Goal: Task Accomplishment & Management: Manage account settings

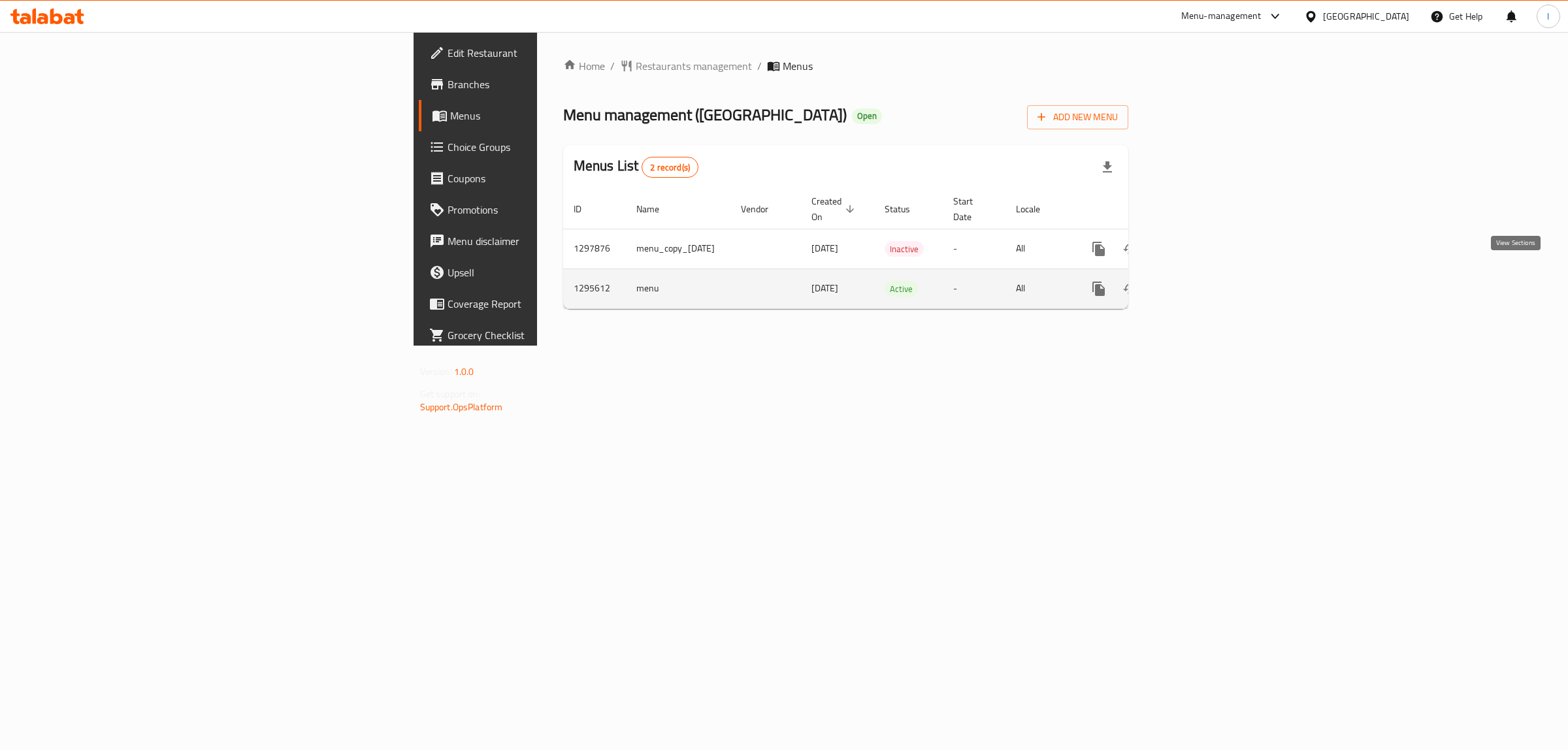
click at [1201, 281] on icon "enhanced table" at bounding box center [1193, 289] width 16 height 16
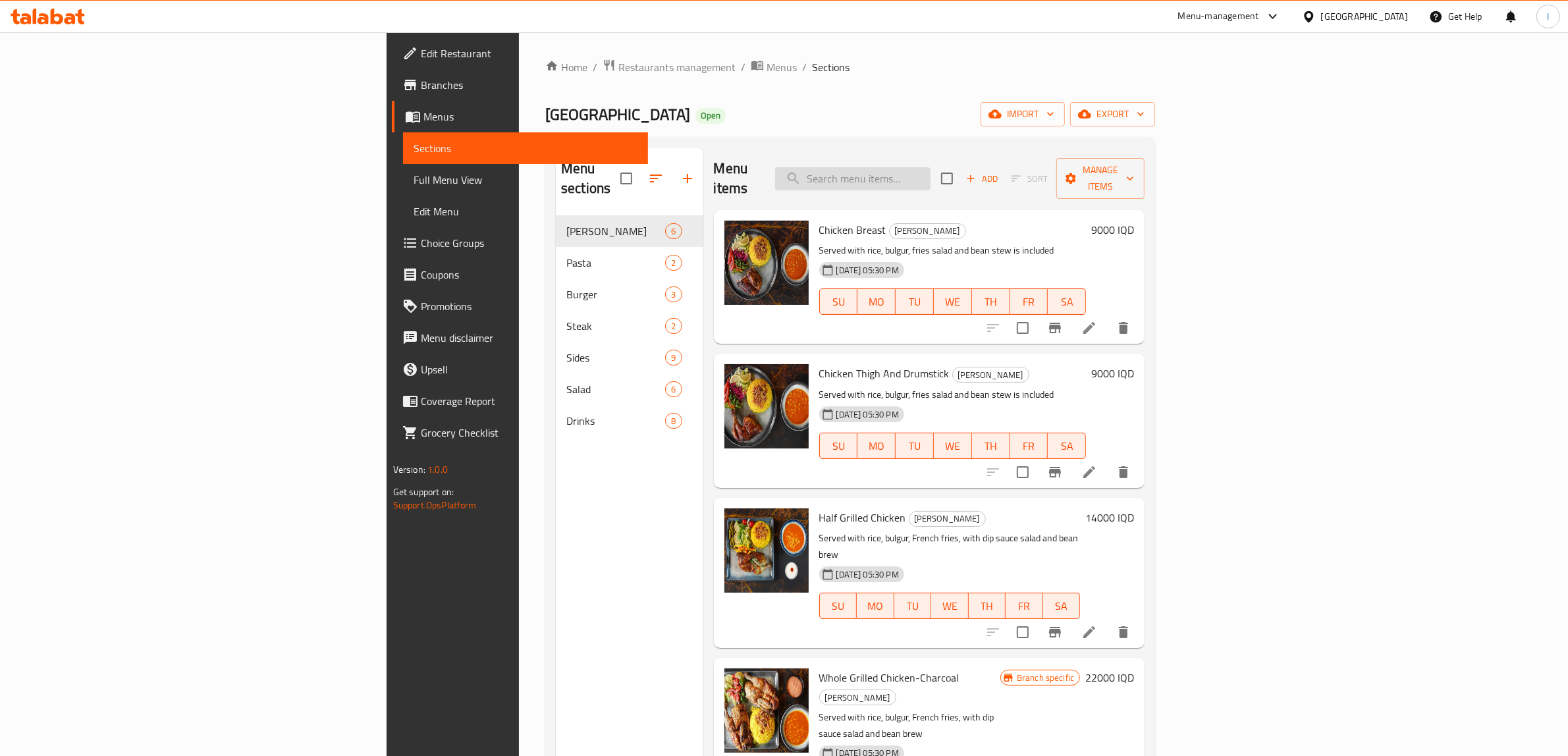
click at [931, 175] on input "search" at bounding box center [853, 179] width 155 height 23
paste input "Amigo Salad"
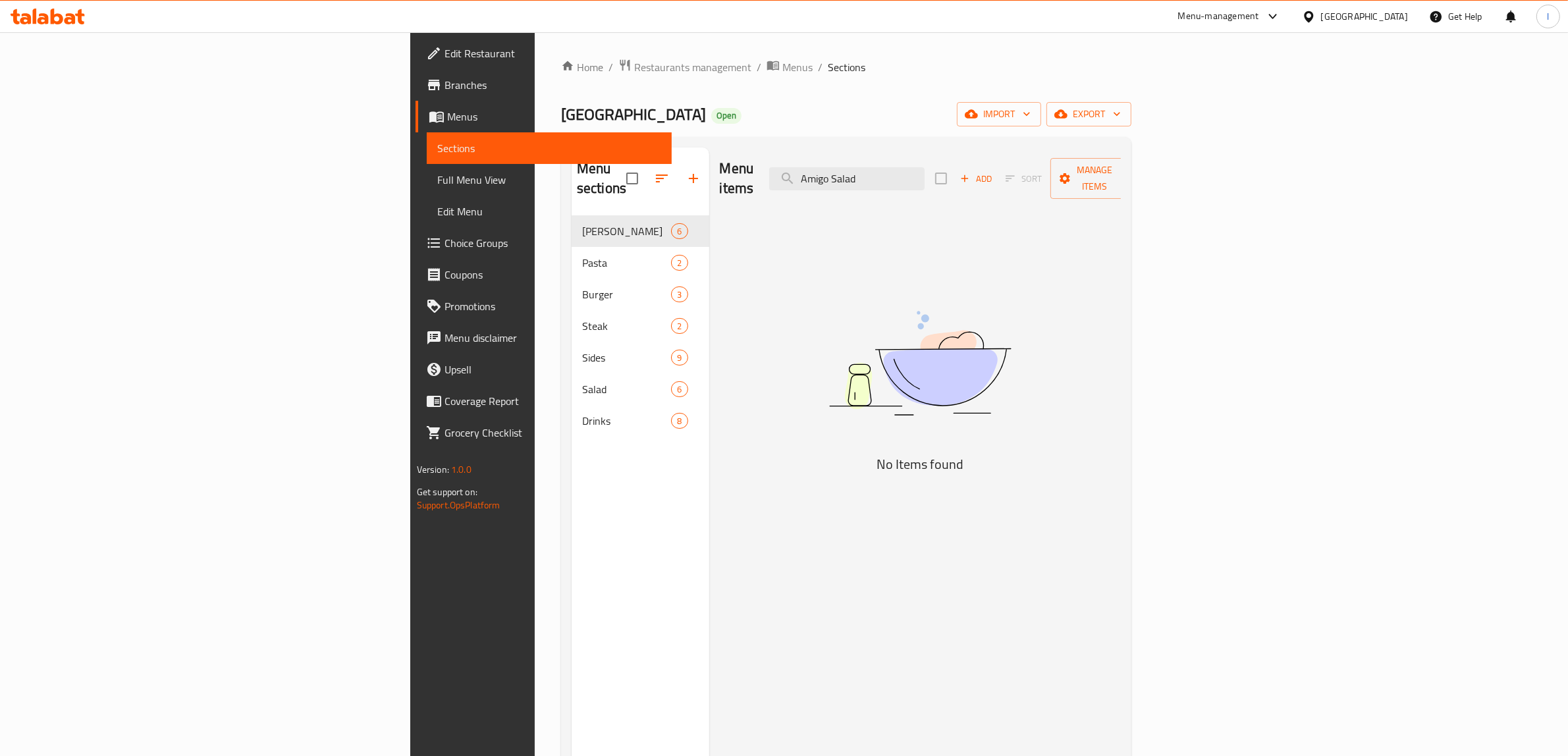
type input "Amigo Salad"
click at [437, 178] on span "Full Menu View" at bounding box center [549, 180] width 225 height 16
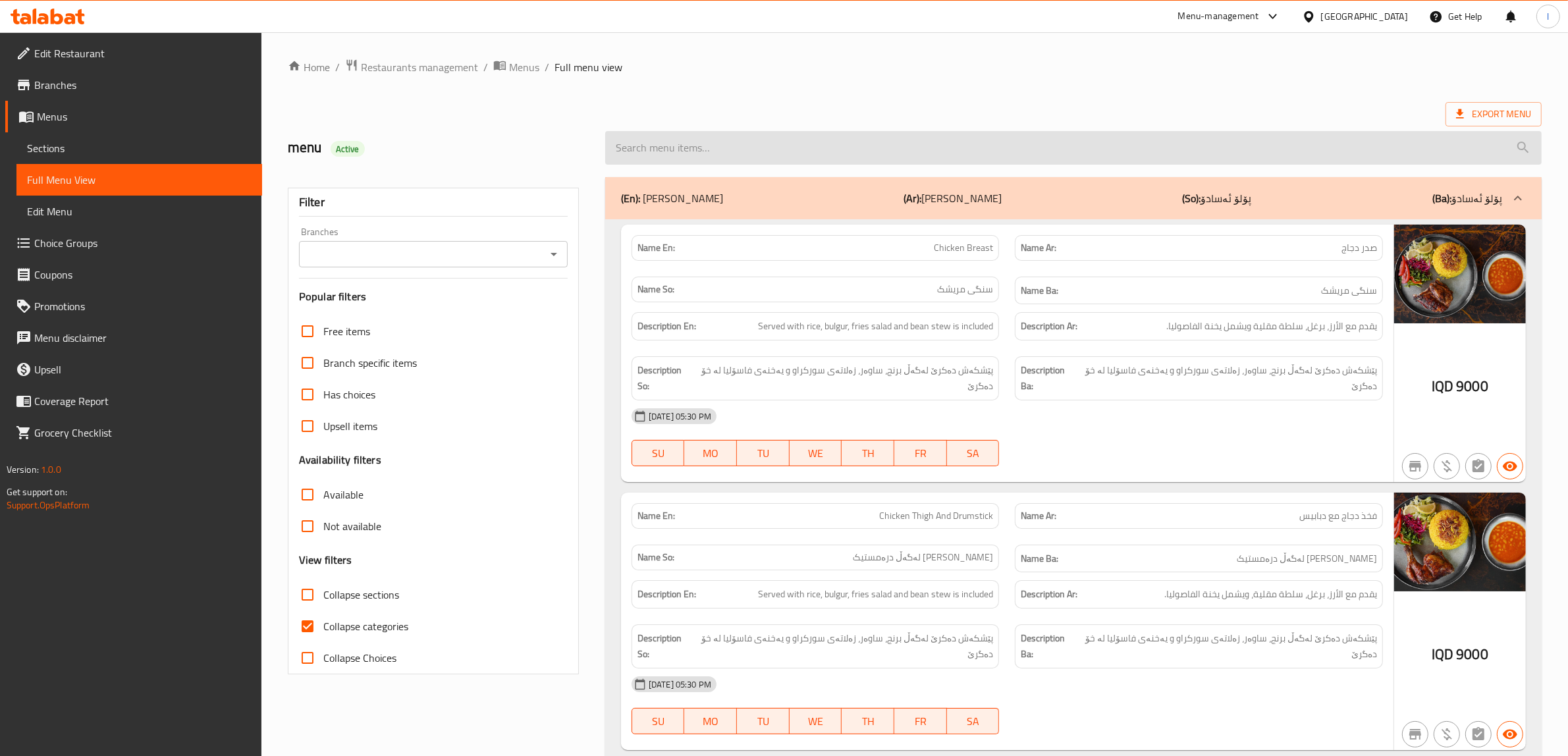
click at [797, 158] on input "search" at bounding box center [1073, 148] width 937 height 34
paste input "Amigo Salad"
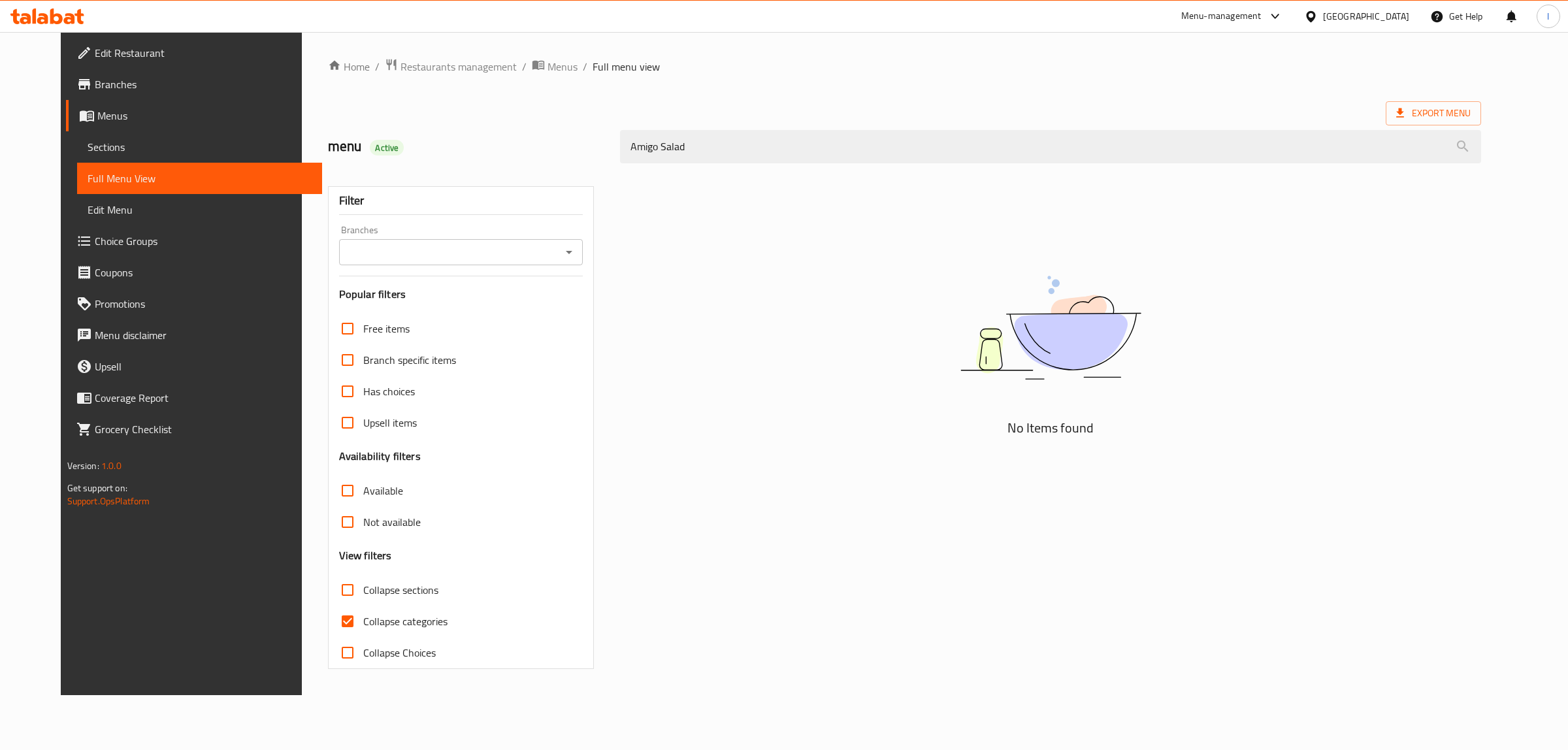
type input "Amigo Salad"
drag, startPoint x: 722, startPoint y: 147, endPoint x: 357, endPoint y: 109, distance: 367.0
click at [386, 115] on div "Home / Restaurants management / Menus / Full menu view Export Menu menu Active …" at bounding box center [905, 364] width 1154 height 611
click at [87, 142] on span "Sections" at bounding box center [199, 147] width 225 height 16
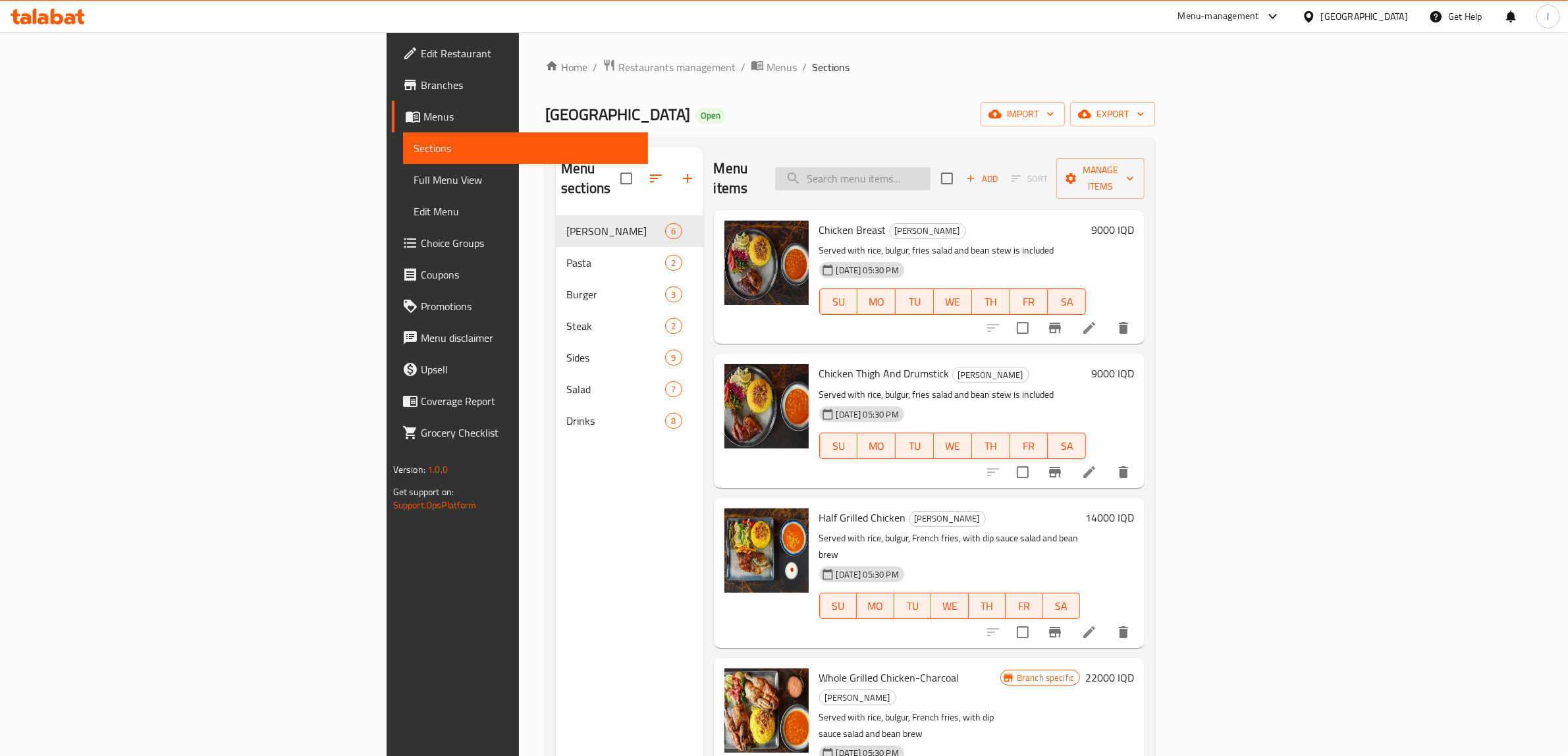
click at [931, 167] on input "search" at bounding box center [853, 179] width 155 height 23
paste input "Amigo Salad"
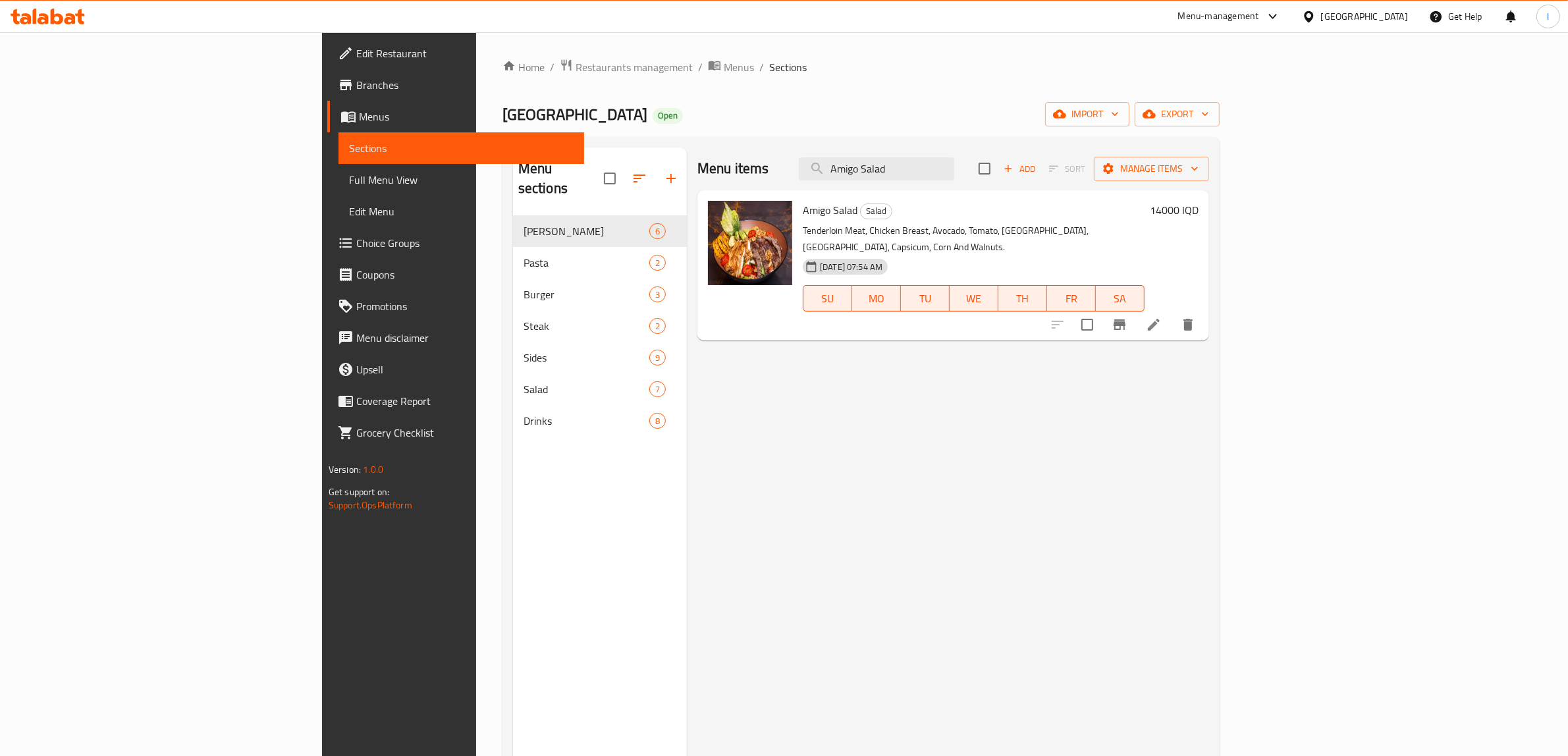
type input "Amigo Salad"
click at [1173, 313] on li at bounding box center [1154, 324] width 37 height 24
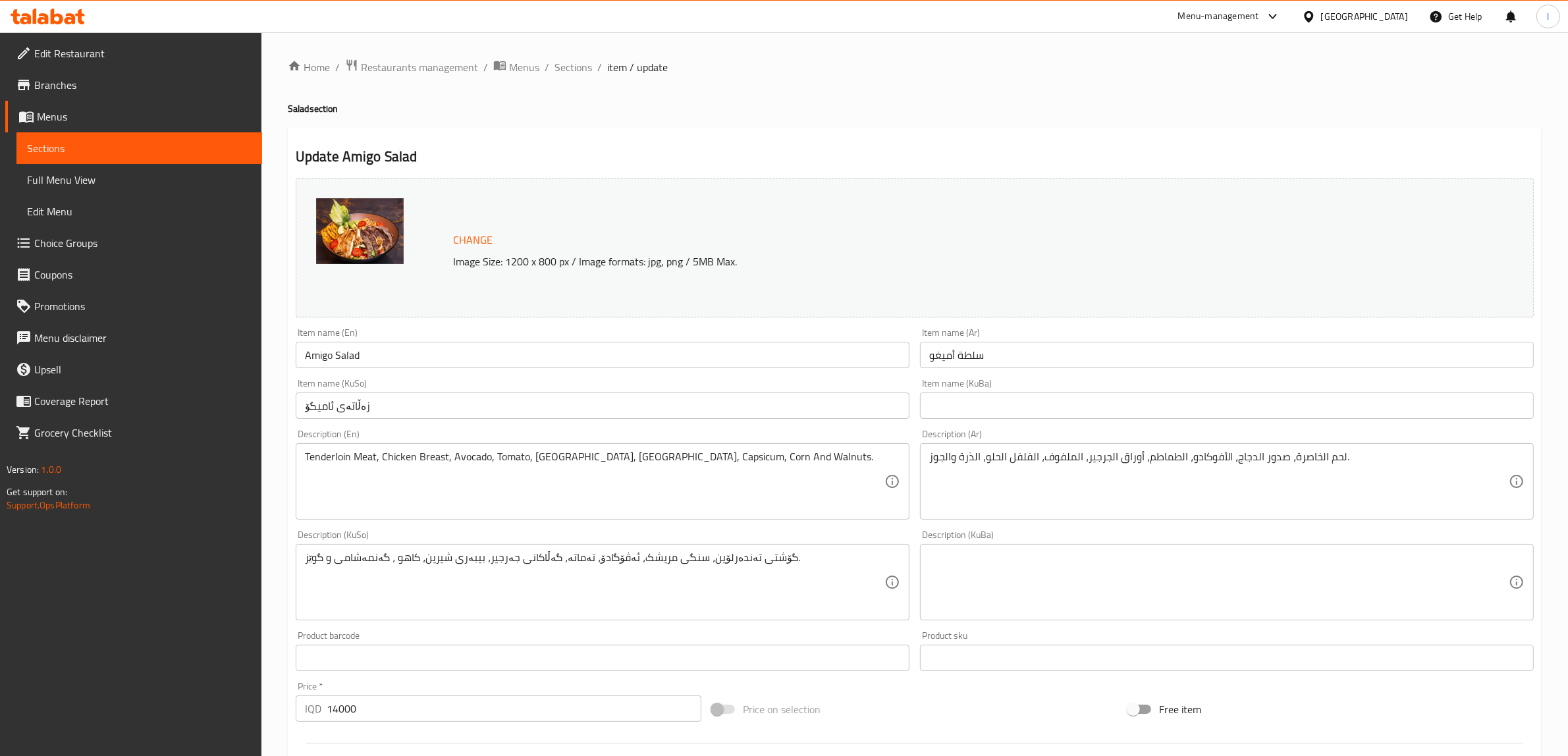
click at [816, 521] on div "Description (En) Tenderloin Meat, Chicken Breast, Avocado, Tomato, [GEOGRAPHIC_…" at bounding box center [602, 475] width 625 height 101
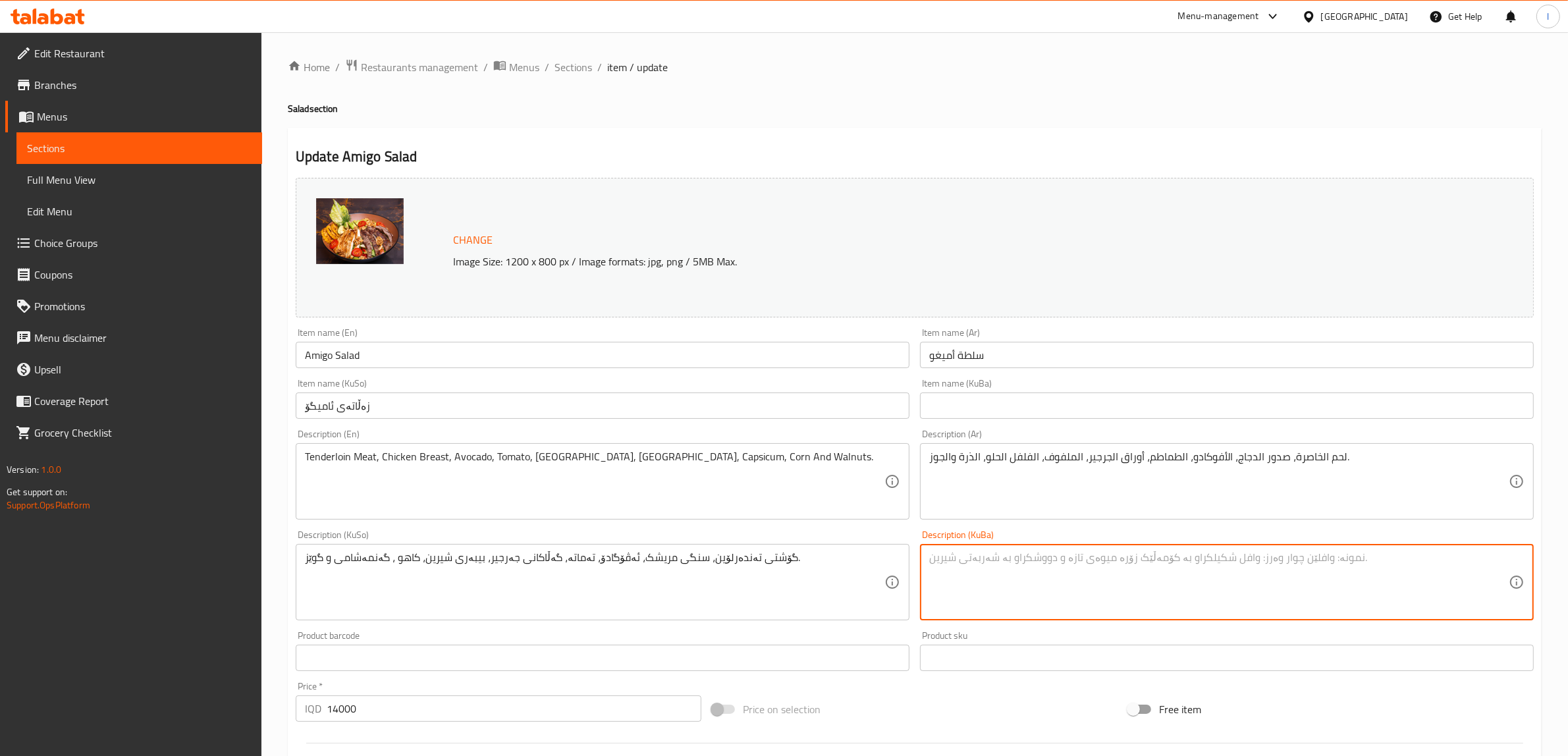
click at [1109, 596] on textarea at bounding box center [1219, 582] width 580 height 63
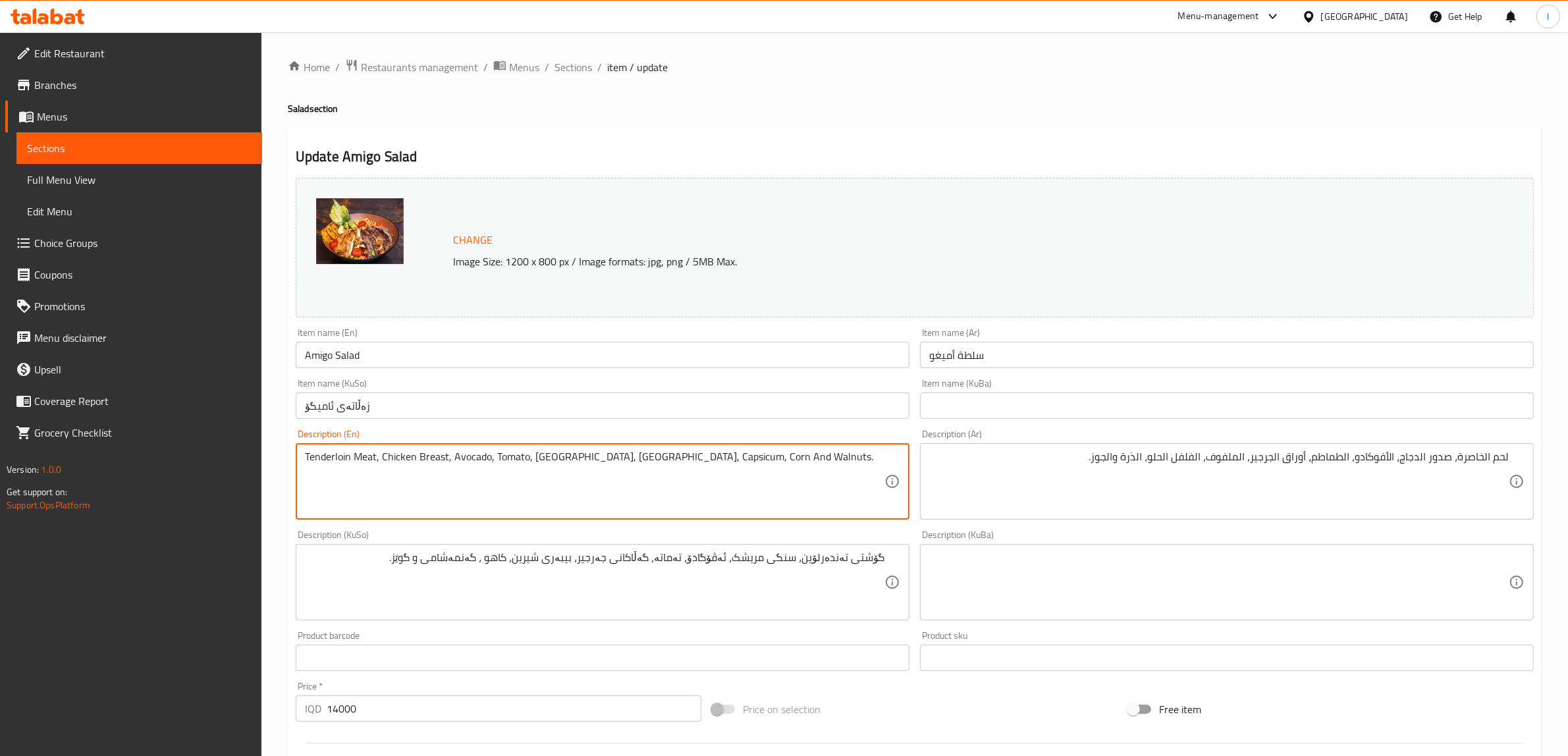
drag, startPoint x: 377, startPoint y: 456, endPoint x: 233, endPoint y: 465, distance: 144.3
click at [329, 459] on textarea "Tenderloin Meat, Chicken Breast, Avocado, Tomato, [GEOGRAPHIC_DATA], [GEOGRAPHI…" at bounding box center [595, 482] width 580 height 63
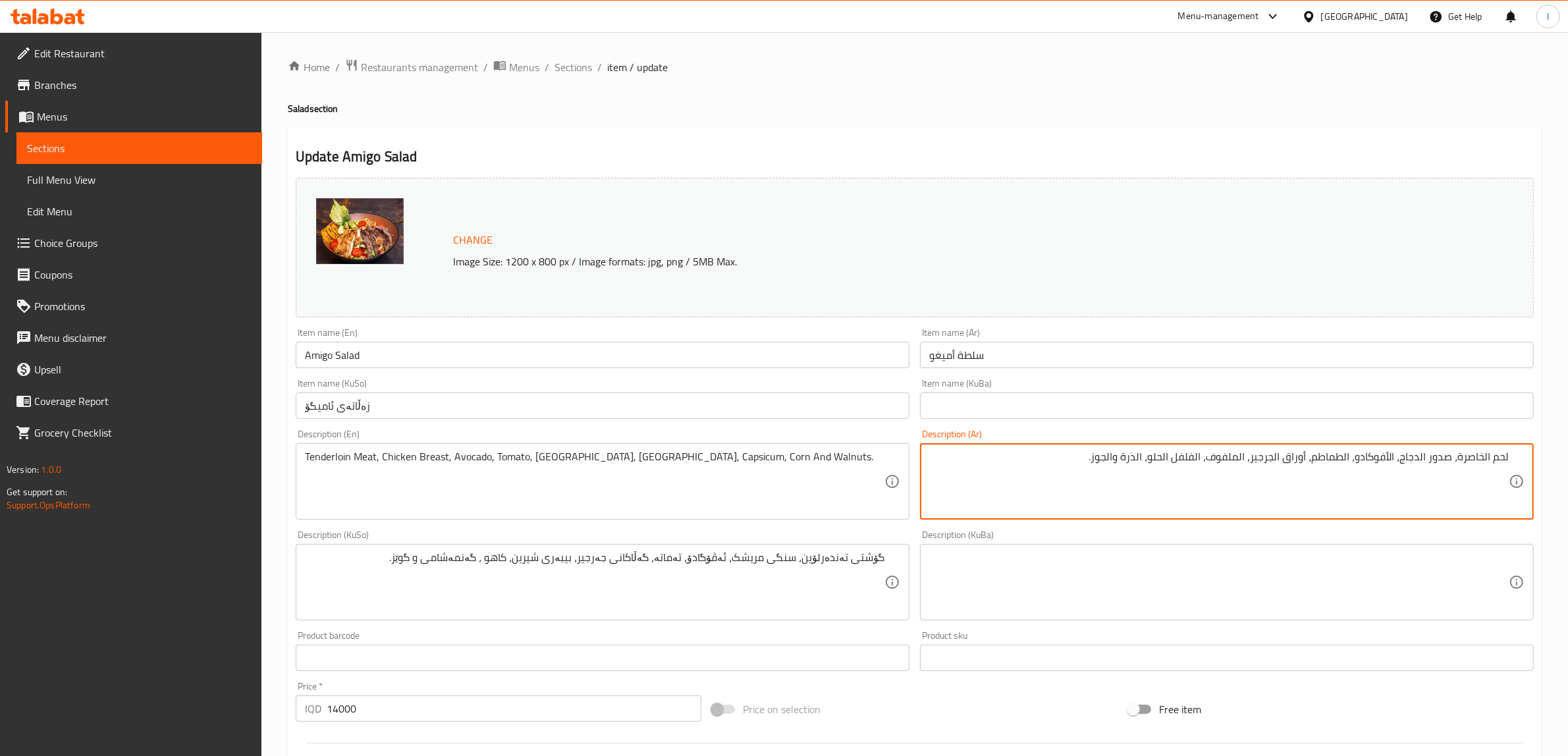
click at [1473, 457] on textarea "لحم الخاصرة، صدور الدجاج، الأفوكادو، الطماطم، أوراق الجرجير، الملفوف، الفلفل ال…" at bounding box center [1219, 482] width 580 height 63
paste textarea "ندرلوين"
click at [1456, 463] on textarea "لحم تندرلوين، صدور الدجاج، الأفوكادو، الطماطم، أوراق الجرجير، الملفوف، الفلفل ا…" at bounding box center [1219, 482] width 580 height 63
click at [1420, 457] on textarea "لحم تندرلوين، صدور الدجاج، الأفوكادو، الطماطم، أوراق الجرجير، الملفوف، الفلفل ا…" at bounding box center [1219, 482] width 580 height 63
click at [1394, 463] on textarea "لحم تندرلوين، صدور دجاج، الأفوكادو، الطماطم، أوراق الجرجير، الملفوف، الفلفل الح…" at bounding box center [1219, 482] width 580 height 63
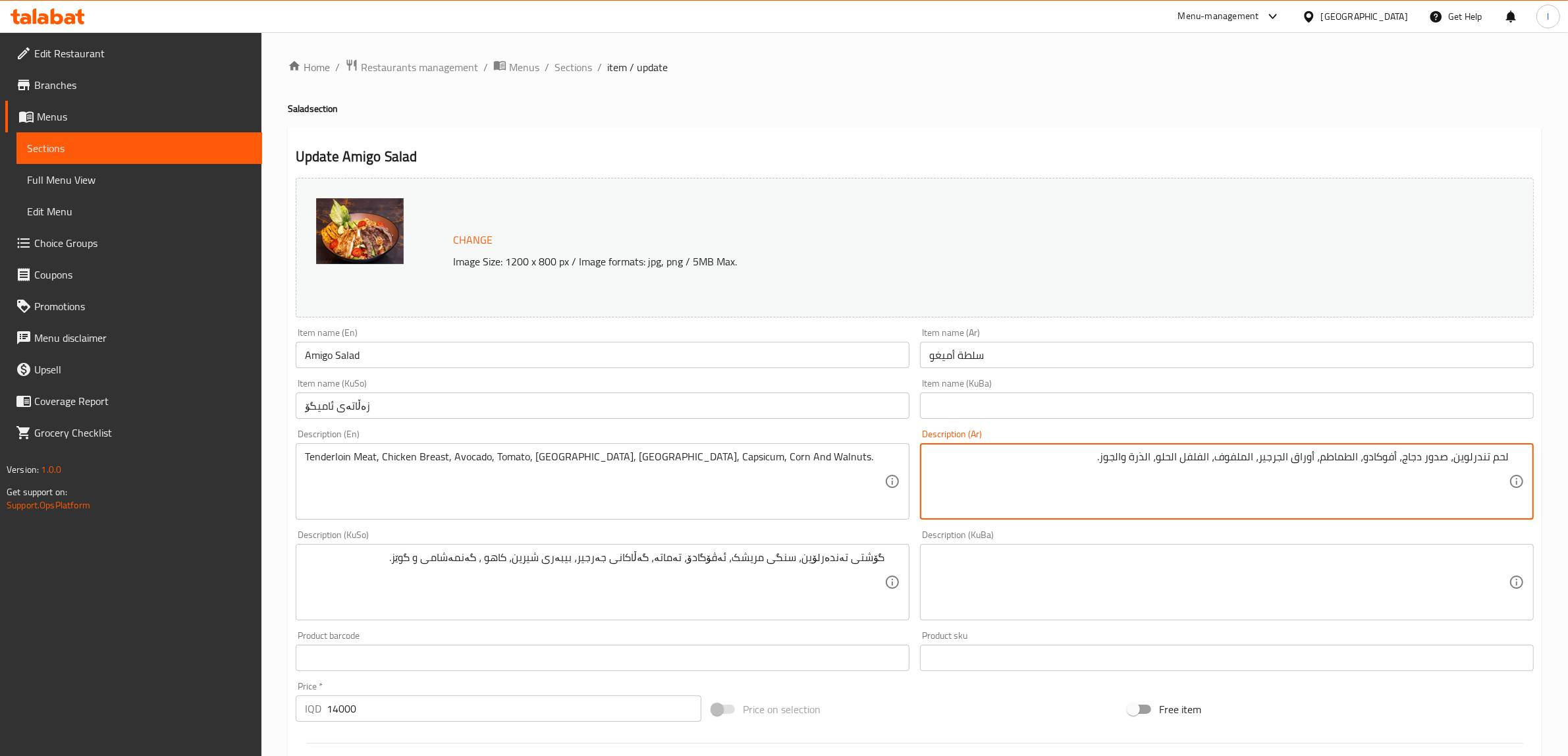
click at [1354, 461] on textarea "لحم تندرلوين، صدور دجاج، أفوكادو، الطماطم، أوراق الجرجير، الملفوف، الفلفل الحلو…" at bounding box center [1219, 482] width 580 height 63
click at [1293, 459] on textarea "لحم تندرلوين، صدور دجاج، أفوكادو، طماطم، أوراق الجرجير، الملفوف، الفلفل الحلو، …" at bounding box center [1219, 482] width 580 height 63
click at [1265, 460] on textarea "لحم تندرلوين، صدور دجاج، أفوكادو، طماطم، أوراق جرجير، الملفوف، الفلفل الحلو، ال…" at bounding box center [1219, 482] width 580 height 63
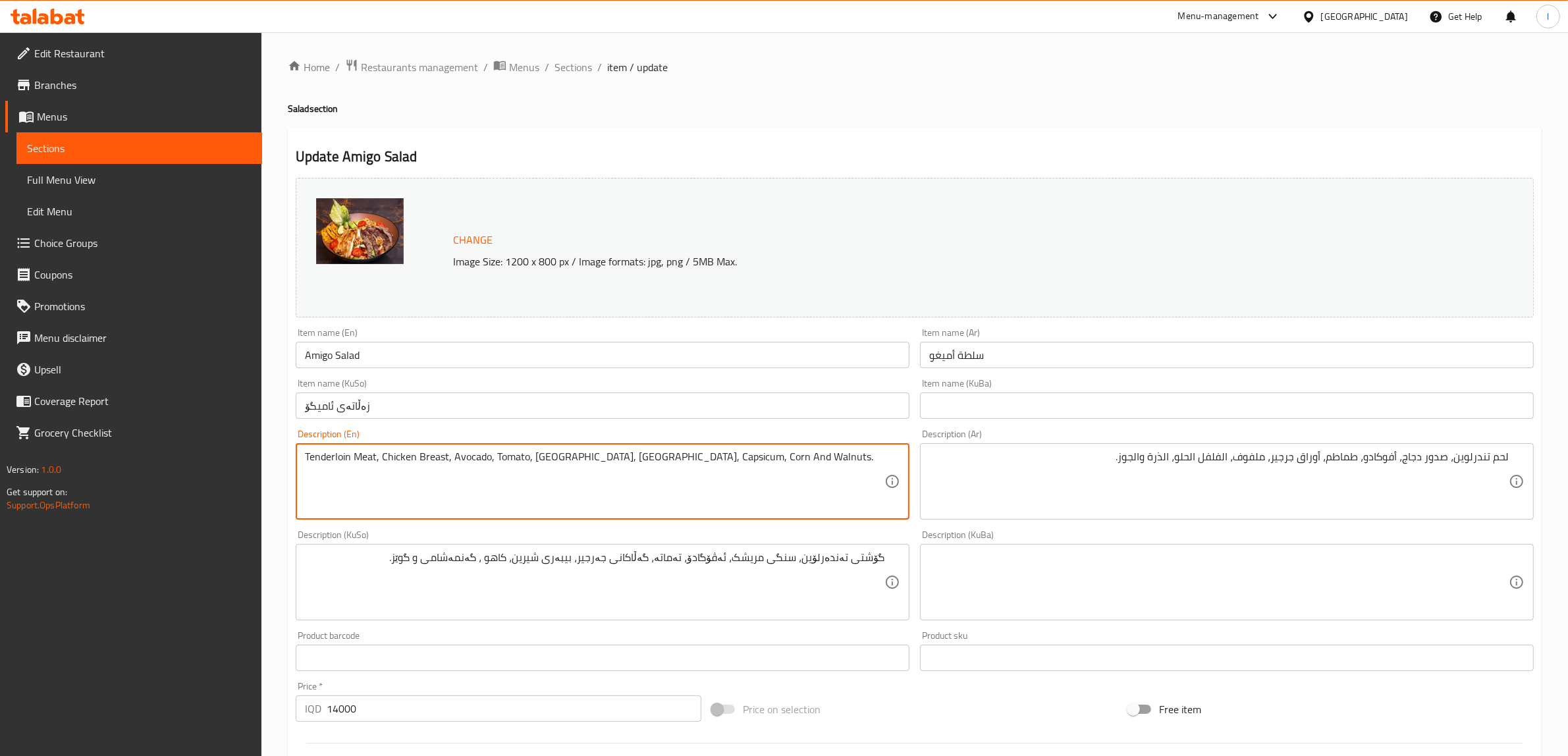
click at [653, 459] on textarea "Tenderloin Meat, Chicken Breast, Avocado, Tomato, [GEOGRAPHIC_DATA], [GEOGRAPHI…" at bounding box center [595, 482] width 580 height 63
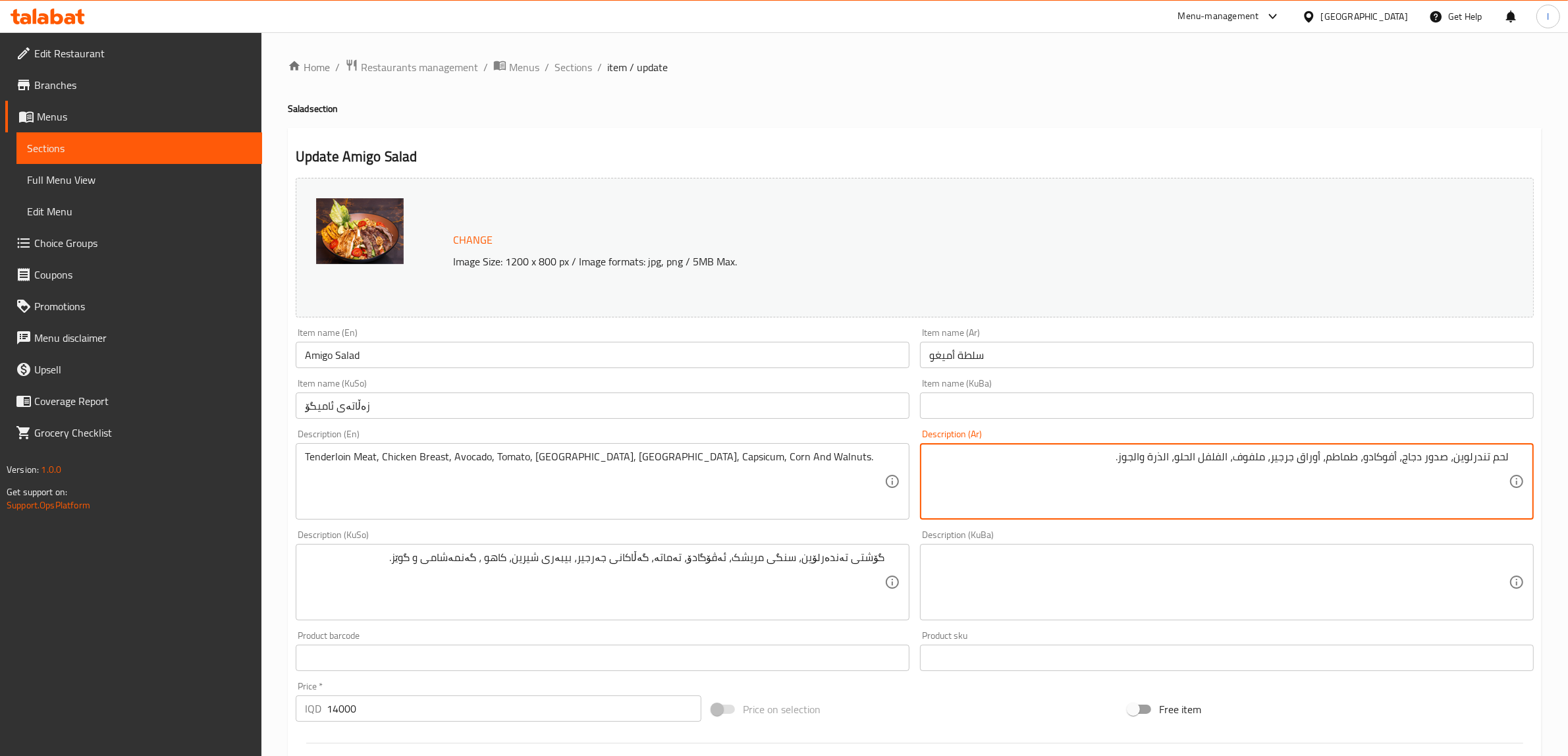
drag, startPoint x: 1181, startPoint y: 463, endPoint x: 1233, endPoint y: 484, distance: 56.1
paste textarea "فليفلة"
click at [1128, 455] on textarea "لحم تندرلوين، صدور دجاج، أفوكادو، طماطم، أوراق جرجير، ملفوف، فليفلة، الذرة والج…" at bounding box center [1219, 482] width 580 height 63
click at [1193, 459] on textarea "لحم تندرلوين، صدور دجاج، أفوكادو، طماطم، أوراق جرجير، ملفوف، فليفلة، الذرة والج…" at bounding box center [1219, 482] width 580 height 63
click at [1171, 456] on textarea "لحم تندرلوين، صدور دجاج، أفوكادو، طماطم، أوراق جرجير، ملفوف، فليفلة، ذرة والجوز" at bounding box center [1219, 482] width 580 height 63
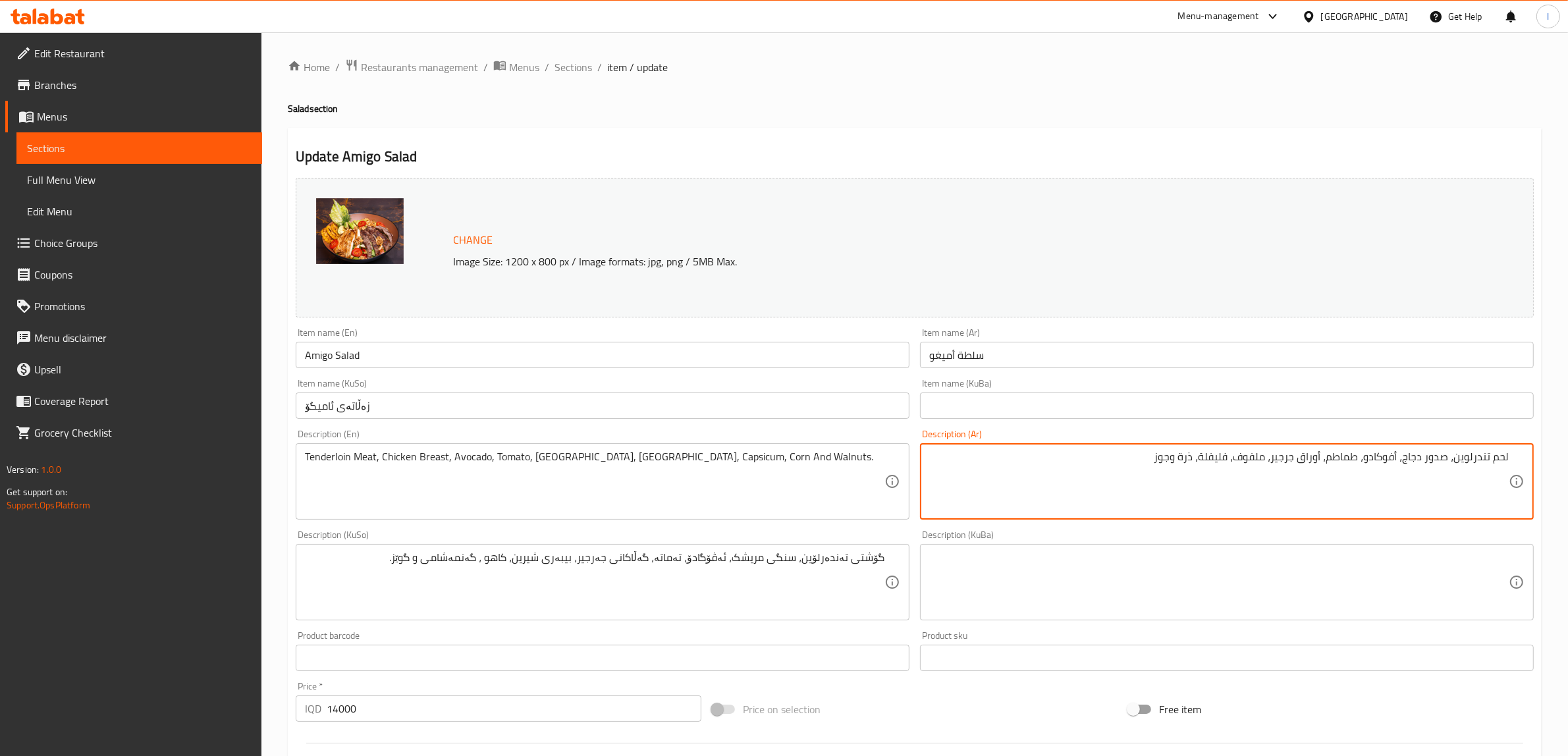
type textarea "لحم تندرلوين، صدور دجاج، أفوكادو، طماطم، أوراق جرجير، ملفوف، فليفلة، ذرة وجوز"
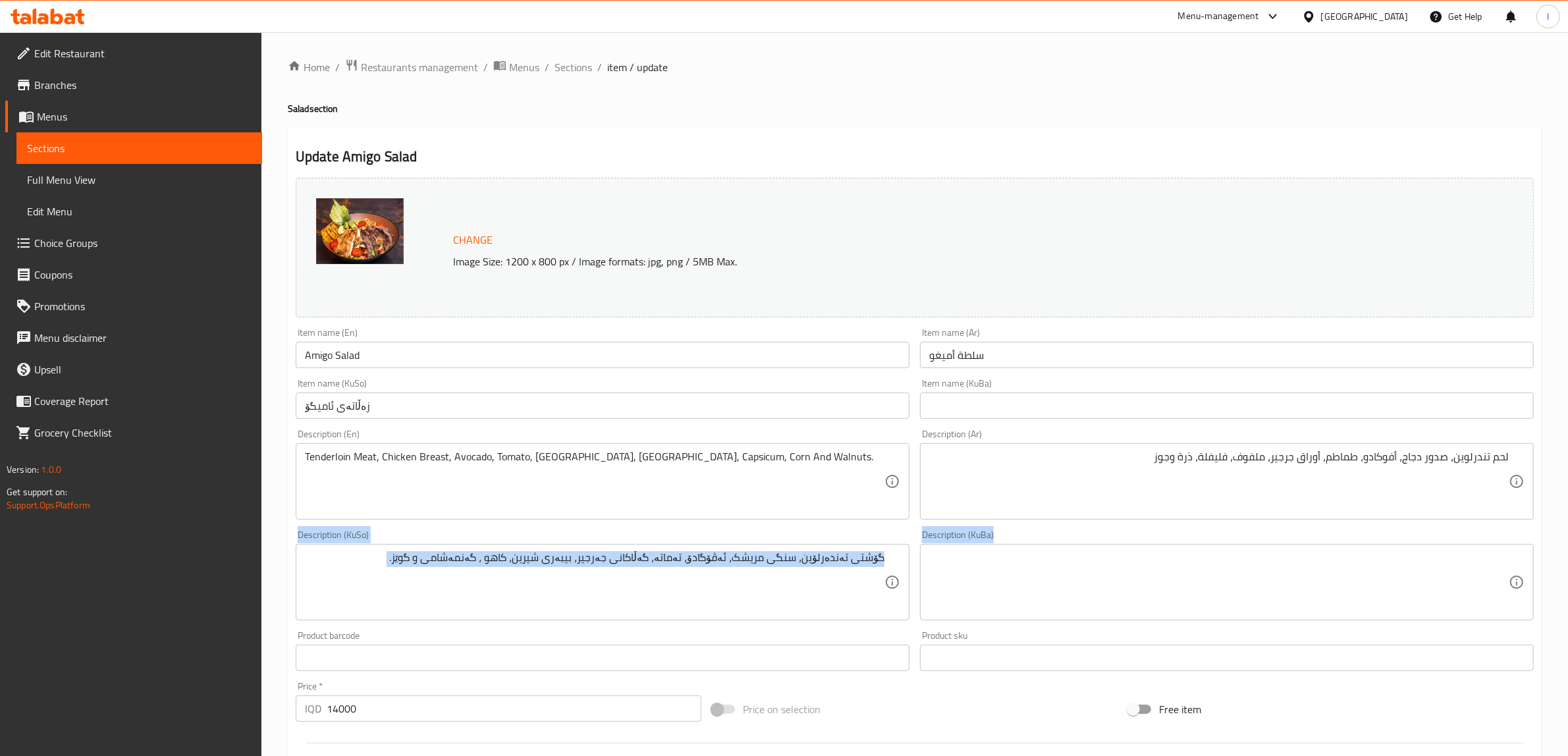
drag, startPoint x: 294, startPoint y: 578, endPoint x: 1252, endPoint y: 555, distance: 958.3
click at [1252, 555] on div "Change Image Size: 1200 x 800 px / Image formats: jpg, png / 5MB Max. Item name…" at bounding box center [914, 542] width 1249 height 739
click at [731, 545] on div "گۆشتی تەندەرلۆین، سنگی مریشک، ئەڤۆگادۆ، تەماتە، گەڵاکانی جەرجیر، بیبەری شیرین، …" at bounding box center [602, 582] width 614 height 77
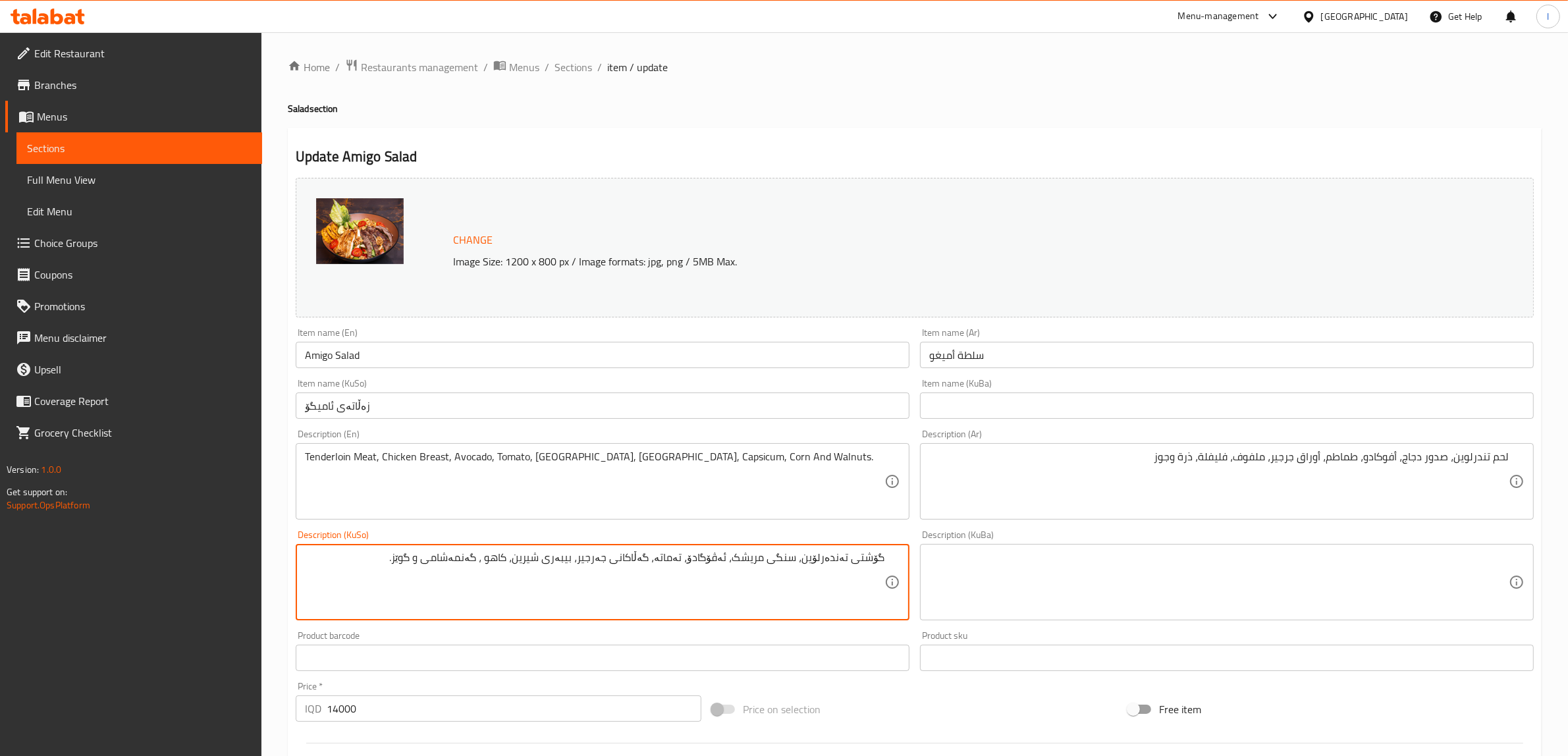
click at [689, 556] on textarea "گۆشتی تەندەرلۆین، سنگی مریشک، ئەڤۆگادۆ، تەماتە، گەڵاکانی جەرجیر، بیبەری شیرین، …" at bounding box center [595, 582] width 580 height 63
click at [1072, 574] on textarea at bounding box center [1219, 582] width 580 height 63
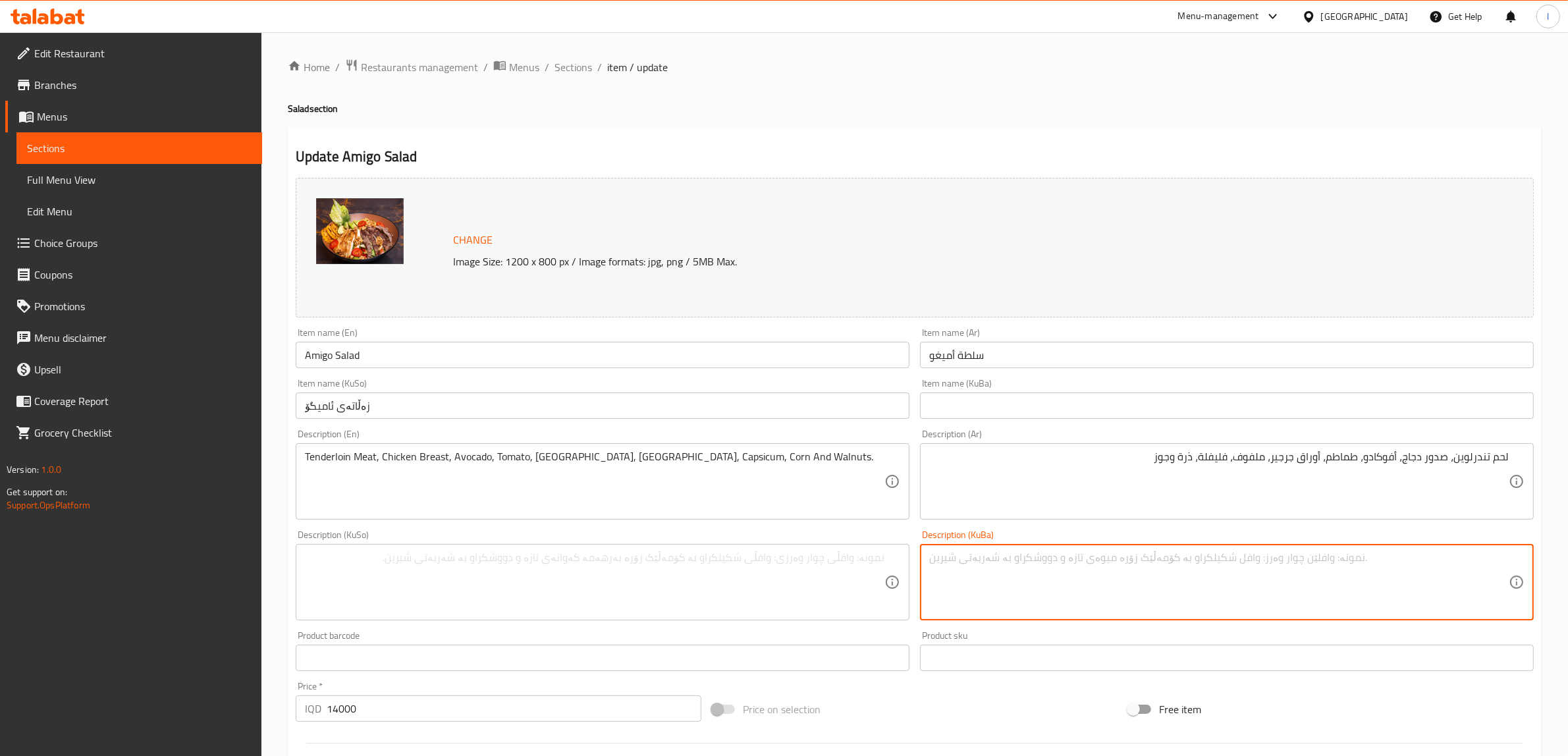
paste textarea "گۆشتی تەندەرلۆین، سنگی مریشک، ئەڤۆگادۆ، تەماتە، گەڵاکانی جەرجیر، بیبەری شیرین، …"
click at [1444, 557] on textarea "گۆشتی تەندەرلۆین، سنگی مریشک، ئەڤۆگادۆ، تەماتە، گەڵاکانی جەرجیر، بیبەری شیرین، …" at bounding box center [1219, 582] width 580 height 63
click at [1183, 567] on textarea "گۆشتی تەندەرلۆین، سنگی مریشک، ئەڤۆگادۆ، تەماتە، گەڵاکانی جەرجیر، بیبەری شیرین، …" at bounding box center [1219, 582] width 580 height 63
click at [1137, 558] on textarea "گۆشتی تەندەرلۆین، سنگی مریشک، ئەڤۆگادۆ، تەماتە، گەڵاکانی جەرجیر، بیبەری شیرین، …" at bounding box center [1219, 582] width 580 height 63
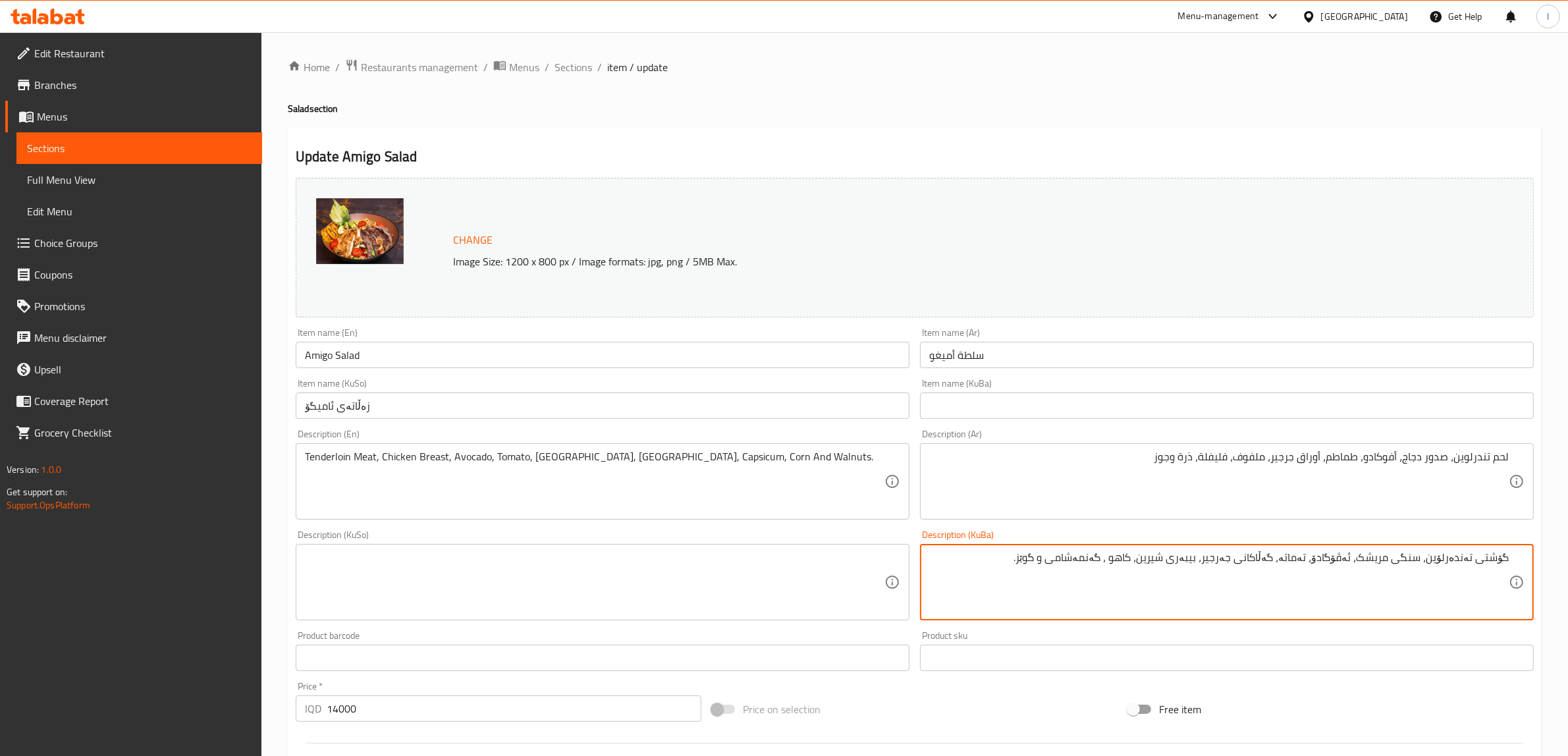
click at [1095, 559] on textarea "گۆشتی تەندەرلۆین، سنگی مریشک، ئەڤۆگادۆ، تەماتە، گەڵاکانی جەرجیر، بیبەری شیرین، …" at bounding box center [1219, 582] width 580 height 63
drag, startPoint x: 1167, startPoint y: 558, endPoint x: 1183, endPoint y: 563, distance: 16.8
click at [1183, 563] on textarea "گۆشتی تەندەرلۆین، سنگی مریشک، ئەڤۆگادۆ، تەماتە، گەڵاکانی جەرجیر، بیبەری شیرین، …" at bounding box center [1219, 582] width 580 height 63
click at [1163, 566] on textarea "گۆشتی تەندەرلۆین، سنگی مریشک، ئەڤۆگادۆ، تەماتە، گەڵاکانی جەرجیر، بیبەری شیرین، …" at bounding box center [1219, 582] width 580 height 63
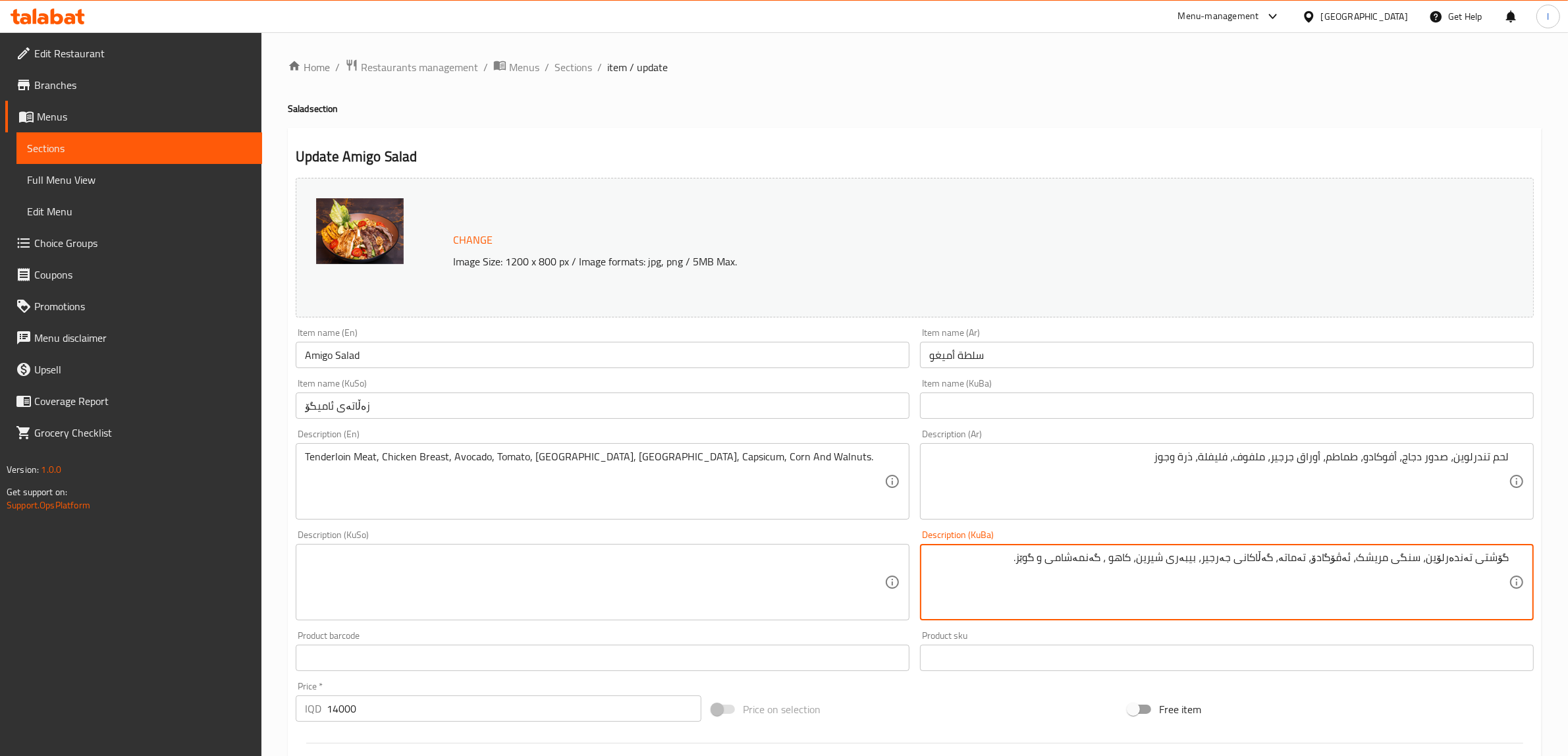
click at [1163, 562] on textarea "گۆشتی تەندەرلۆین، سنگی مریشک، ئەڤۆگادۆ، تەماتە، گەڵاکانی جەرجیر، بیبەری شیرین، …" at bounding box center [1219, 582] width 580 height 63
drag, startPoint x: 1165, startPoint y: 565, endPoint x: 1220, endPoint y: 573, distance: 55.6
click at [1220, 573] on textarea "گۆشتی تەندەرلۆین، سنگی مریشک، ئەڤۆگادۆ، تەماتە، گەڵاکانی جەرجیر، بیبەری شیرین، …" at bounding box center [1219, 582] width 580 height 63
paste textarea "بیبەری وەرزی"
click at [1510, 585] on icon at bounding box center [1517, 582] width 16 height 16
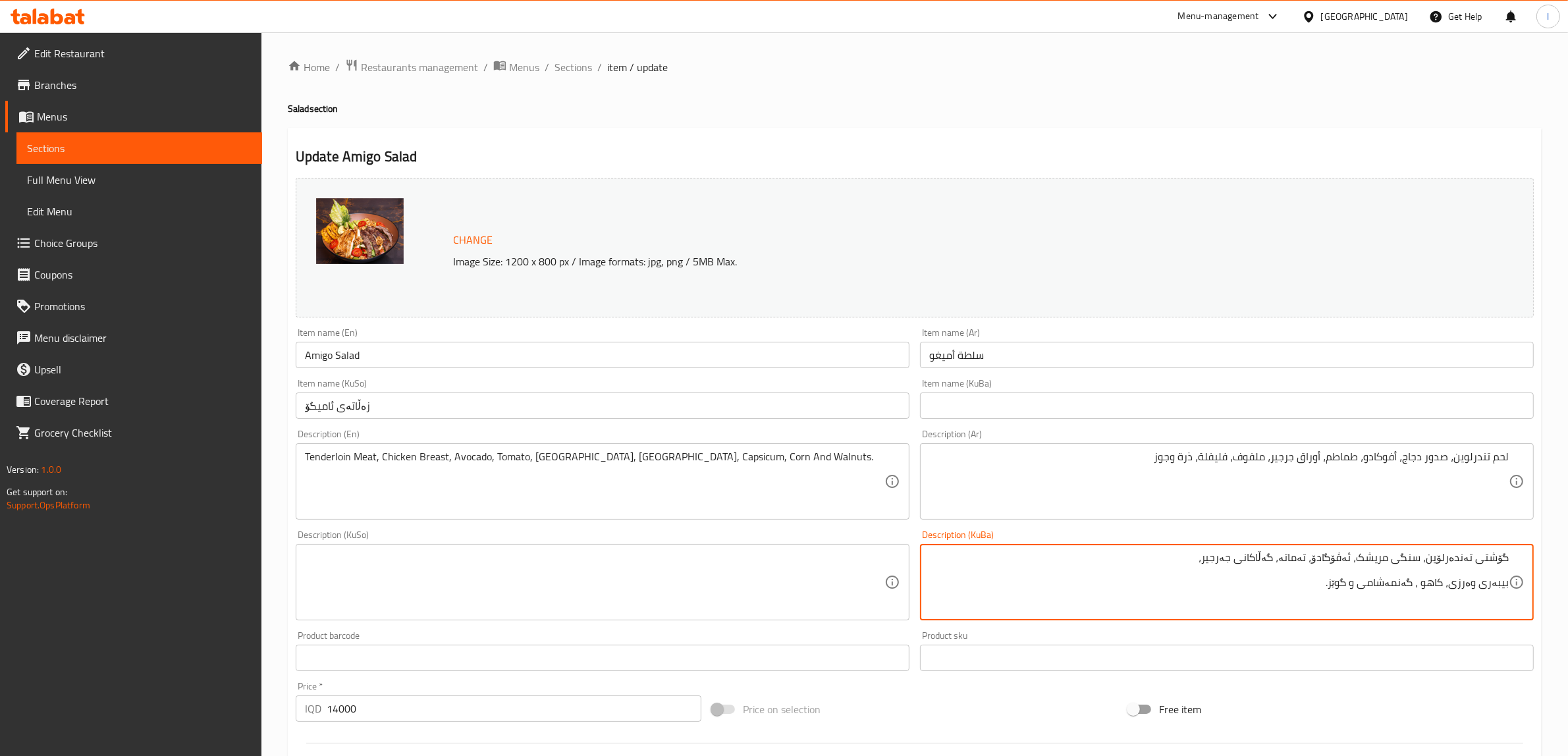
click at [1509, 587] on icon at bounding box center [1517, 582] width 16 height 16
drag, startPoint x: 1165, startPoint y: 565, endPoint x: 1141, endPoint y: 564, distance: 24.0
click at [1165, 564] on textarea "گۆشتی تەندەرلۆین، سنگی مریشک، ئەڤۆگادۆ، تەماتە، گەڵاکانی جەرجیر، بیبەری وەرزی، …" at bounding box center [1219, 582] width 580 height 63
click at [1144, 561] on textarea "گۆشتی تەندەرلۆین، سنگی مریشک، ئەڤۆگادۆ، تەماتە، گەڵاکانی جەرجیر، بیبەری وەرزی، …" at bounding box center [1219, 582] width 580 height 63
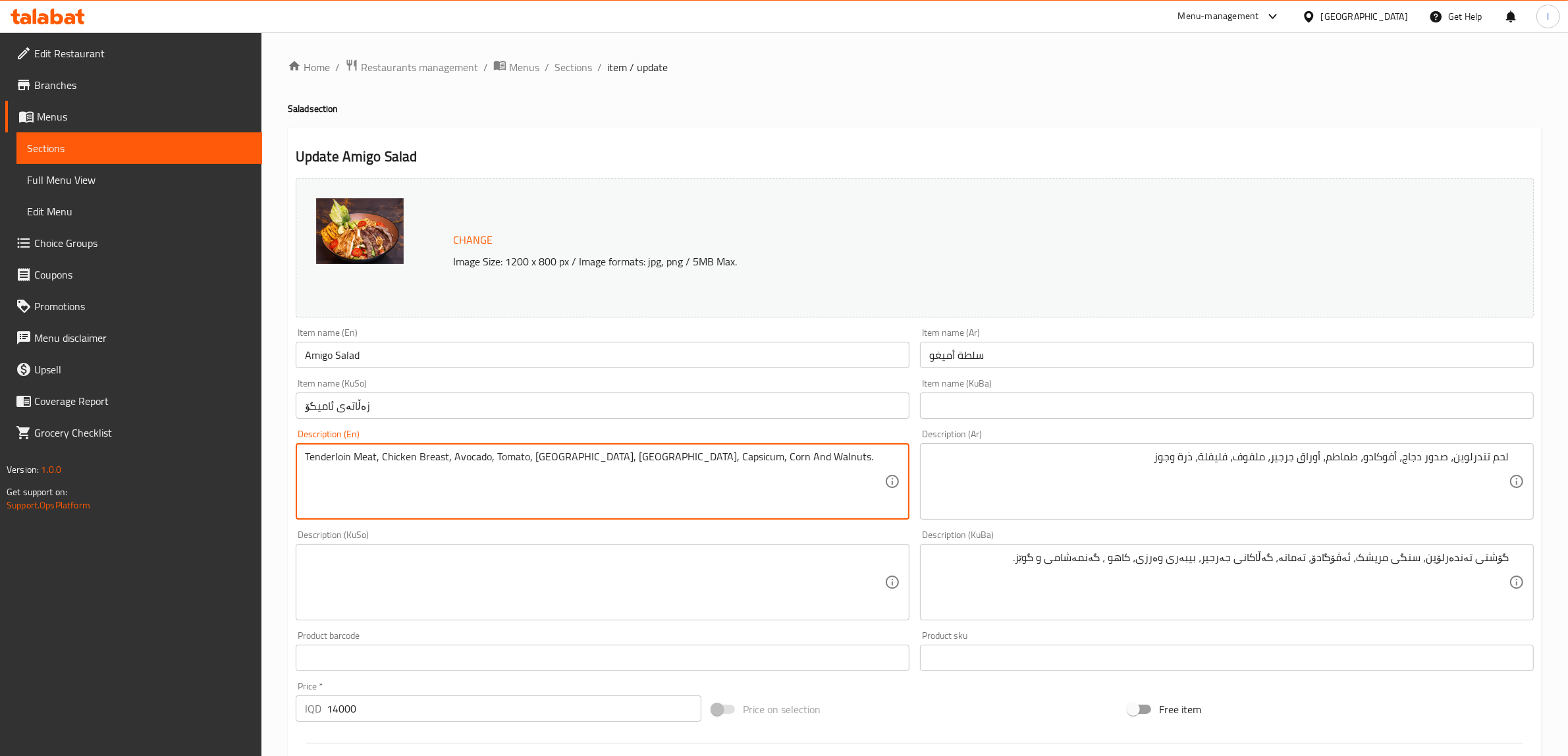
click at [621, 459] on textarea "Tenderloin Meat, Chicken Breast, Avocado, Tomato, [GEOGRAPHIC_DATA], [GEOGRAPHI…" at bounding box center [595, 482] width 580 height 63
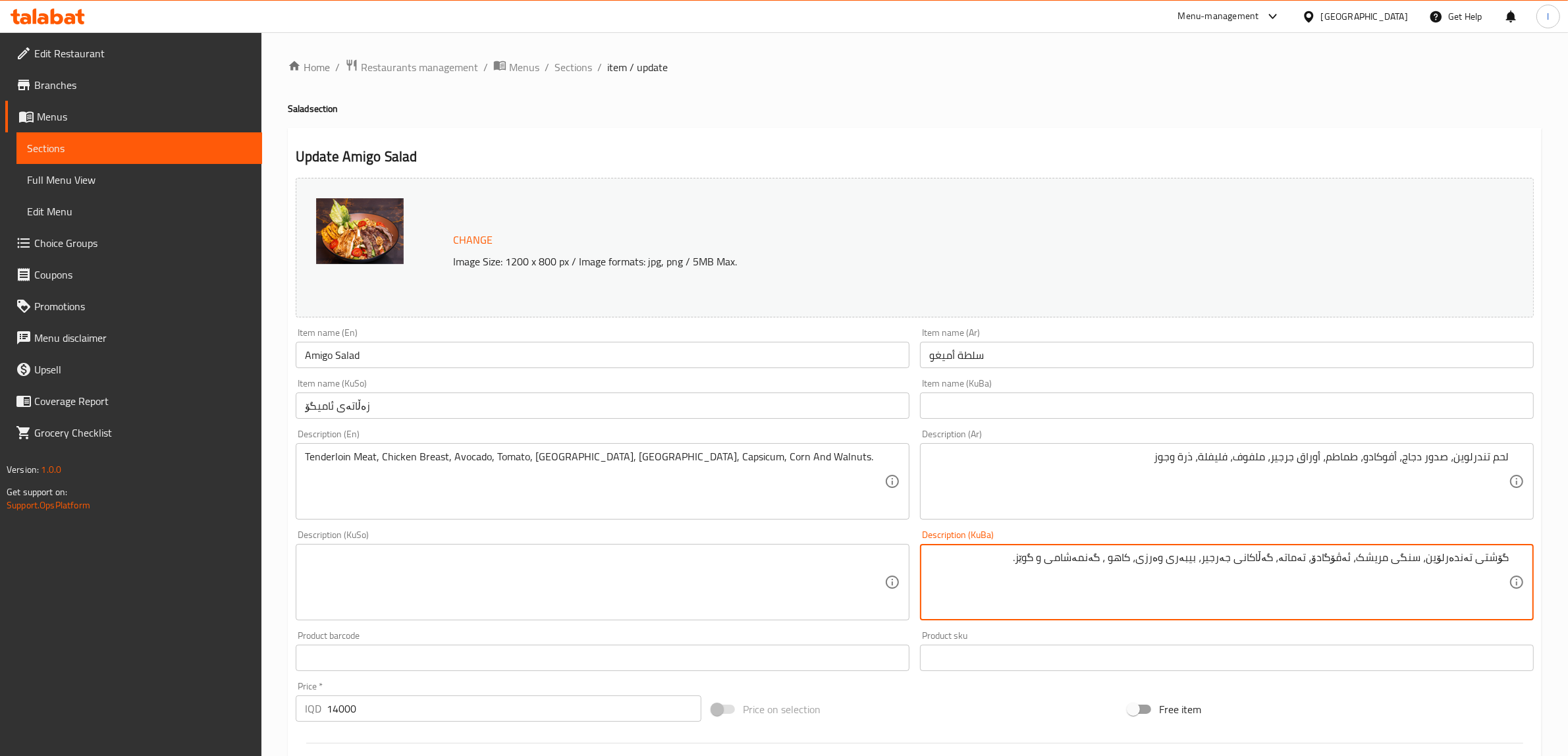
click at [1147, 563] on textarea "گۆشتی تەندەرلۆین، سنگی مریشک، ئەڤۆگادۆ، تەماتە، گەڵاکانی جەرجیر، بیبەری وەرزی، …" at bounding box center [1219, 582] width 580 height 63
paste textarea "لەهانە"
type textarea "گۆشتی تەندەرلۆین، سنگی مریشک، ئەڤۆگادۆ، تەماتە، گەڵاکانی جەرجیر، بیبەری وەرزی، …"
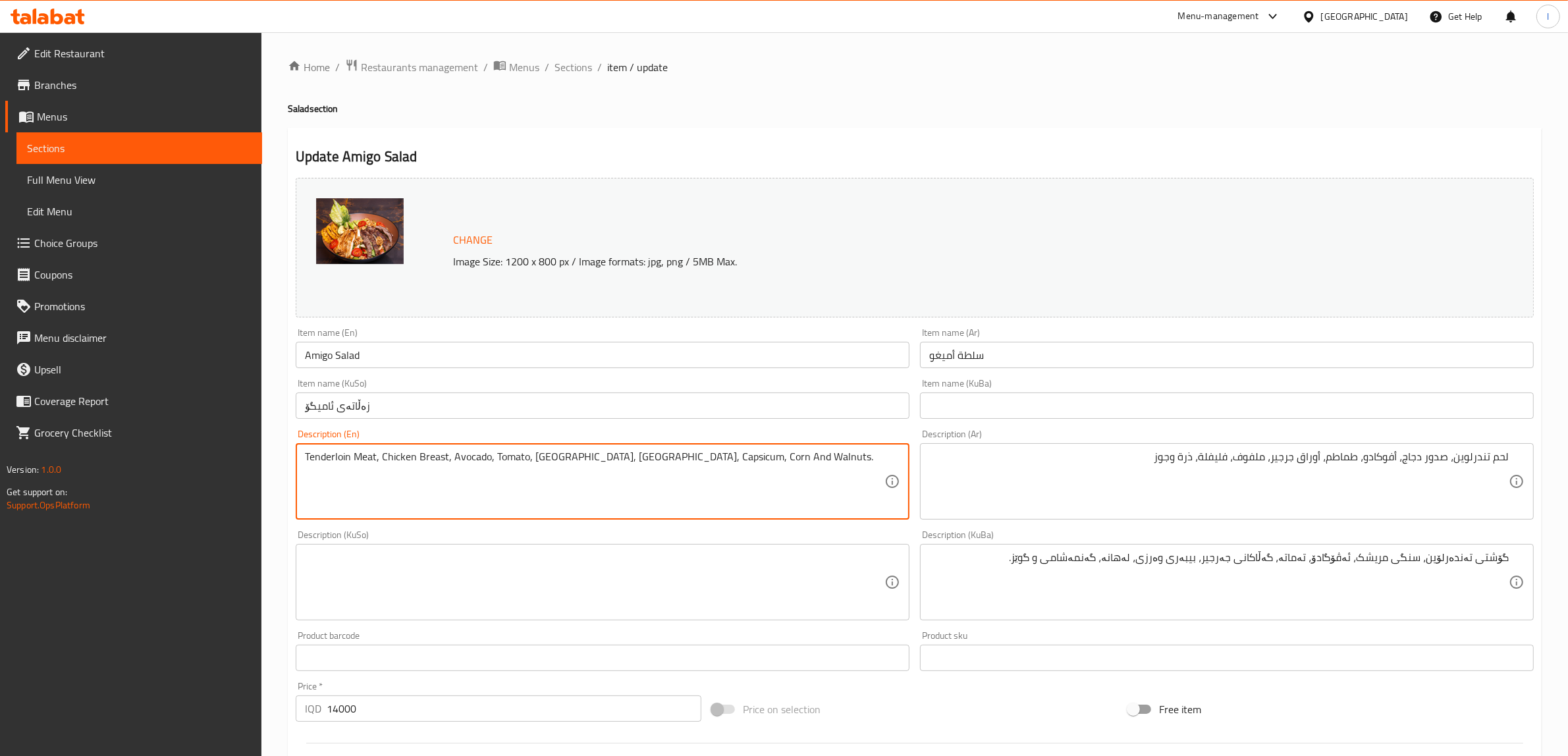
click at [634, 462] on textarea "Tenderloin Meat, Chicken Breast, Avocado, Tomato, [GEOGRAPHIC_DATA], [GEOGRAPHI…" at bounding box center [595, 482] width 580 height 63
click at [639, 463] on textarea "Tenderloin Meat, Chicken Breast, Avocado, Tomato, [GEOGRAPHIC_DATA], [GEOGRAPHI…" at bounding box center [595, 482] width 580 height 63
click at [632, 457] on textarea "Tenderloin Meat, Chicken Breast, Avocado, Tomato, [GEOGRAPHIC_DATA], [GEOGRAPHI…" at bounding box center [595, 482] width 580 height 63
click at [634, 458] on textarea "Tenderloin Meat, Chicken Breast, Avocado, Tomato, [GEOGRAPHIC_DATA], [GEOGRAPHI…" at bounding box center [595, 482] width 580 height 63
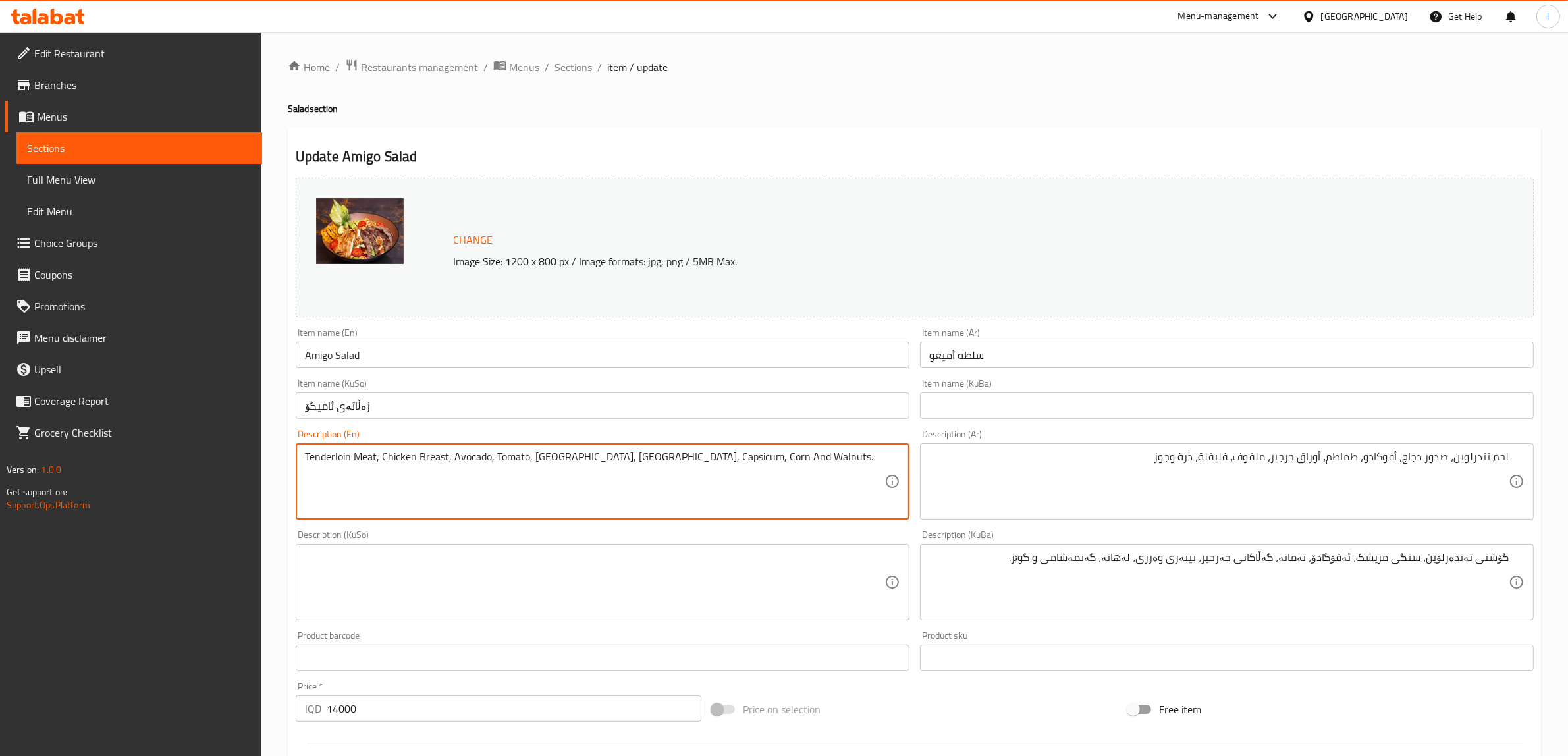
click at [636, 462] on textarea "Tenderloin Meat, Chicken Breast, Avocado, Tomato, [GEOGRAPHIC_DATA], [GEOGRAPHI…" at bounding box center [595, 482] width 580 height 63
paste textarea "Lettuce"
click at [637, 463] on textarea "Tenderloin Meat, Chicken Breast, Avocado, Tomato, [GEOGRAPHIC_DATA], [GEOGRAPHI…" at bounding box center [595, 482] width 580 height 63
click at [670, 462] on textarea "Tenderloin Meat, Chicken Breast, Avocado, Tomato, [GEOGRAPHIC_DATA], [GEOGRAPHI…" at bounding box center [595, 482] width 580 height 63
type textarea "Tenderloin Meat, Chicken Breast, Avocado, Tomato, [GEOGRAPHIC_DATA], [GEOGRAPHI…"
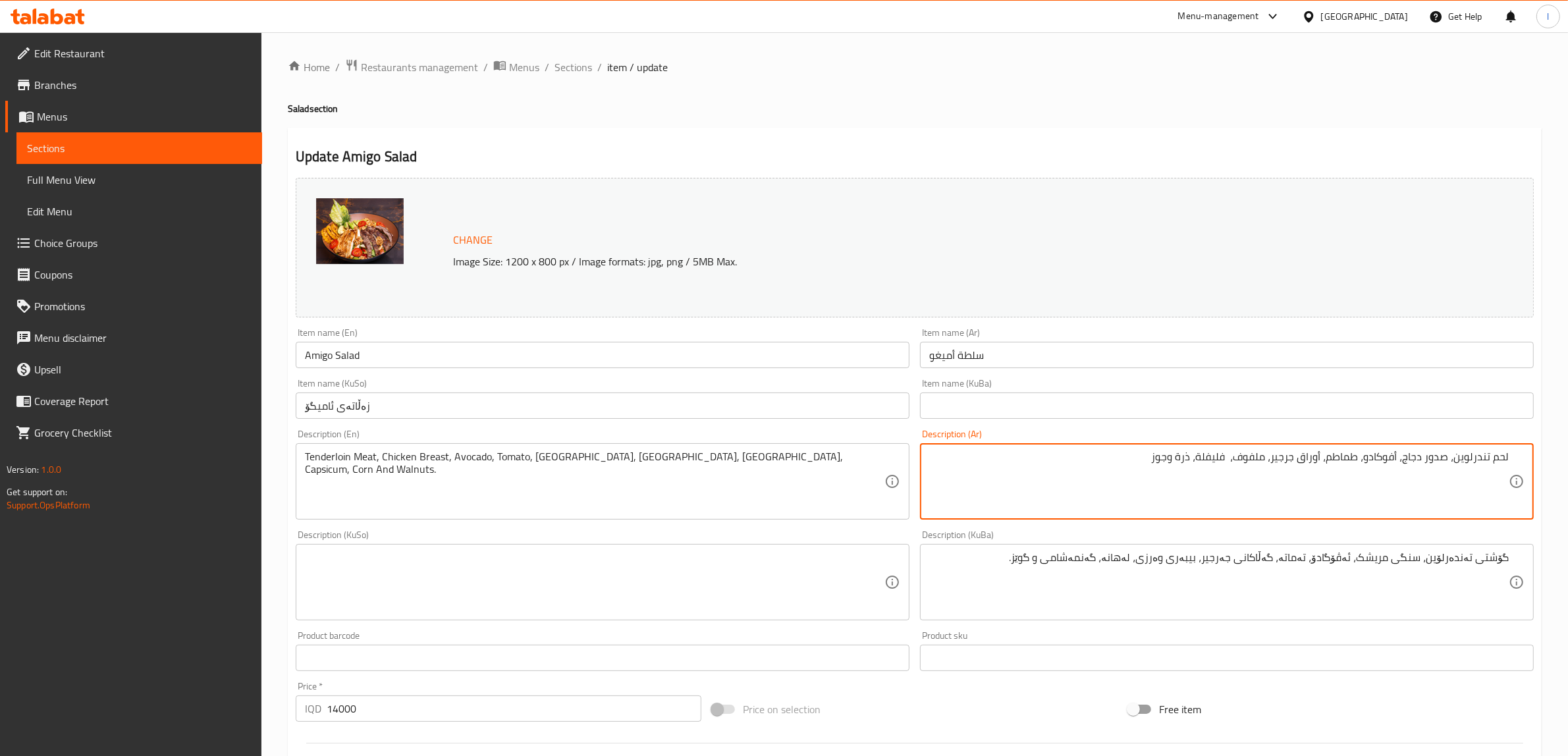
paste textarea "خس"
type textarea "لحم تندرلوين، صدور دجاج، أفوكادو، طماطم، أوراق جرجير، ملفوف، خس، فليفلة، ذرة وج…"
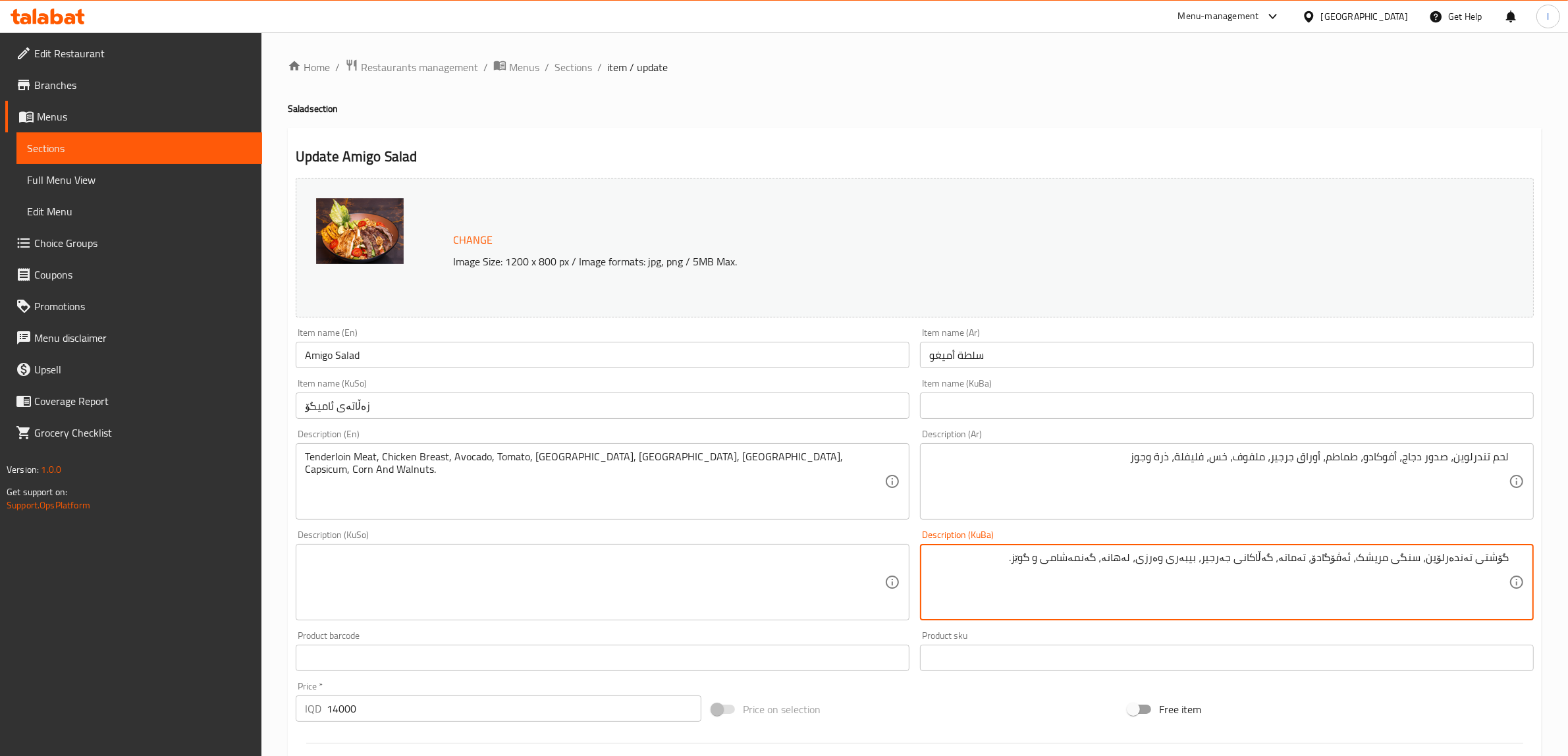
paste textarea "کاهوو"
click at [1135, 563] on textarea "گۆشتی تەندەرلۆین، سنگی مریشک، ئەڤۆگادۆ، تەماتە، گەڵاکانی جەرجیر، بیبەری وەرزی، …" at bounding box center [1219, 582] width 580 height 63
click at [1130, 559] on textarea "گۆشتی تەندەرلۆین، سنگی مریشک، ئەڤۆگادۆ، تەماتە، گەڵاکانی جەرجیر، بیبەری وەرزی، …" at bounding box center [1219, 582] width 580 height 63
click at [1134, 560] on textarea "گۆشتی تەندەرلۆین، سنگی مریشک، ئەڤۆگادۆ، تەماتە، گەڵاکانی جەرجیر، بیبەری وەرزی، …" at bounding box center [1219, 582] width 580 height 63
click at [1102, 564] on textarea "گۆشتی تەندەرلۆین، سنگی مریشک، ئەڤۆگادۆ، تەماتە، گەڵاکانی جەرجیر، بیبەری وەرزی، …" at bounding box center [1219, 582] width 580 height 63
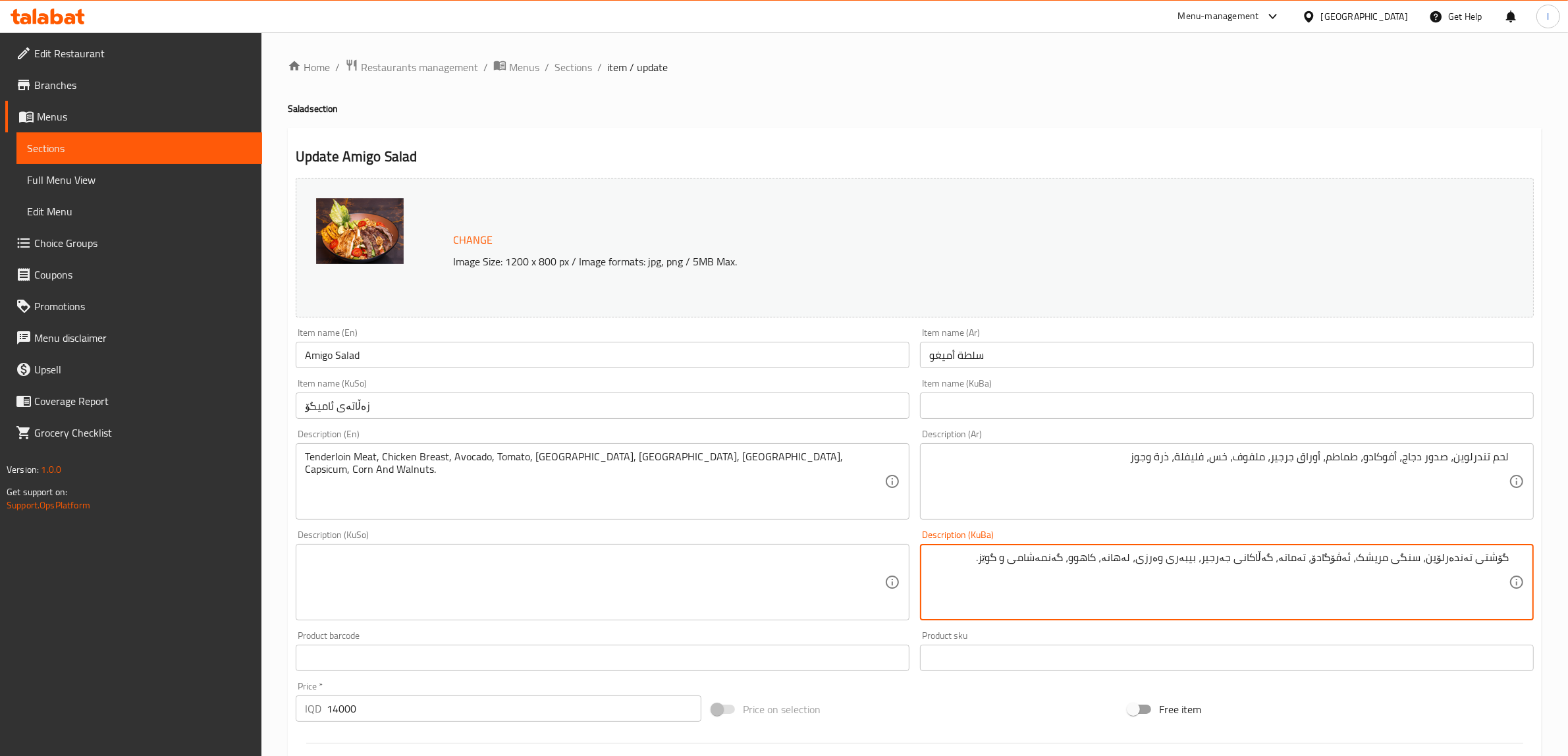
type textarea "گۆشتی تەندەرلۆین، سنگی مریشک، ئەڤۆگادۆ، تەماتە، گەڵاکانی جەرجیر، بیبەری وەرزی، …"
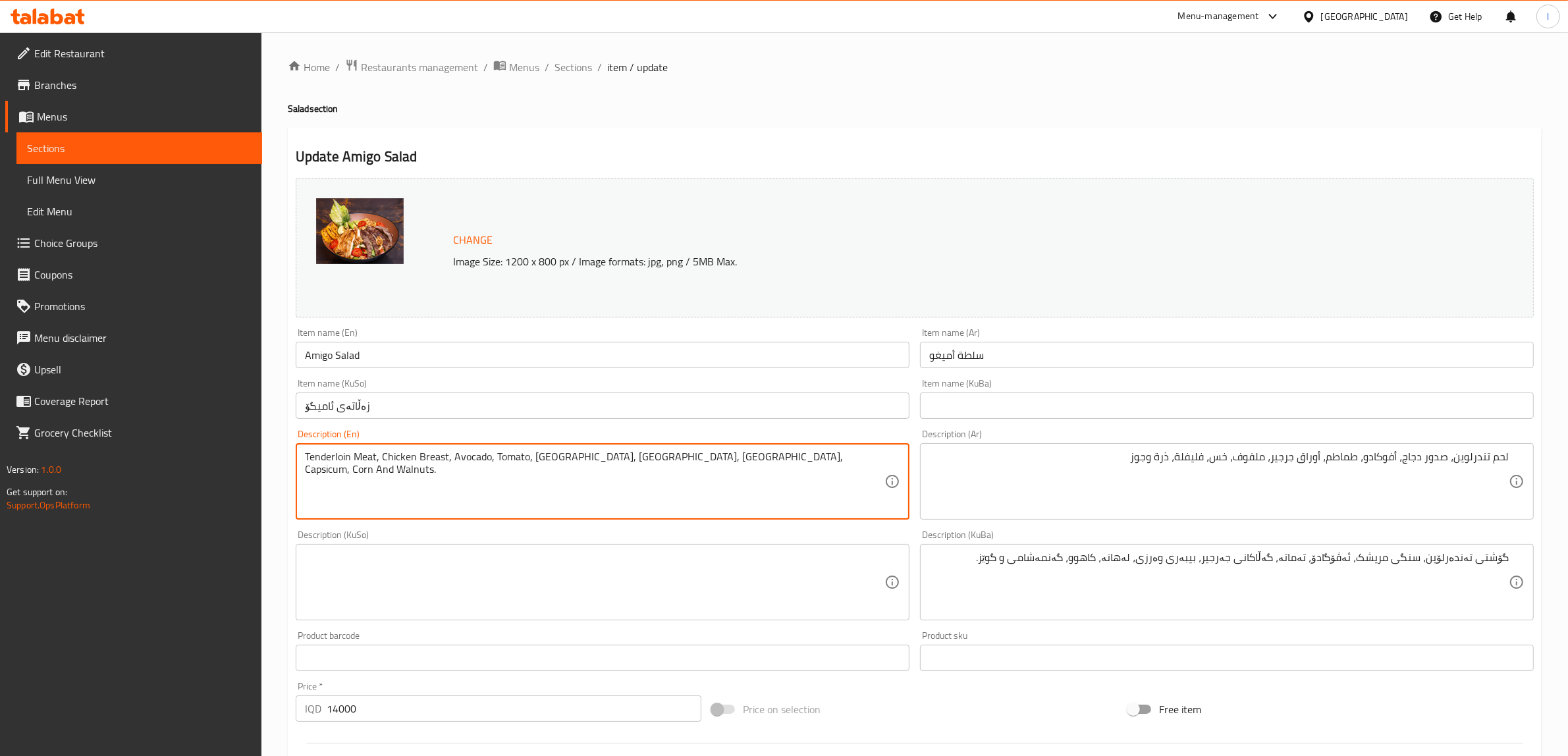
drag, startPoint x: 723, startPoint y: 459, endPoint x: 678, endPoint y: 457, distance: 45.0
type textarea "Tenderloin Meat, Chicken Breast, Avocado, Tomato, [GEOGRAPHIC_DATA], [GEOGRAPHI…"
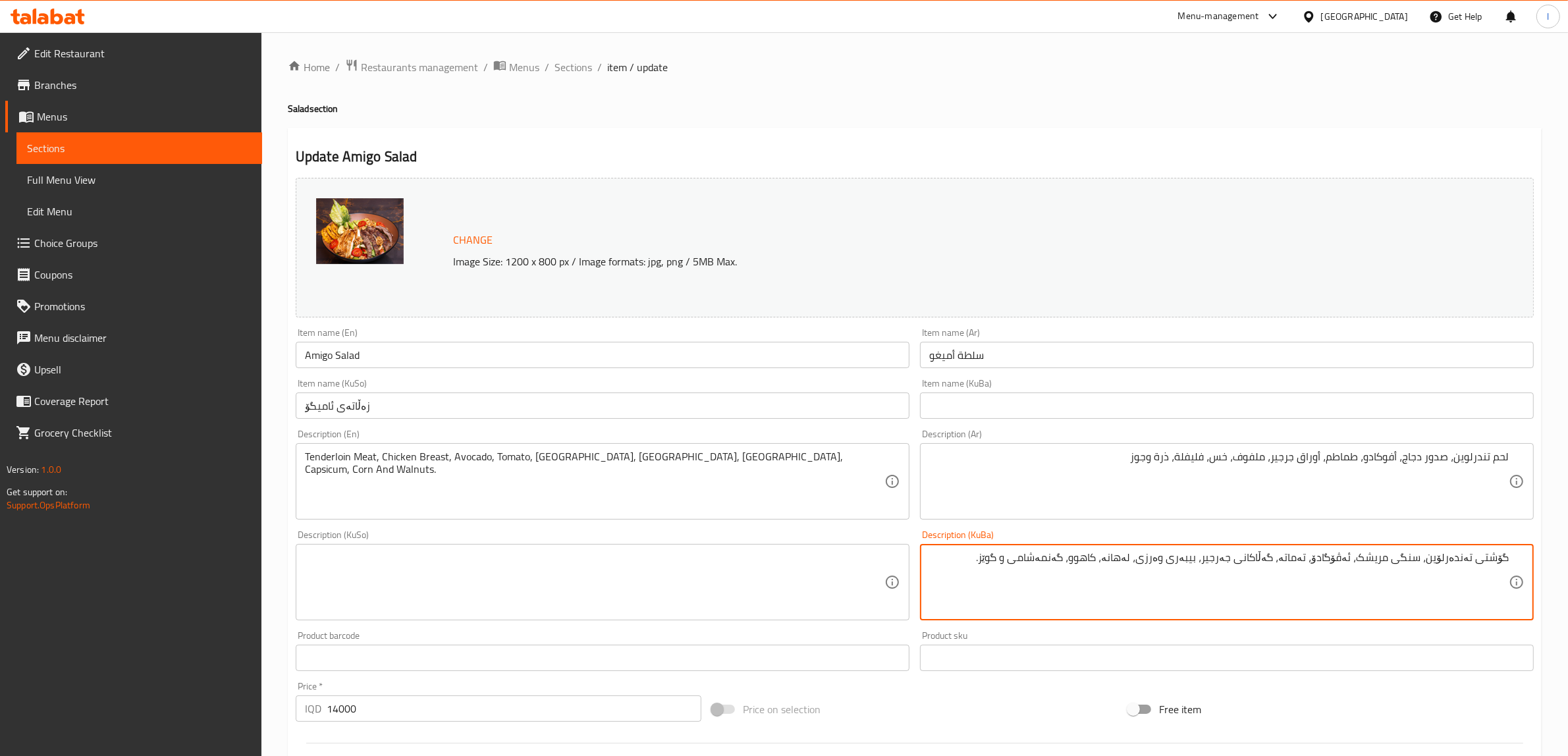
click at [1206, 559] on textarea "گۆشتی تەندەرلۆین، سنگی مریشک، ئەڤۆگادۆ، تەماتە، گەڵاکانی جەرجیر، بیبەری وەرزی، …" at bounding box center [1219, 582] width 580 height 63
drag, startPoint x: 1161, startPoint y: 558, endPoint x: 1219, endPoint y: 573, distance: 59.9
click at [1219, 573] on textarea "گۆشتی تەندەرلۆین، سنگی مریشک، ئەڤۆگادۆ، تەماتە، گەڵاکانی جەرجیر، بیبەری وەرزی، …" at bounding box center [1219, 582] width 580 height 63
click at [1157, 563] on textarea "گۆشتی تەندەرلۆین، سنگی مریشک، ئەڤۆگادۆ، تەماتە، گەڵاکانی جەرجیر، لەهانە، کاهوو،…" at bounding box center [1219, 582] width 580 height 63
paste textarea "بیبەری وەرزی،"
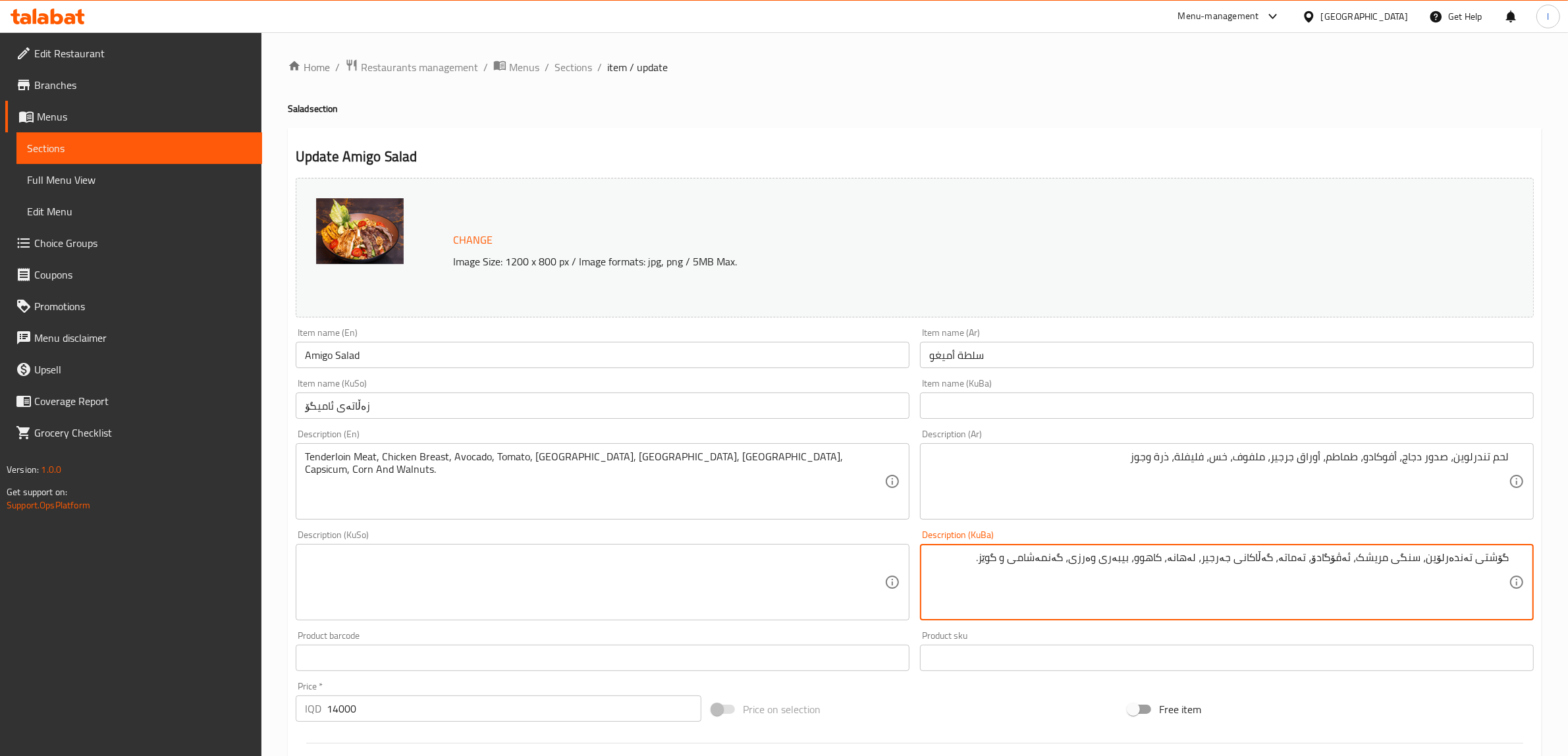
click at [962, 563] on textarea "گۆشتی تەندەرلۆین، سنگی مریشک، ئەڤۆگادۆ، تەماتە، گەڵاکانی جەرجیر، لەهانە، کاهوو،…" at bounding box center [1219, 582] width 580 height 63
drag, startPoint x: 957, startPoint y: 562, endPoint x: 1562, endPoint y: 559, distance: 605.0
click at [1561, 558] on div "Home / Restaurants management / Menus / Sections / item / update Salad section …" at bounding box center [914, 567] width 1306 height 1069
type textarea "گۆشتی تەندەرلۆین، سنگی مریشک، ئەڤۆگادۆ، تەماتە، گەڵاکانی جەرجیر، لەهانە، کاهوو،…"
click at [594, 556] on textarea at bounding box center [595, 582] width 580 height 63
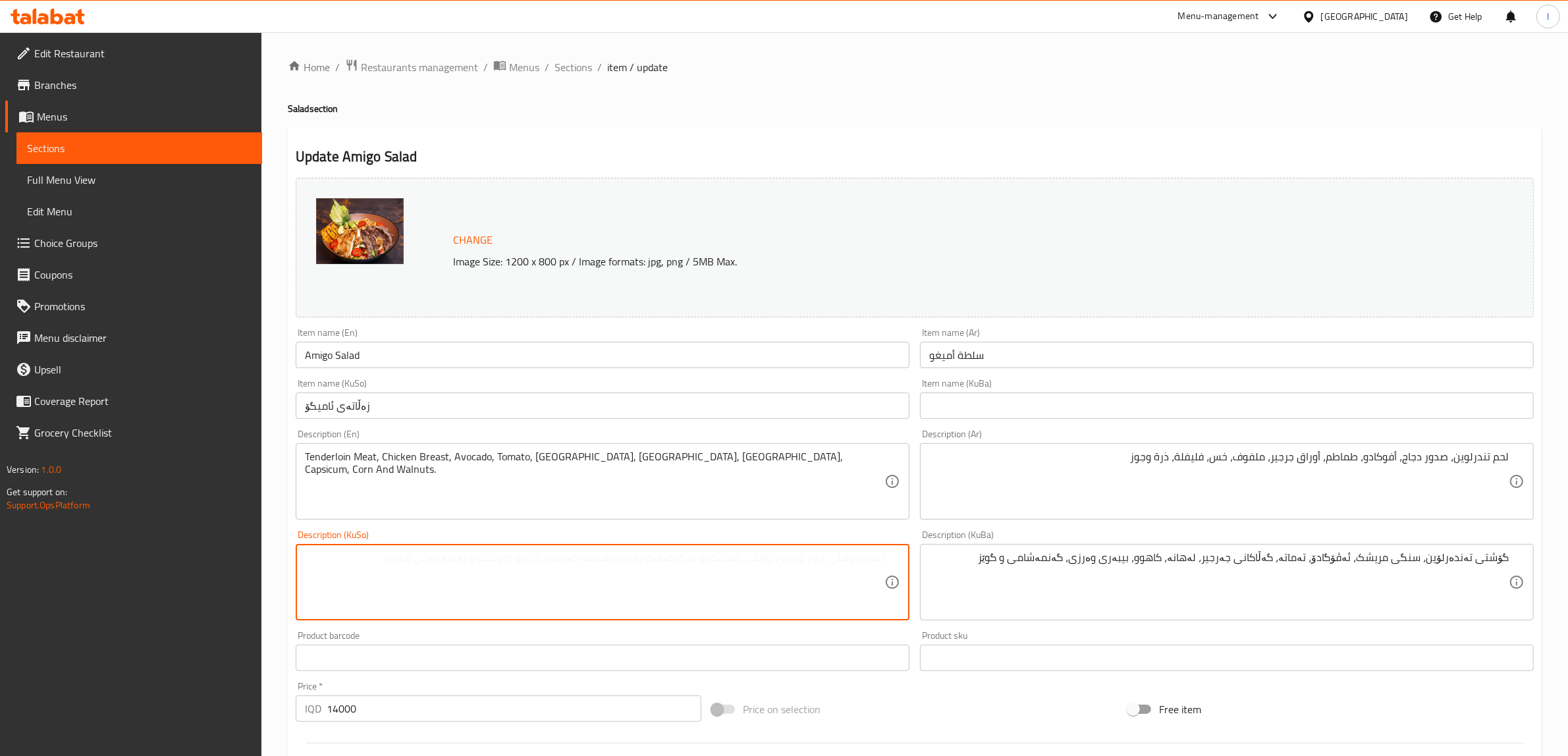
paste textarea "گۆشتی تەندەرلۆین، سنگی مریشک، ئەڤۆگادۆ، تەماتە، گەڵاکانی جەرجیر، لەهانە، کاهوو،…"
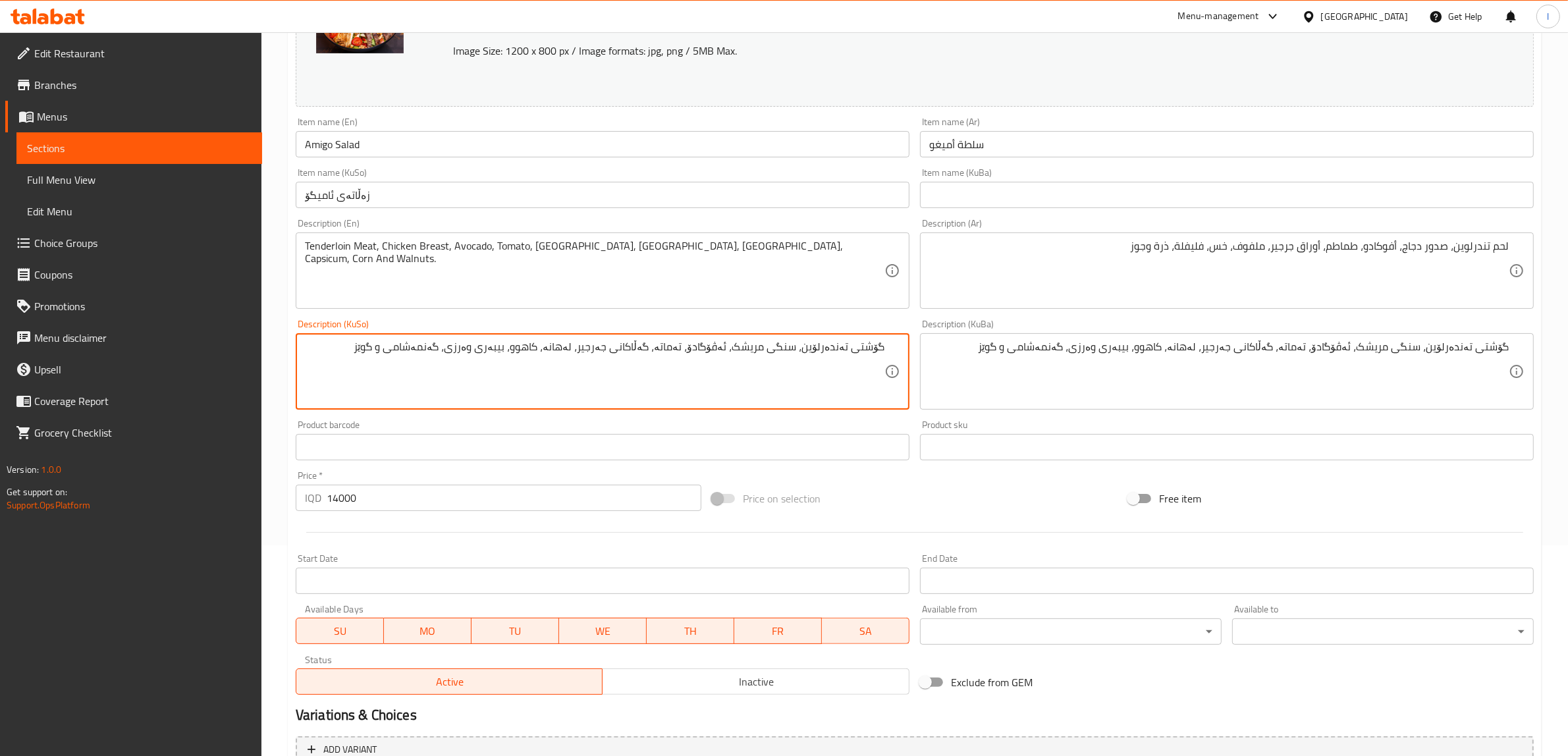
scroll to position [343, 0]
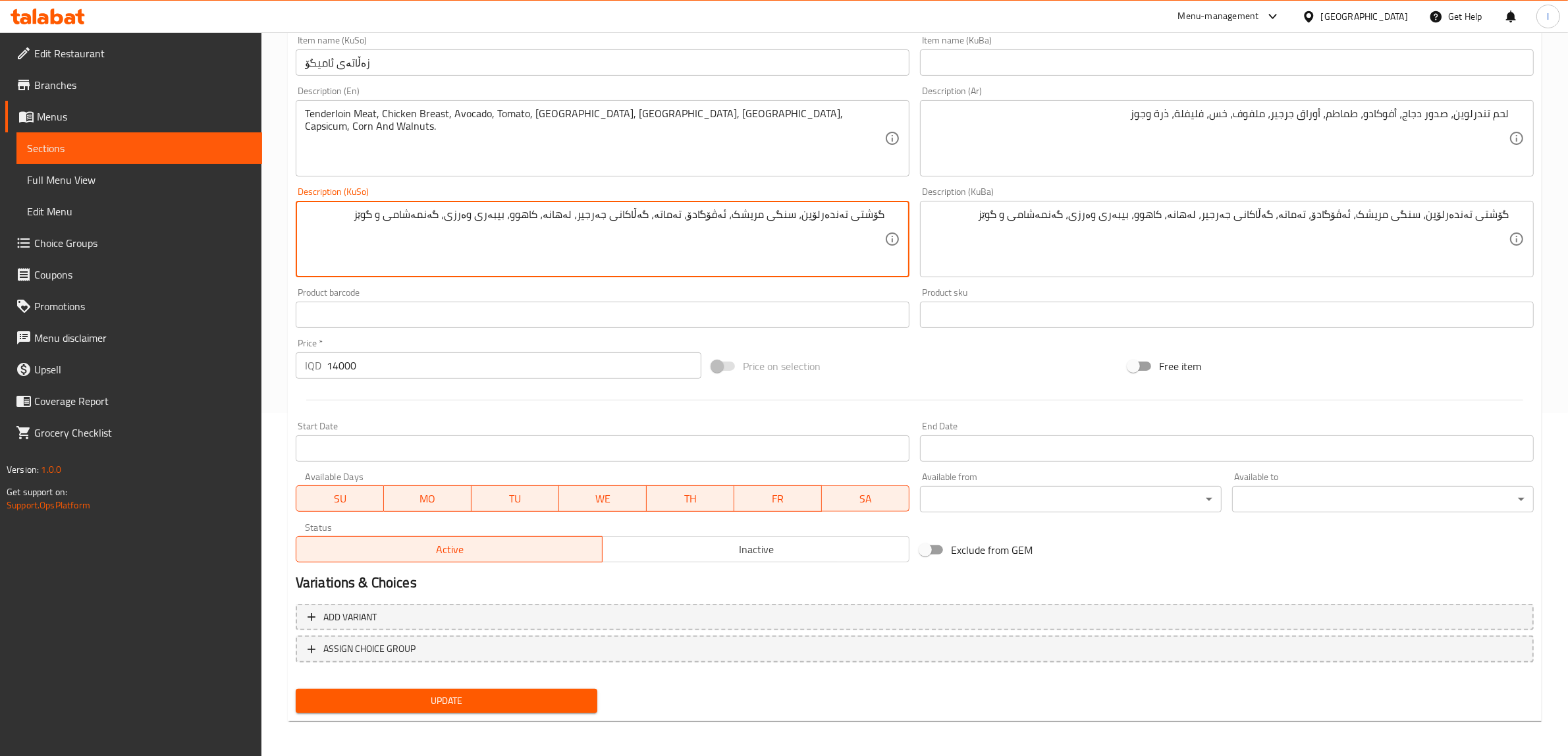
type textarea "گۆشتی تەندەرلۆین، سنگی مریشک، ئەڤۆگادۆ، تەماتە، گەڵاکانی جەرجیر، لەهانە، کاهوو،…"
click at [386, 693] on span "Update" at bounding box center [446, 701] width 280 height 16
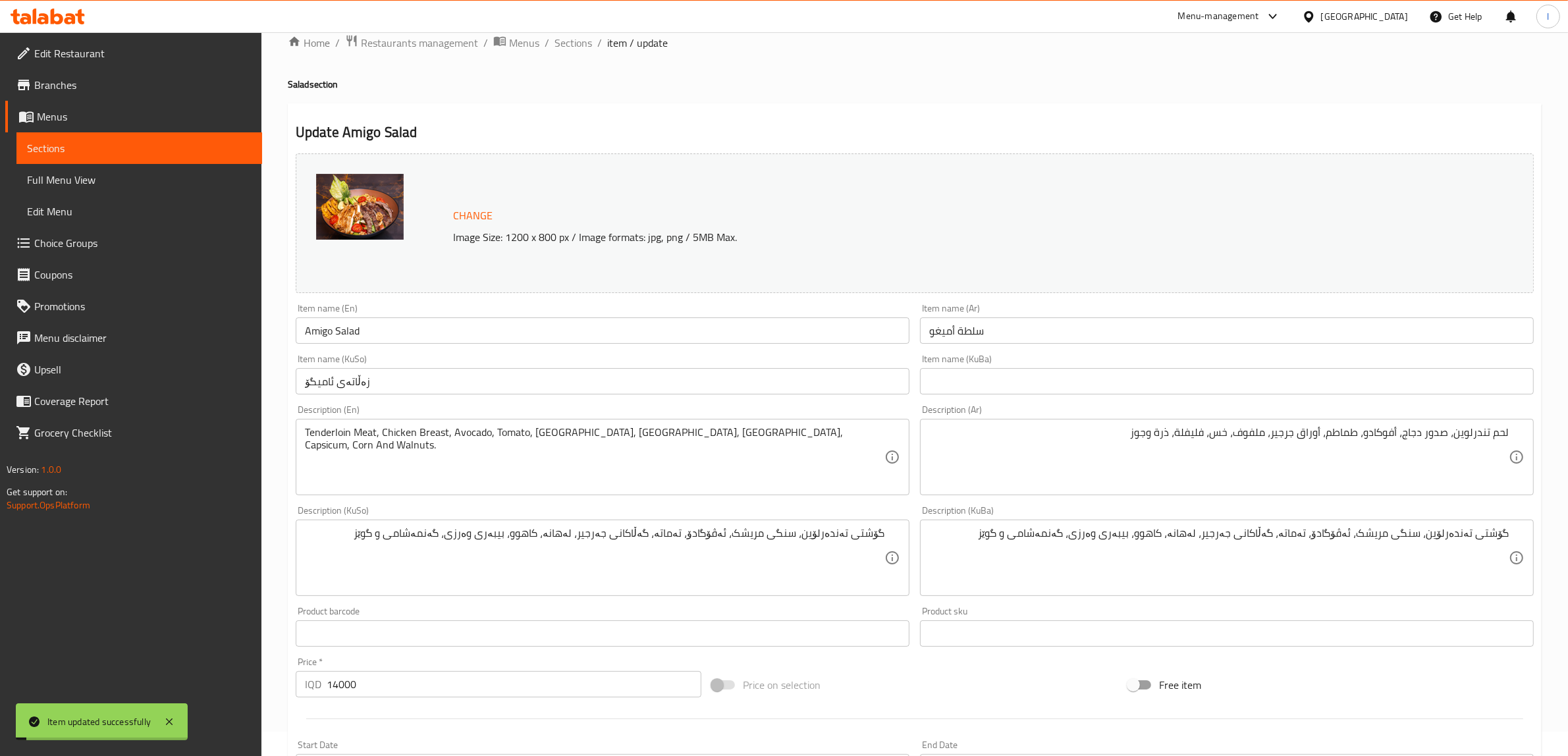
scroll to position [0, 0]
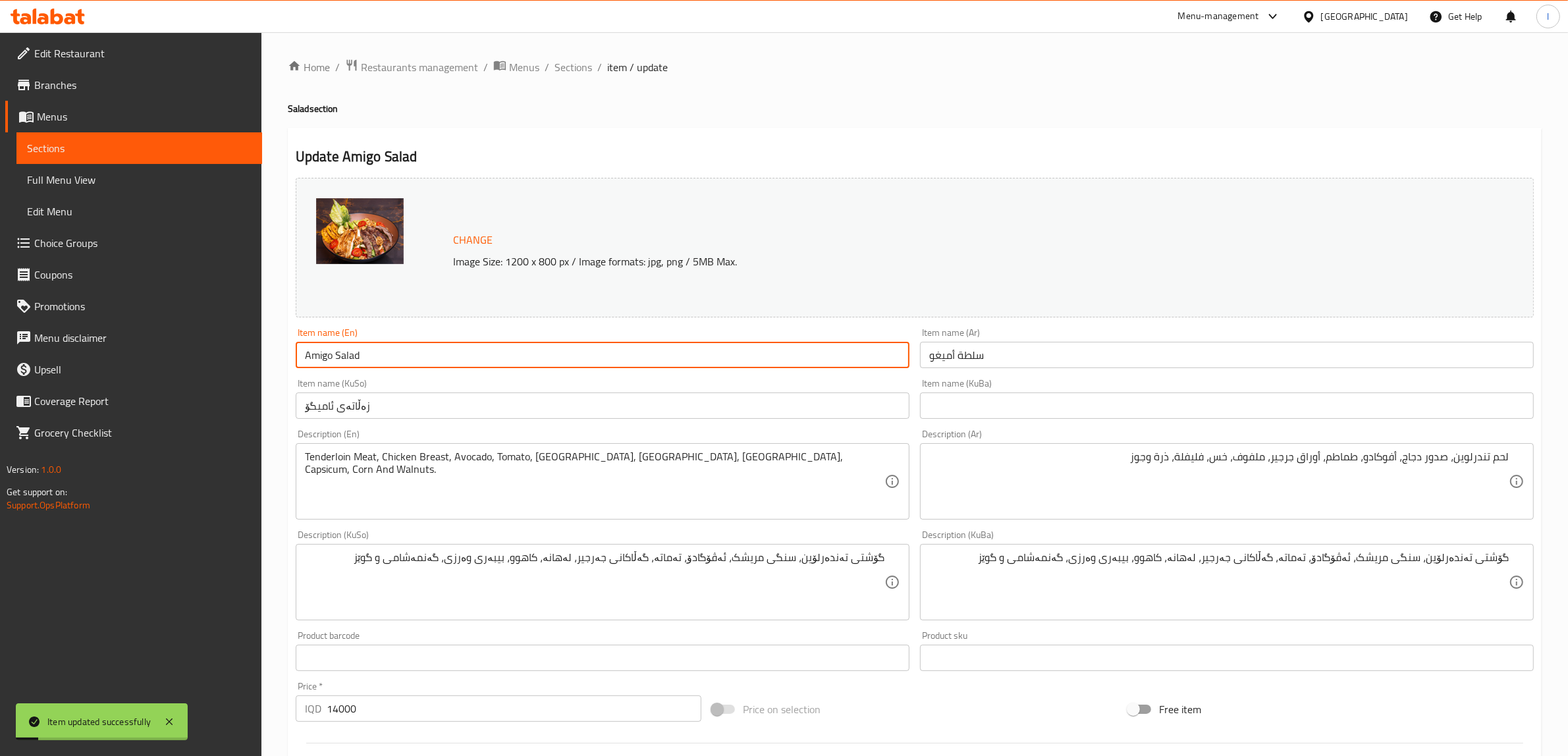
drag, startPoint x: 402, startPoint y: 364, endPoint x: 158, endPoint y: 313, distance: 249.3
click at [166, 320] on div "Edit Restaurant Branches Menus Sections Full Menu View Edit Menu Choice Groups …" at bounding box center [784, 567] width 1568 height 1069
click at [109, 178] on span "Full Menu View" at bounding box center [139, 180] width 225 height 16
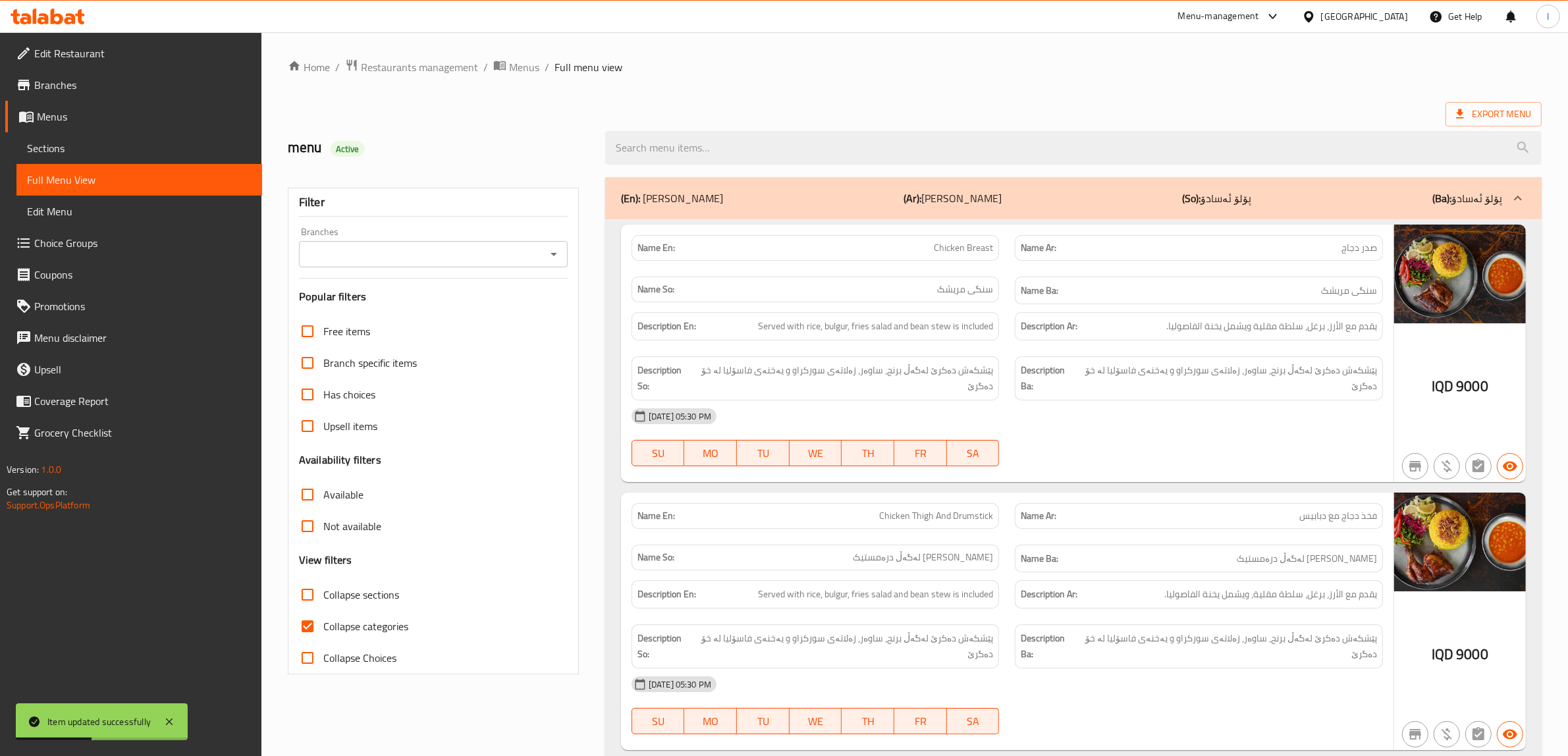
click at [442, 260] on input "Branches" at bounding box center [423, 254] width 239 height 18
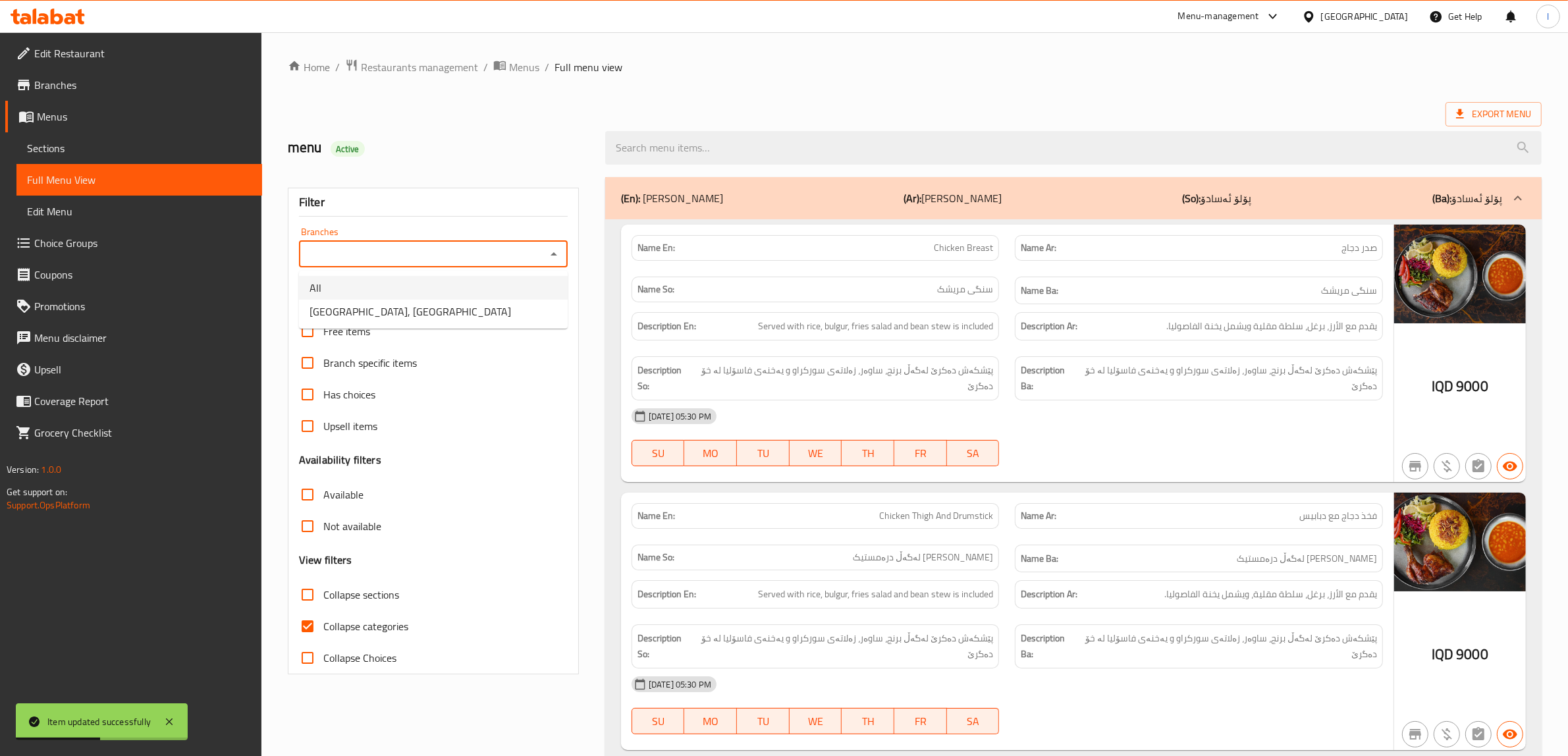
click at [396, 317] on span "[GEOGRAPHIC_DATA], [GEOGRAPHIC_DATA]" at bounding box center [410, 312] width 202 height 16
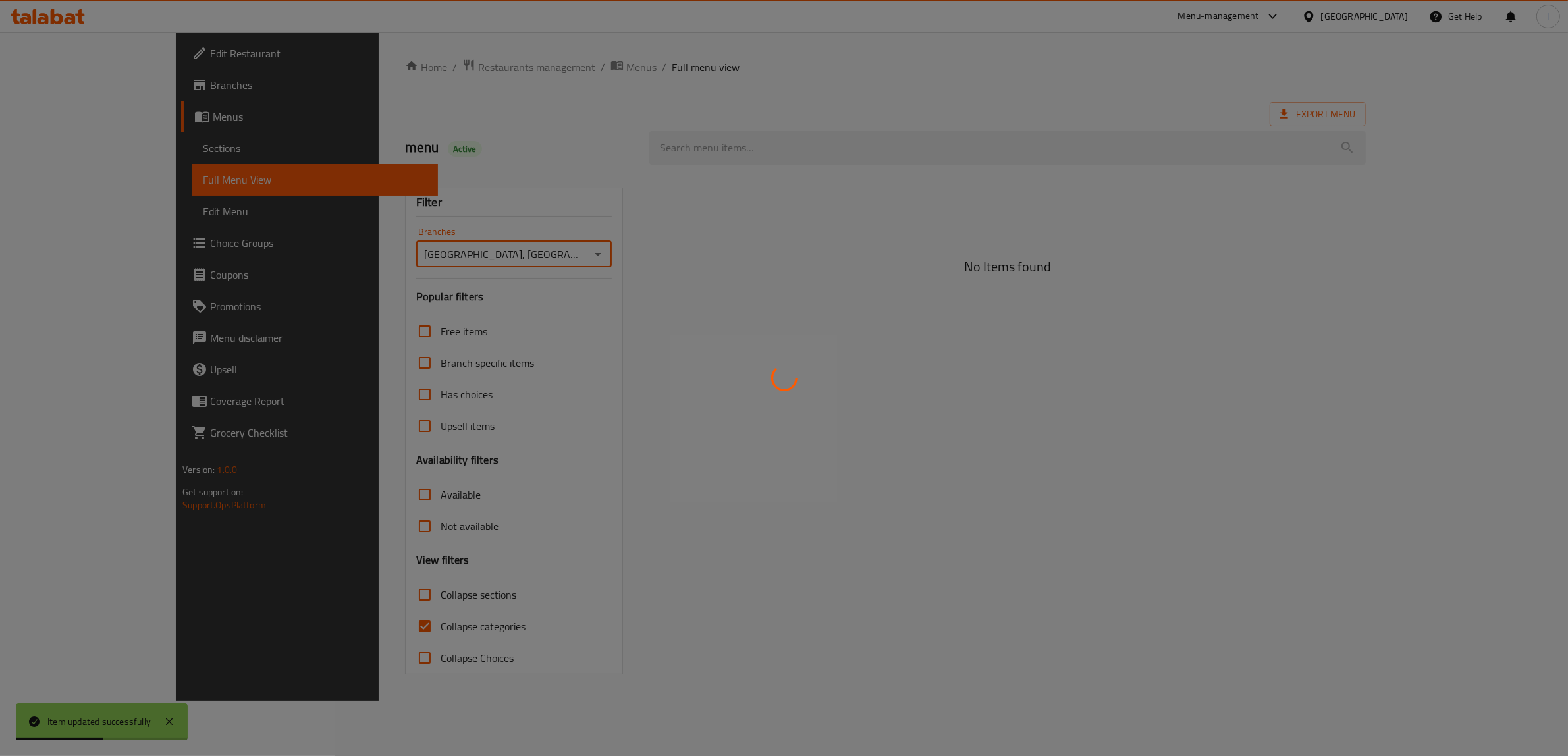
type input "[GEOGRAPHIC_DATA], [GEOGRAPHIC_DATA]"
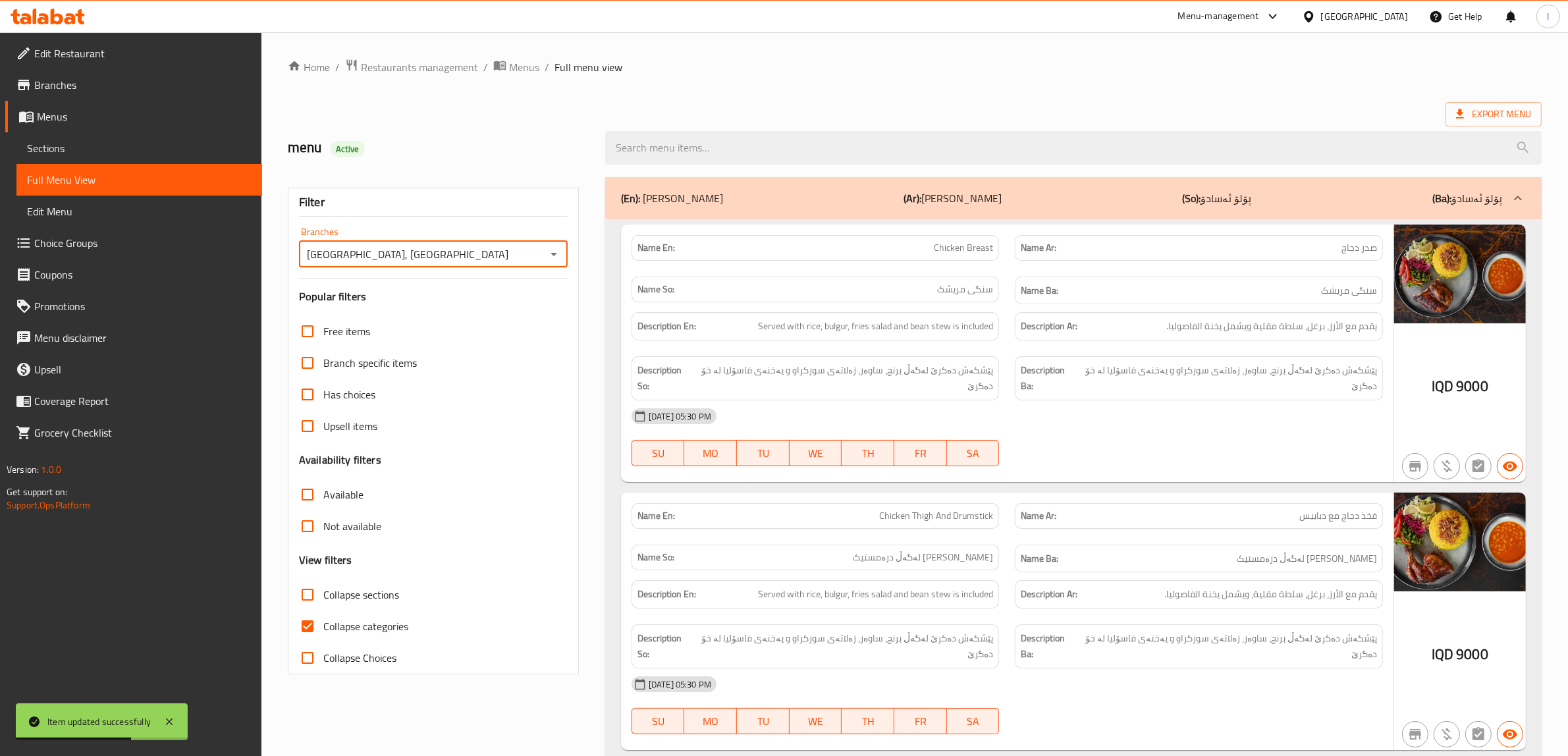
click at [362, 628] on span "Collapse categories" at bounding box center [366, 627] width 85 height 16
click at [323, 628] on input "Collapse categories" at bounding box center [307, 626] width 32 height 32
checkbox input "false"
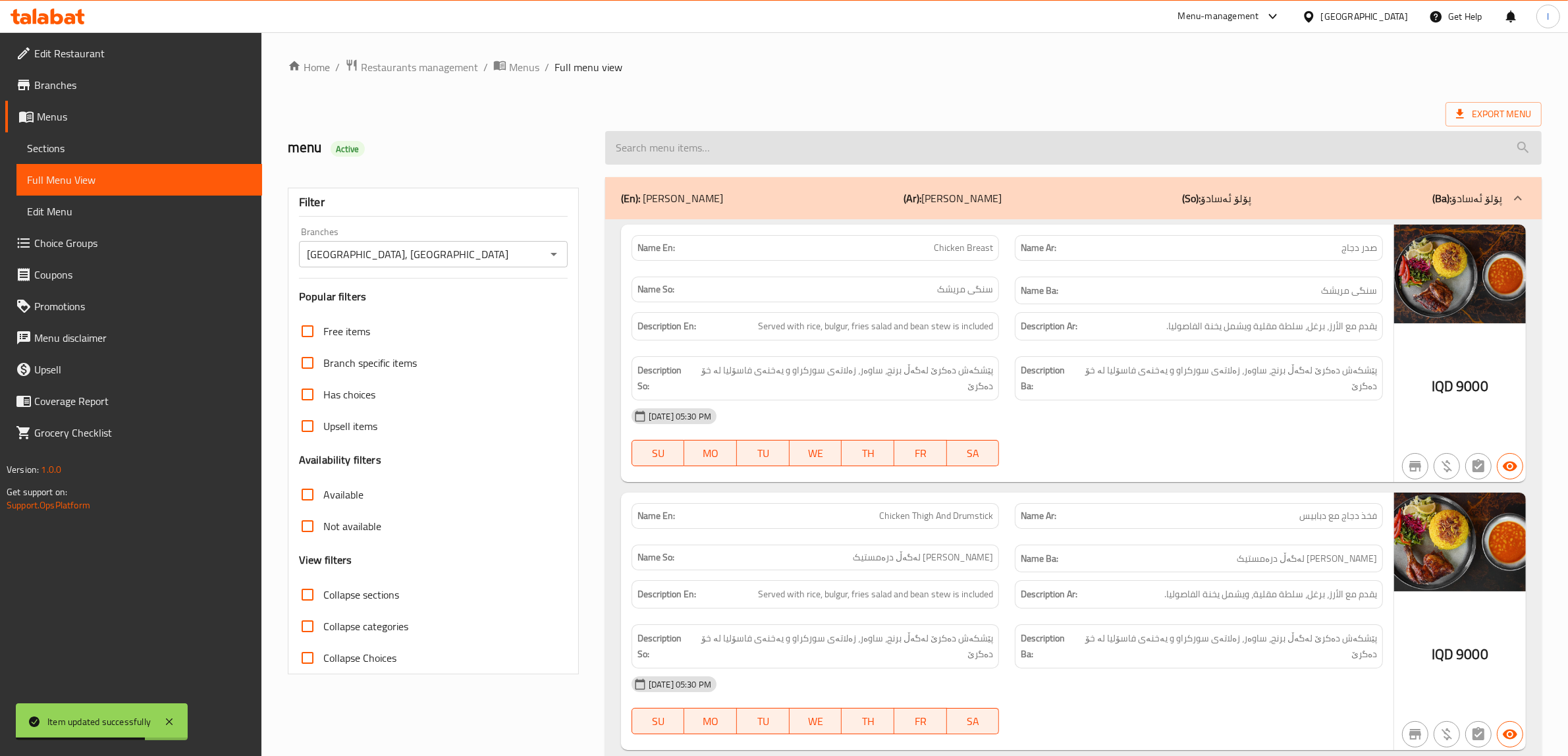
click at [752, 139] on input "search" at bounding box center [1073, 148] width 937 height 34
paste input "Amigo Salad"
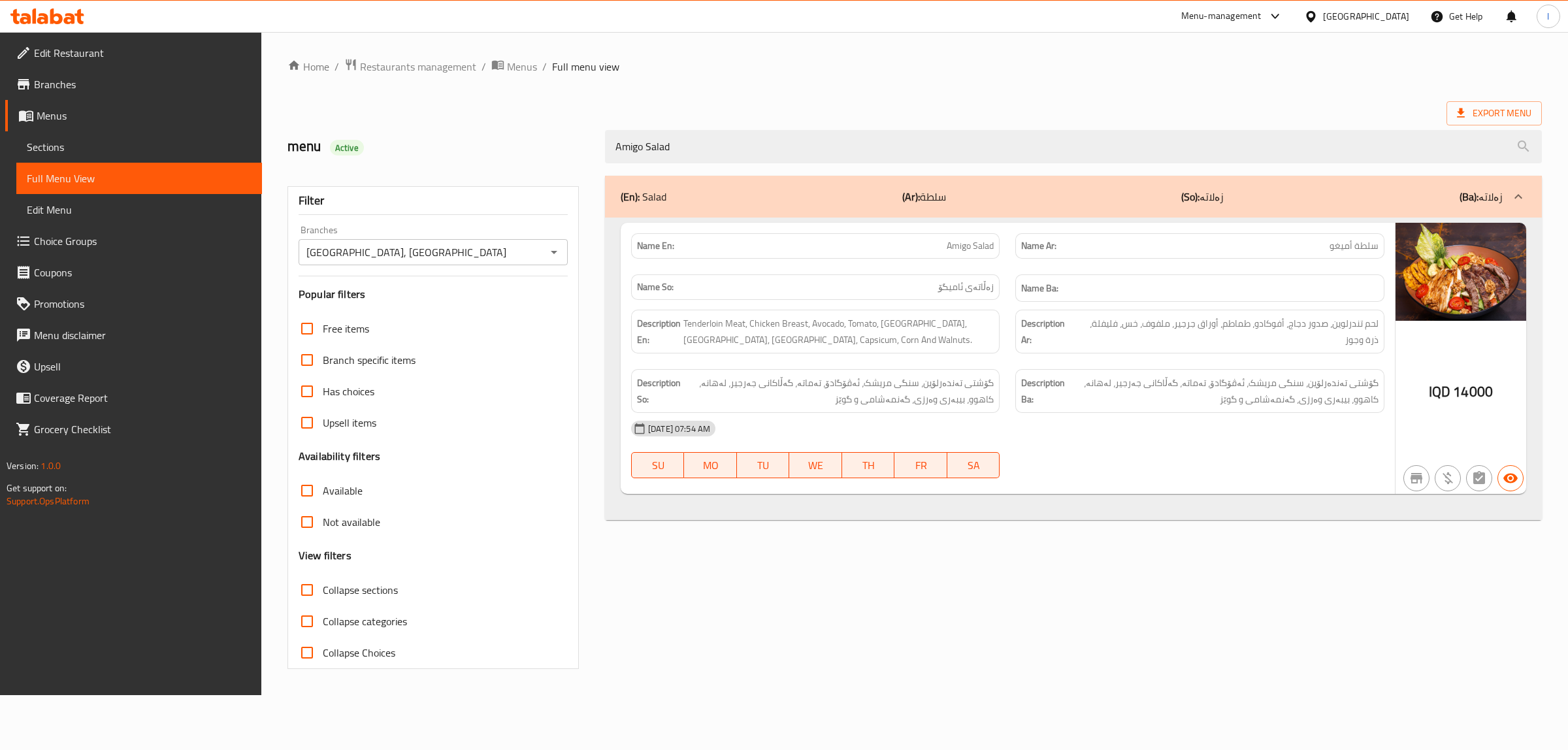
type input "Amigo Salad"
click at [59, 153] on span "Sections" at bounding box center [139, 147] width 225 height 16
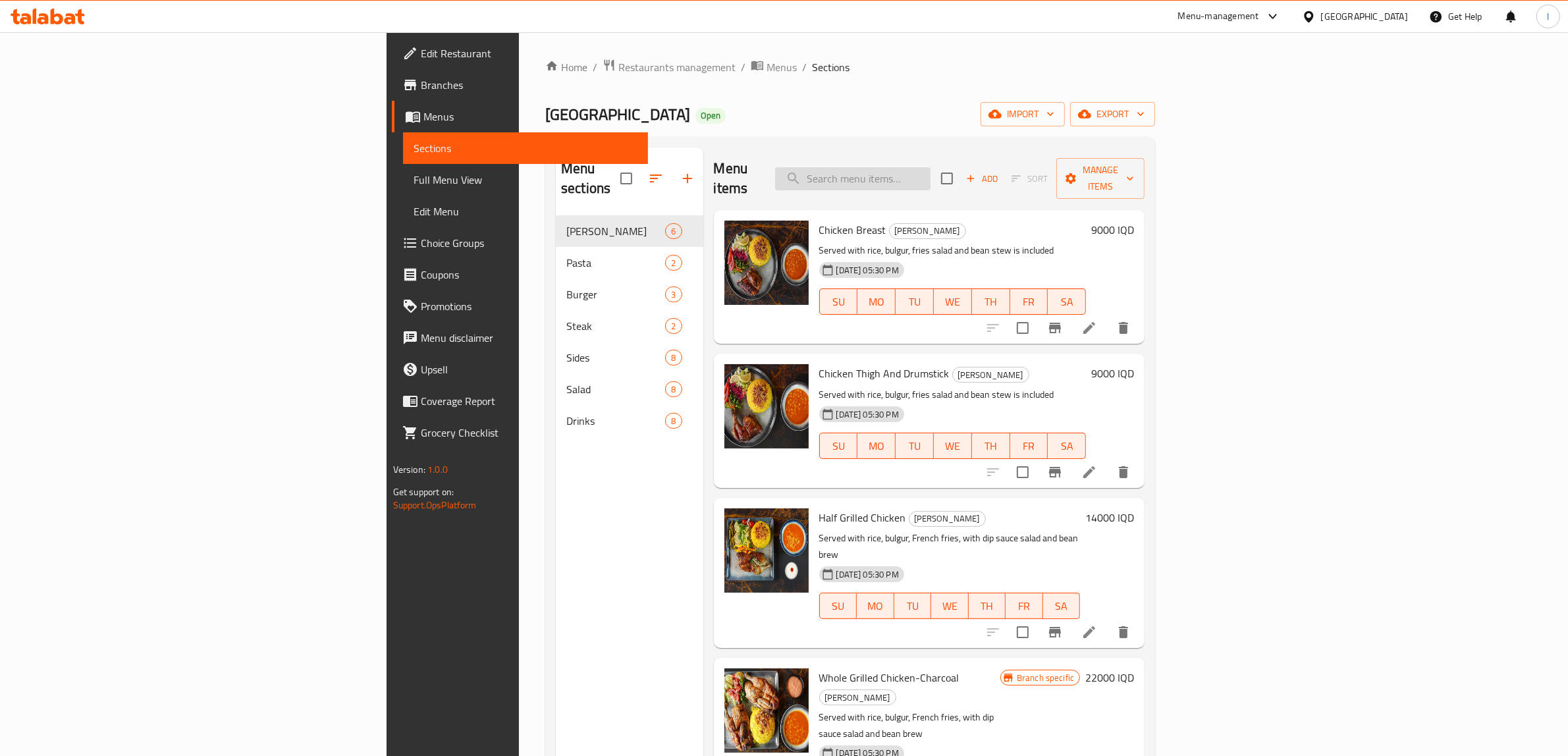
click at [931, 176] on input "search" at bounding box center [853, 179] width 155 height 23
paste input "Amigo Salad"
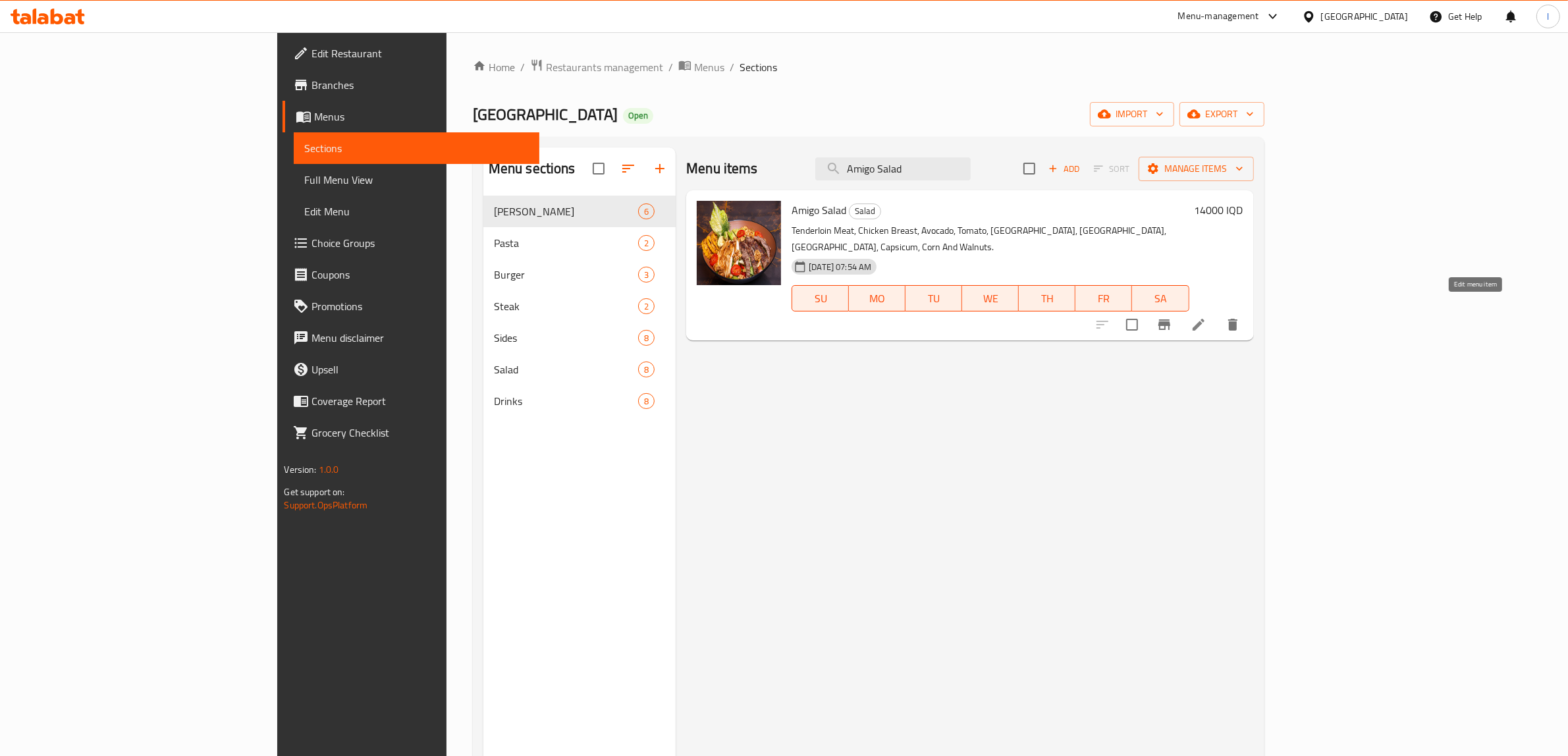
type input "Amigo Salad"
click at [1206, 317] on icon at bounding box center [1199, 325] width 16 height 16
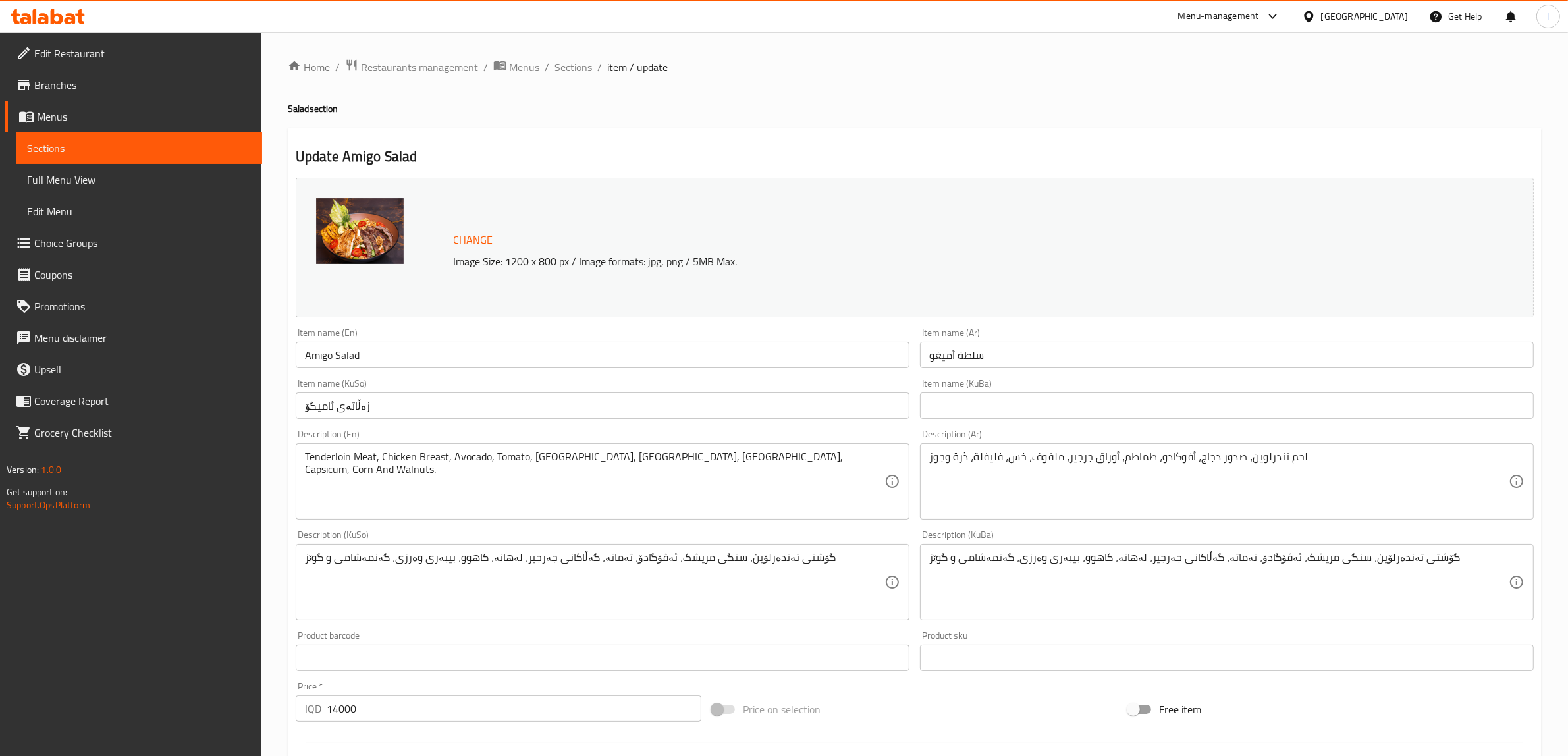
click at [324, 363] on input "Amigo Salad" at bounding box center [602, 354] width 614 height 26
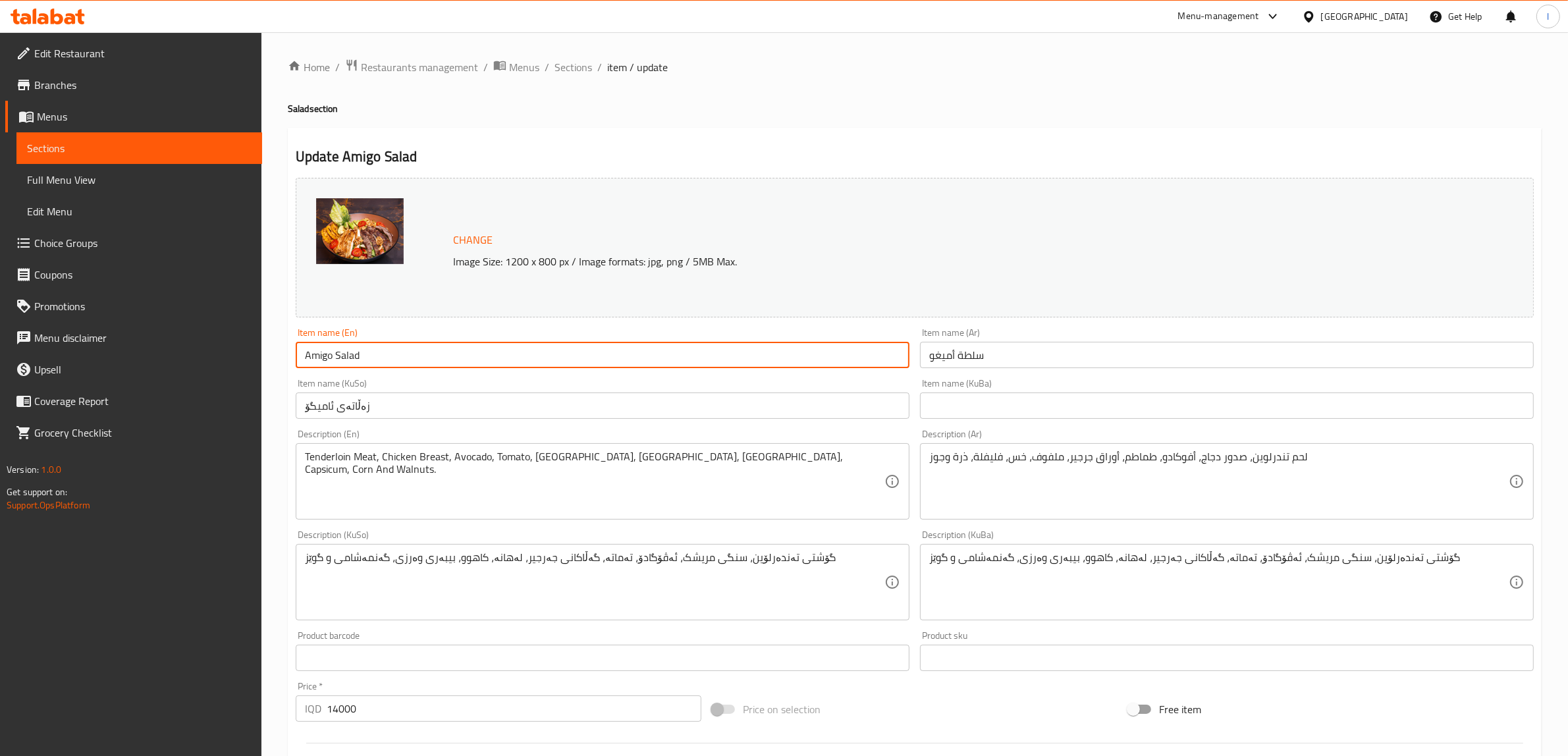
click at [324, 363] on input "Amigo Salad" at bounding box center [602, 354] width 614 height 26
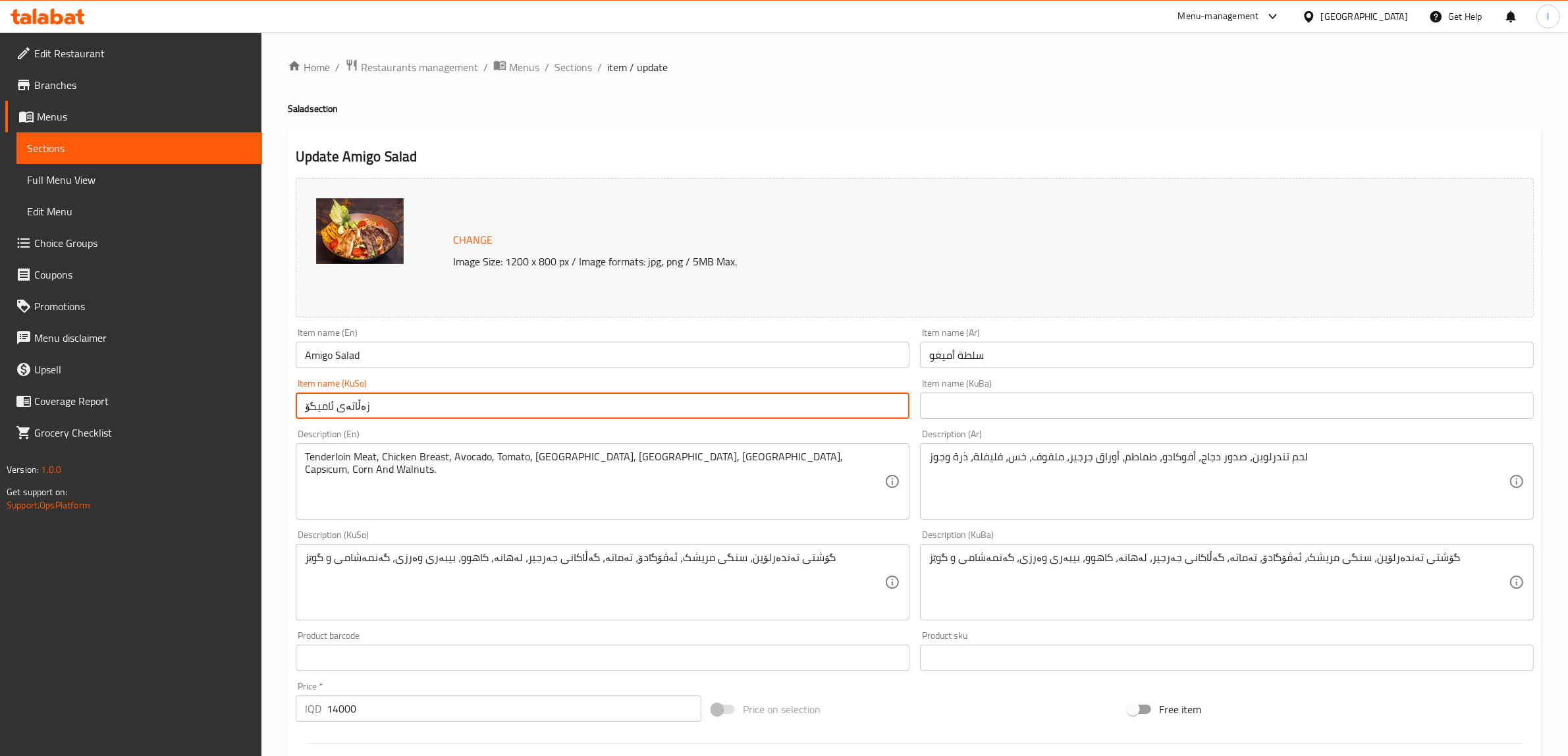
drag, startPoint x: 377, startPoint y: 410, endPoint x: 192, endPoint y: 400, distance: 185.3
click at [192, 400] on div "Edit Restaurant Branches Menus Sections Full Menu View Edit Menu Choice Groups …" at bounding box center [784, 567] width 1568 height 1069
click at [1114, 406] on input "text" at bounding box center [1226, 406] width 614 height 26
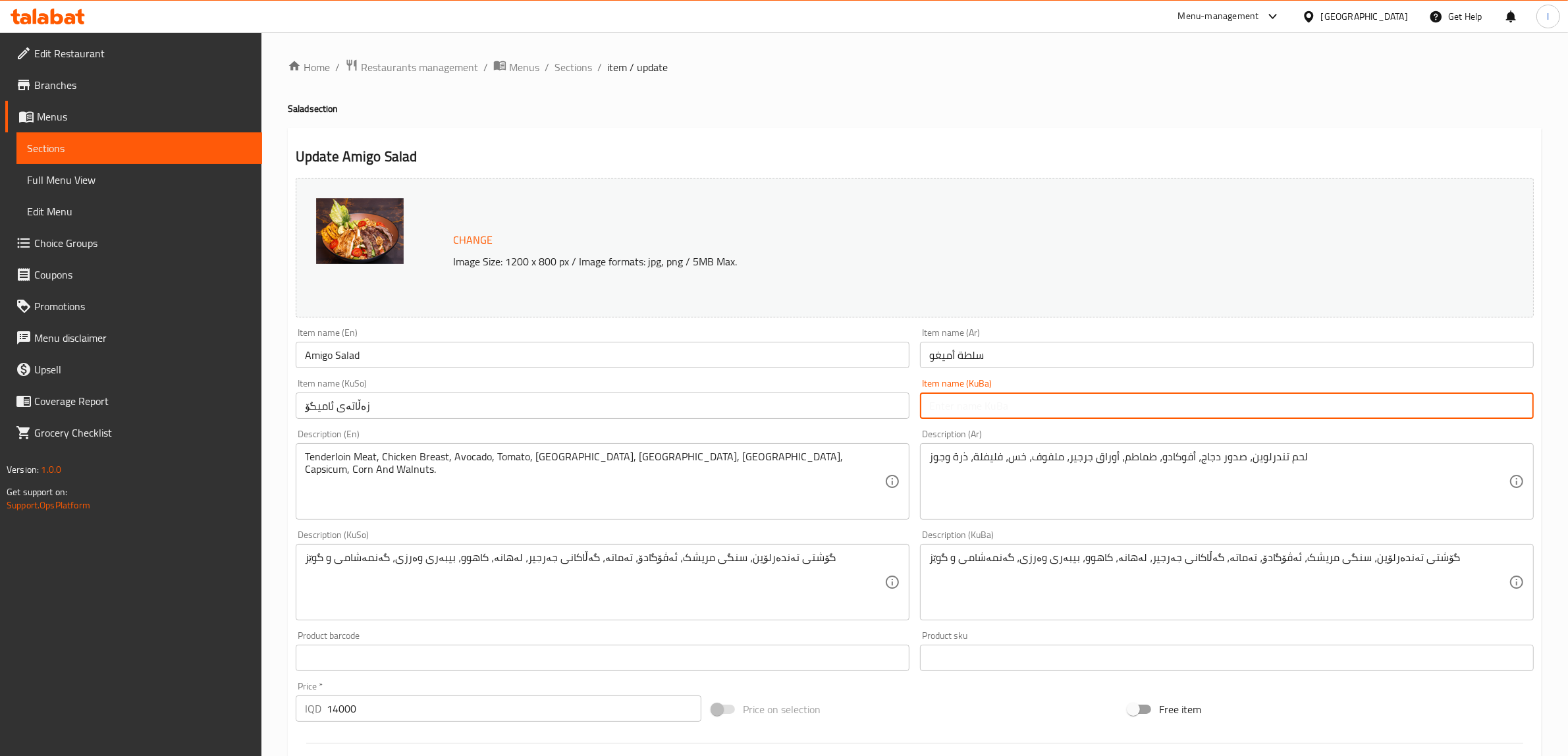
paste input "زەڵاتەی ئامیگۆ"
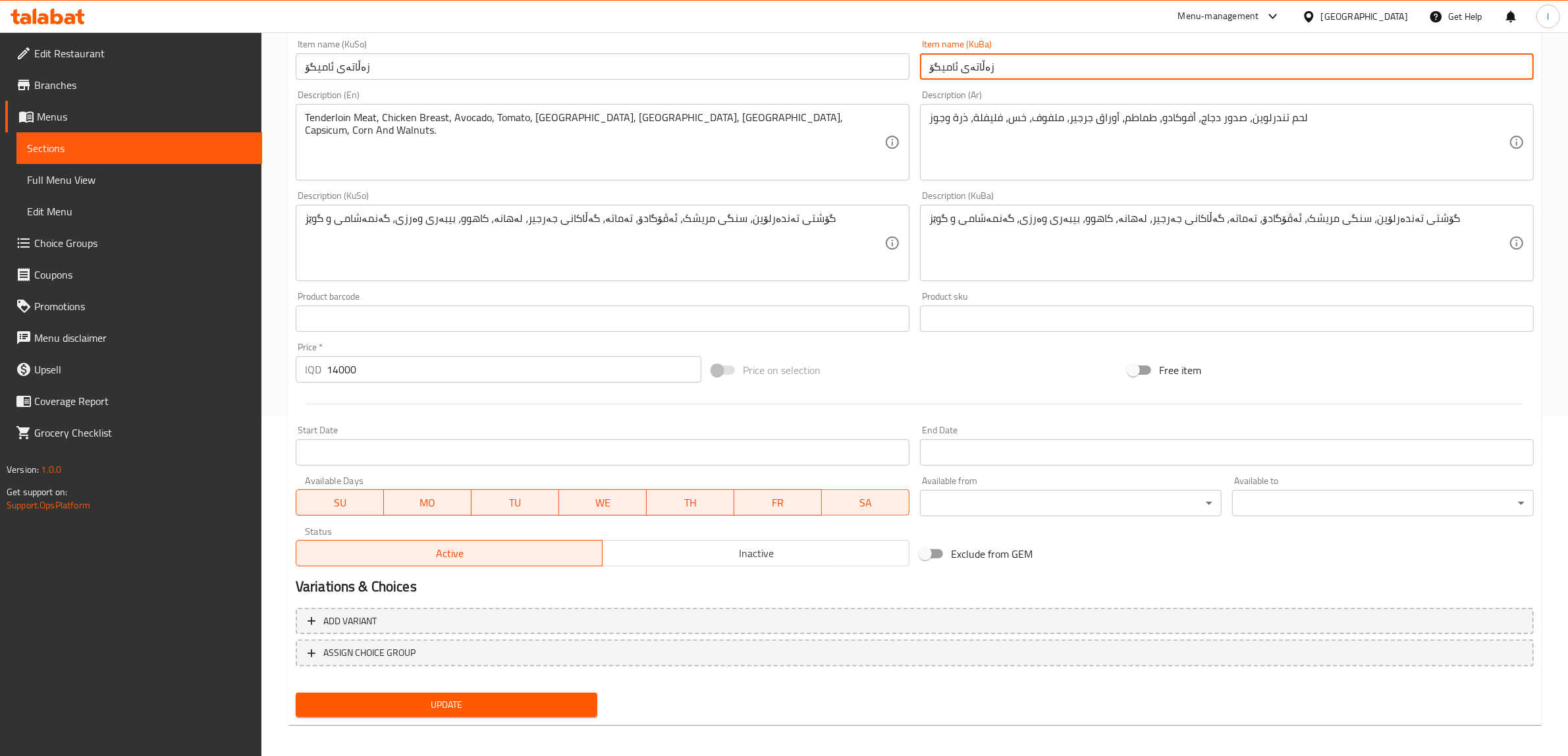
scroll to position [343, 0]
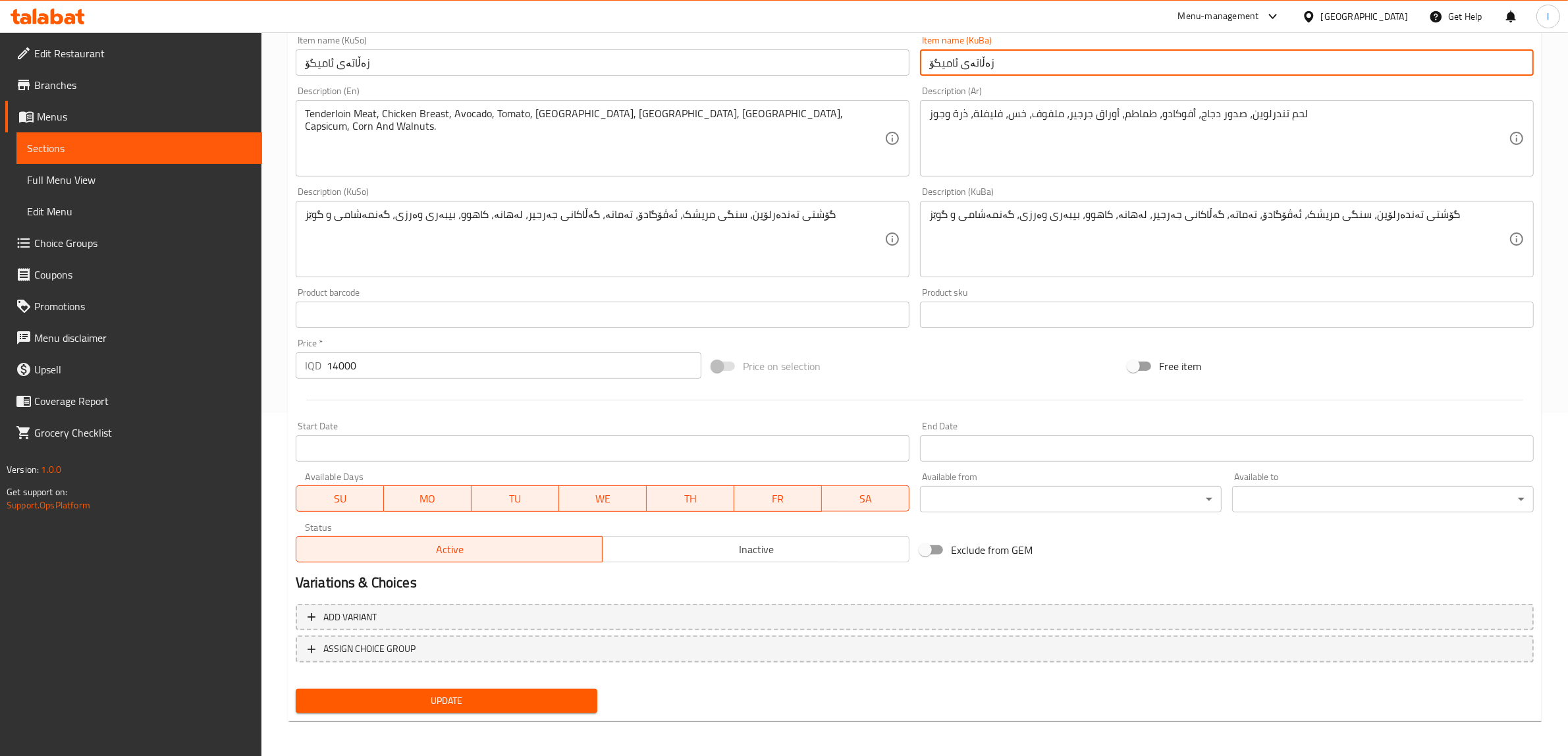
type input "زەڵاتەی ئامیگۆ"
click at [426, 695] on span "Update" at bounding box center [446, 701] width 280 height 16
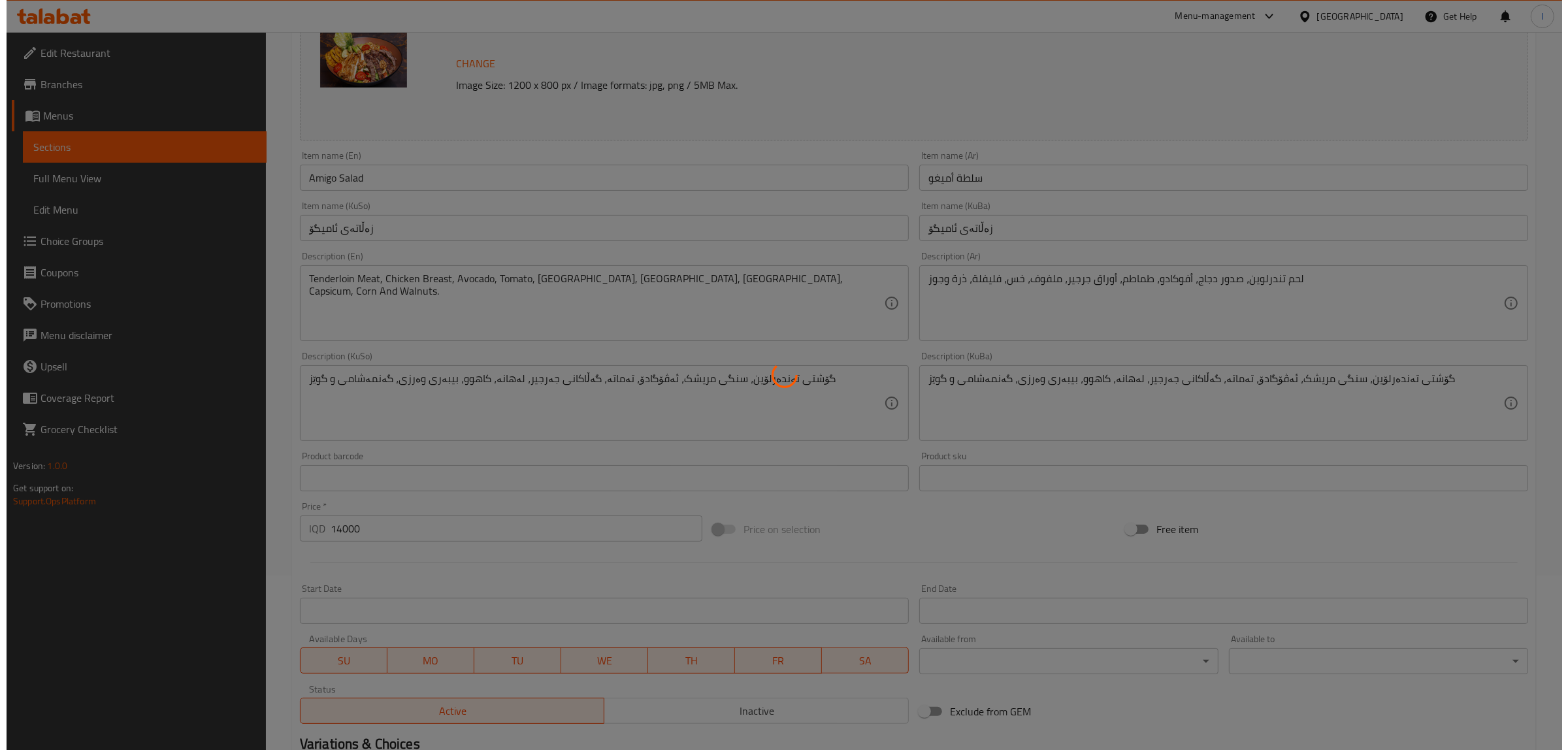
scroll to position [0, 0]
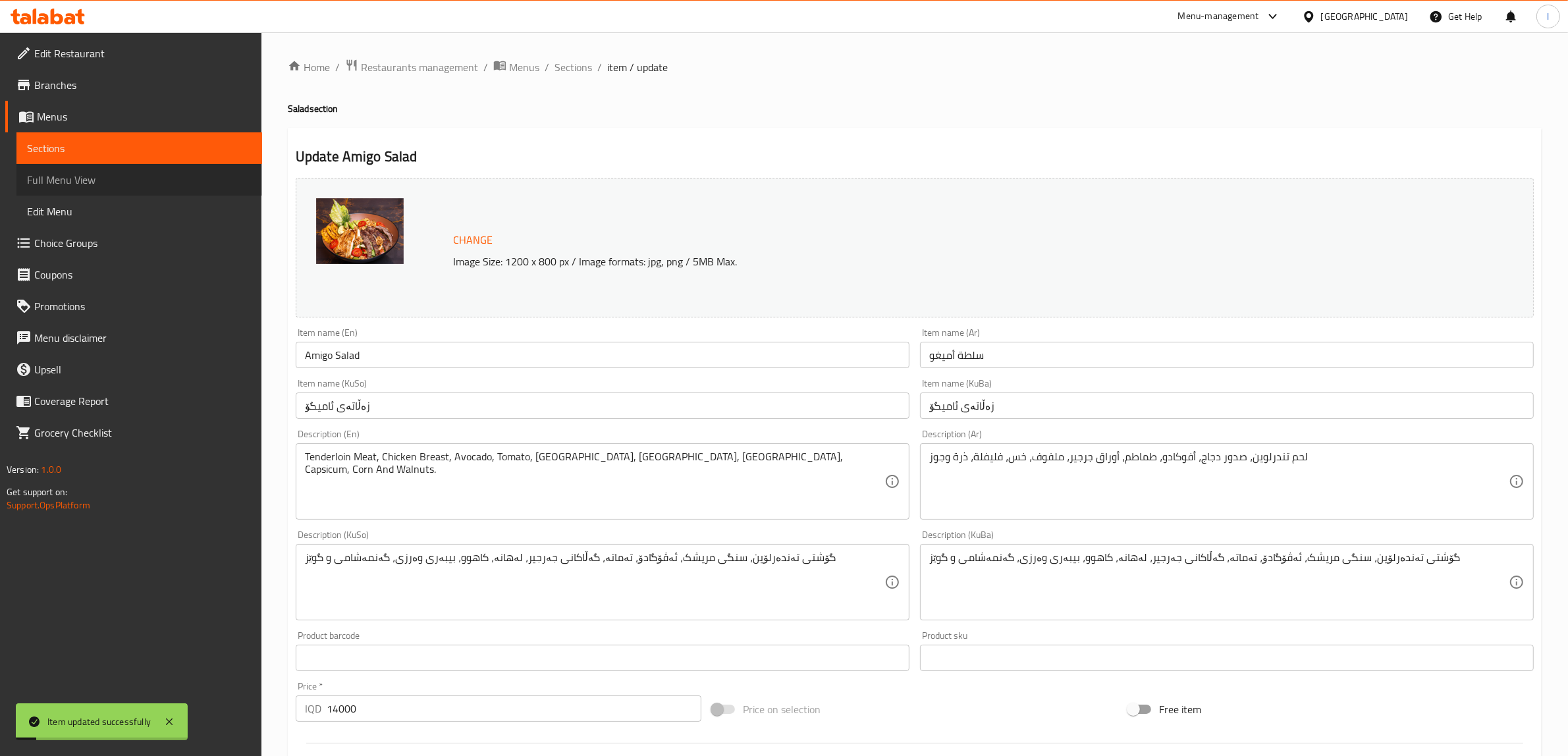
click at [27, 182] on span "Full Menu View" at bounding box center [139, 180] width 225 height 16
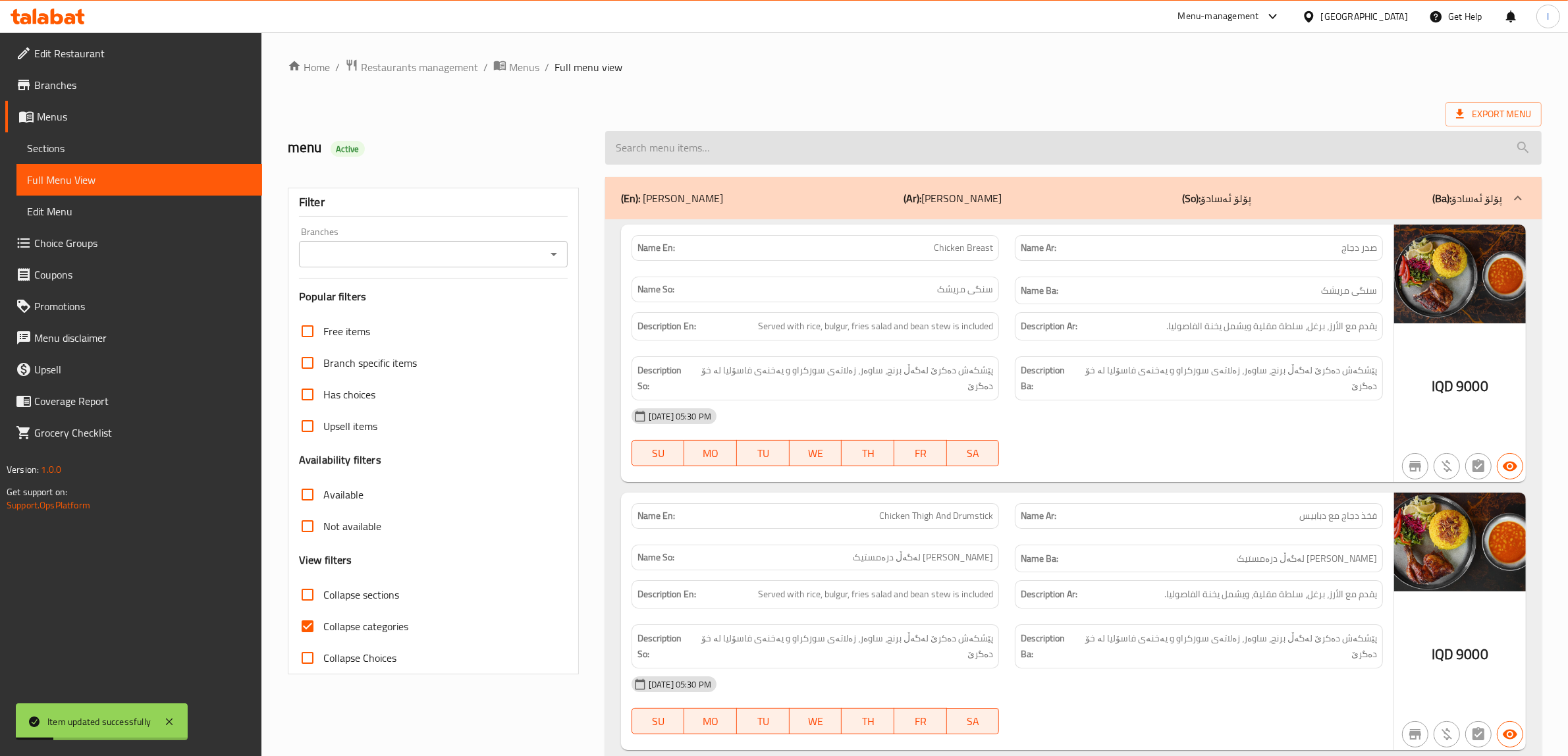
drag, startPoint x: 996, startPoint y: 170, endPoint x: 985, endPoint y: 161, distance: 14.2
paste input "زەڵاتەی ئامیگۆ"
click at [975, 159] on input "search" at bounding box center [1073, 148] width 937 height 34
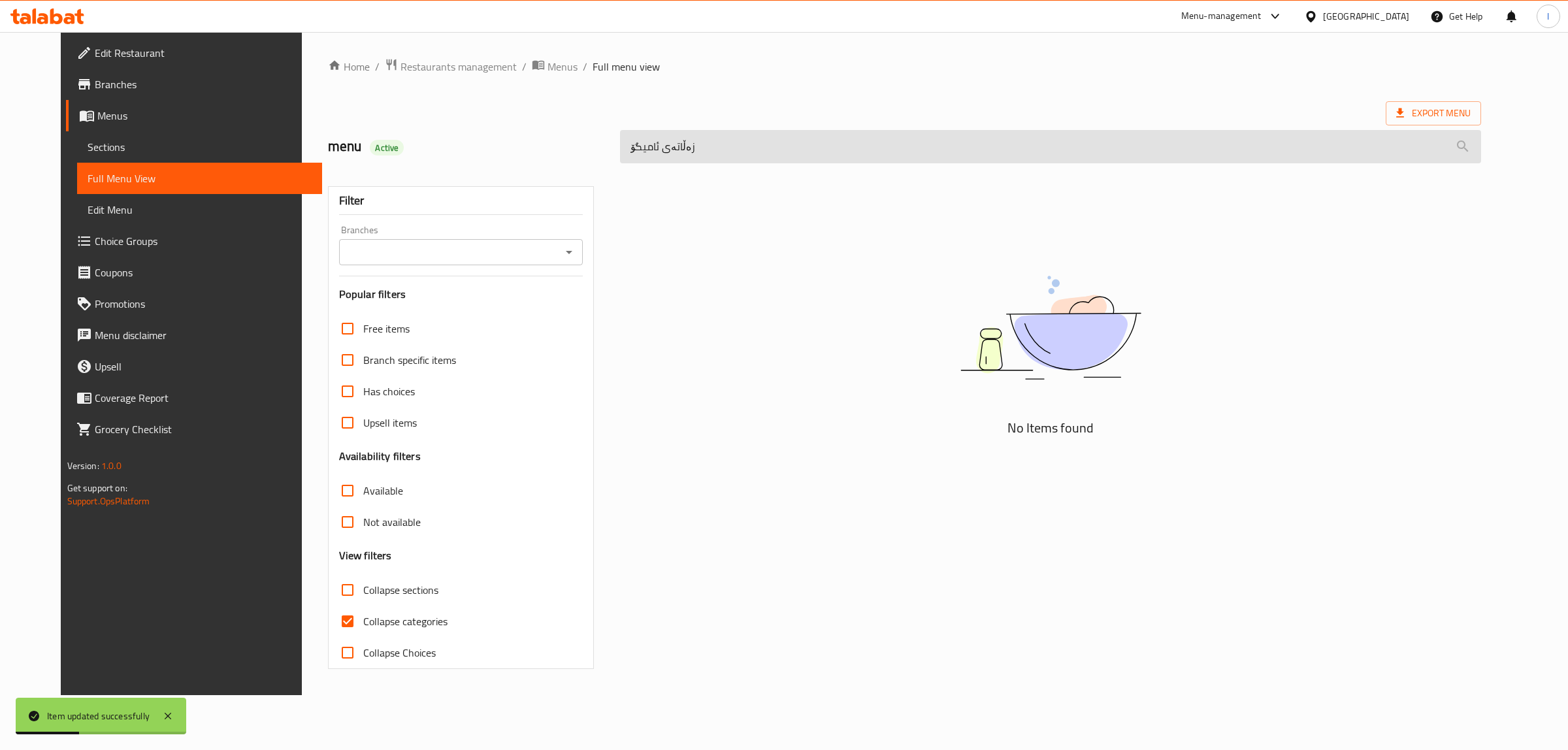
drag, startPoint x: 781, startPoint y: 172, endPoint x: 752, endPoint y: 157, distance: 32.6
click at [759, 173] on div "No Items found" at bounding box center [1050, 422] width 877 height 509
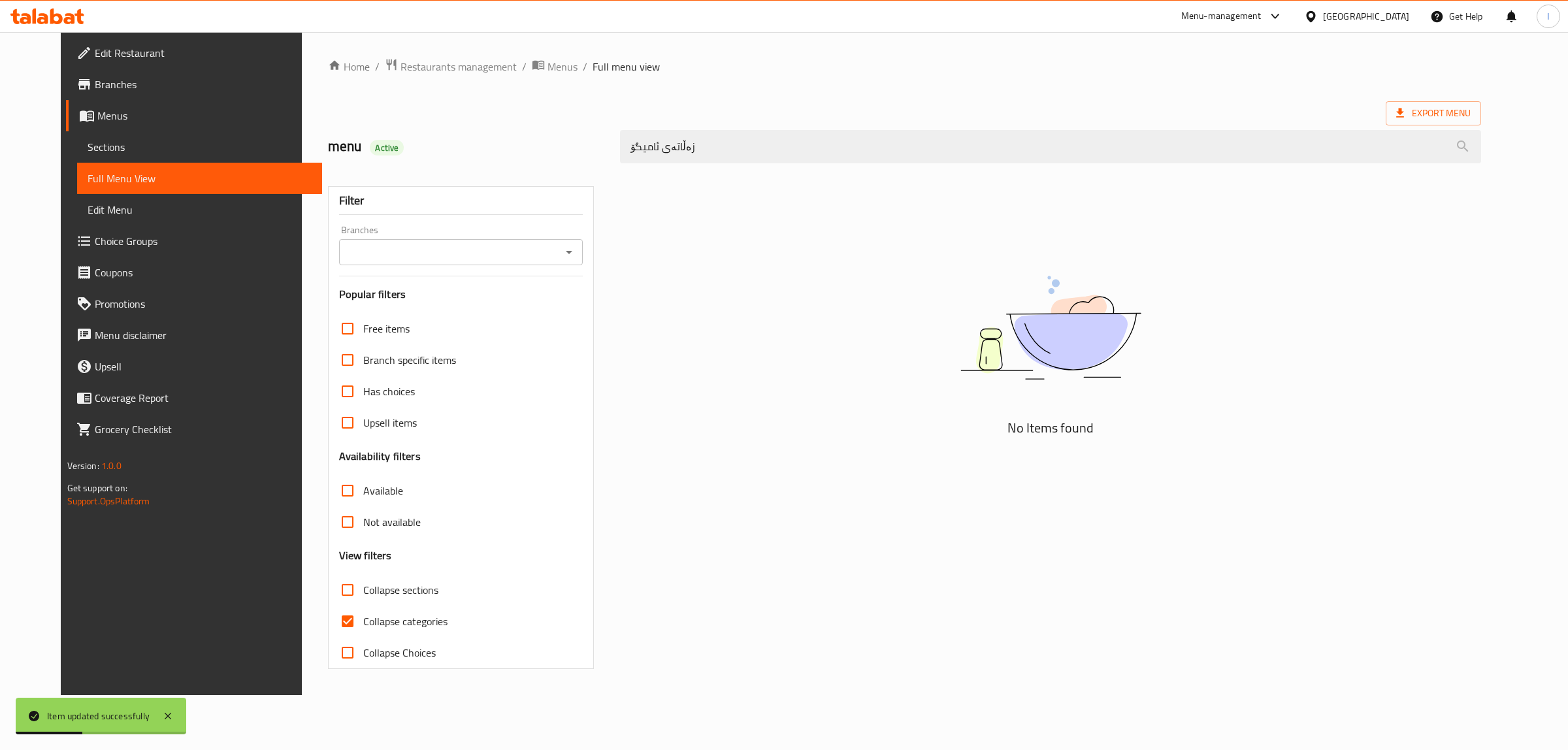
drag, startPoint x: 713, startPoint y: 143, endPoint x: 355, endPoint y: 129, distance: 358.3
click at [379, 134] on div "menu Active زەڵاتەی ئامیگۆ" at bounding box center [904, 146] width 1169 height 58
paste input "Amigo Salad"
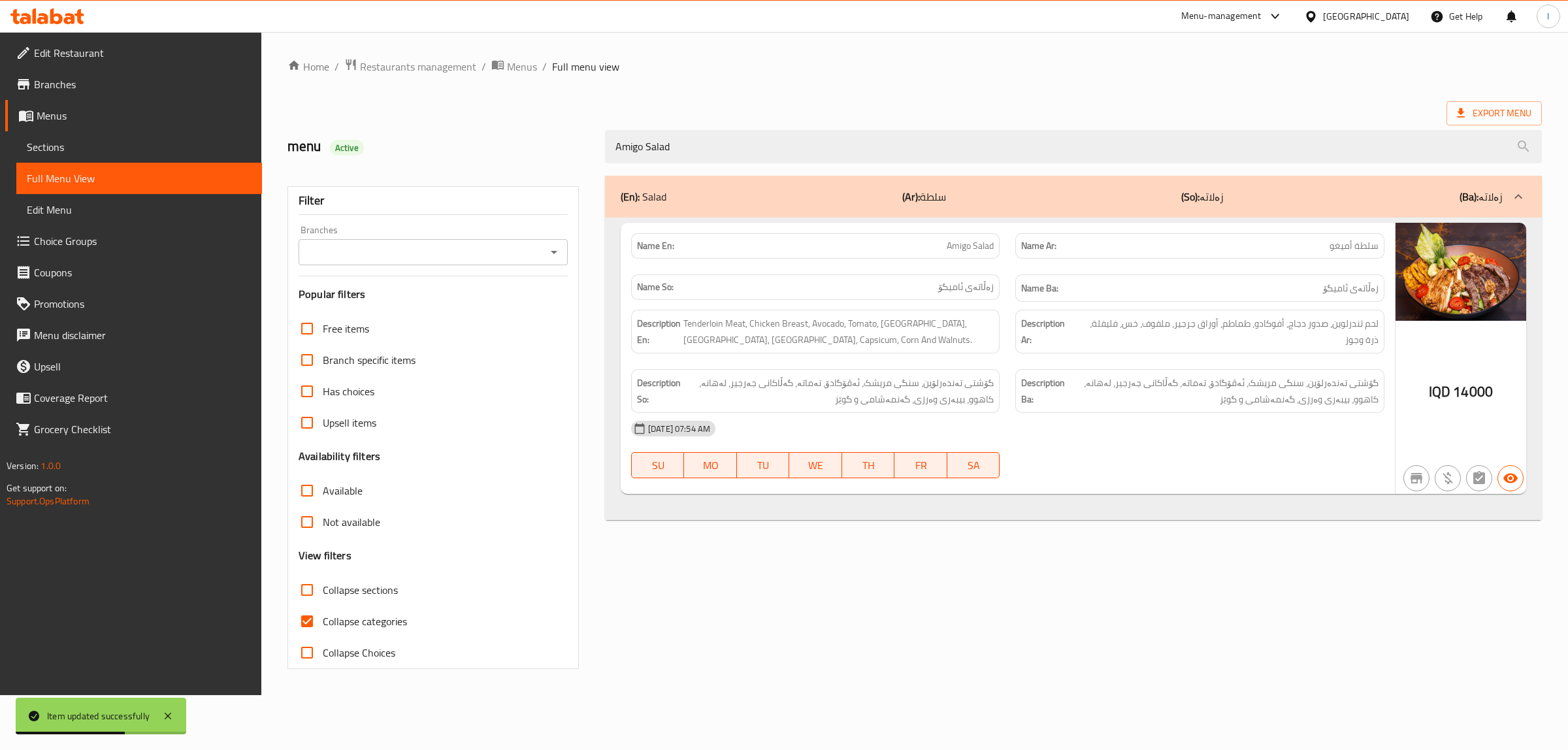
type input "Amigo Salad"
click at [486, 255] on input "Branches" at bounding box center [422, 252] width 239 height 18
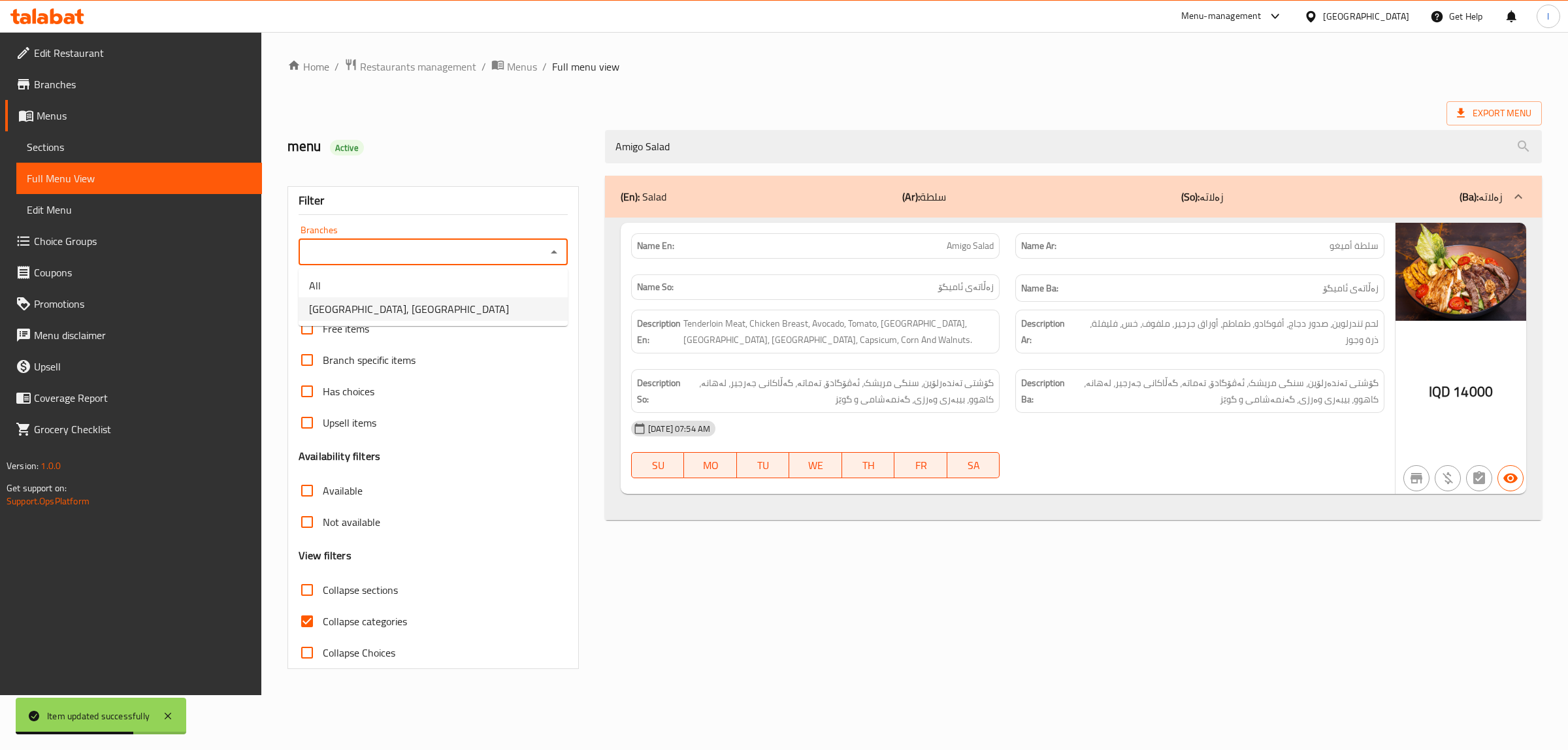
click at [440, 308] on span "[GEOGRAPHIC_DATA], [GEOGRAPHIC_DATA]" at bounding box center [409, 310] width 200 height 16
type input "[GEOGRAPHIC_DATA], [GEOGRAPHIC_DATA]"
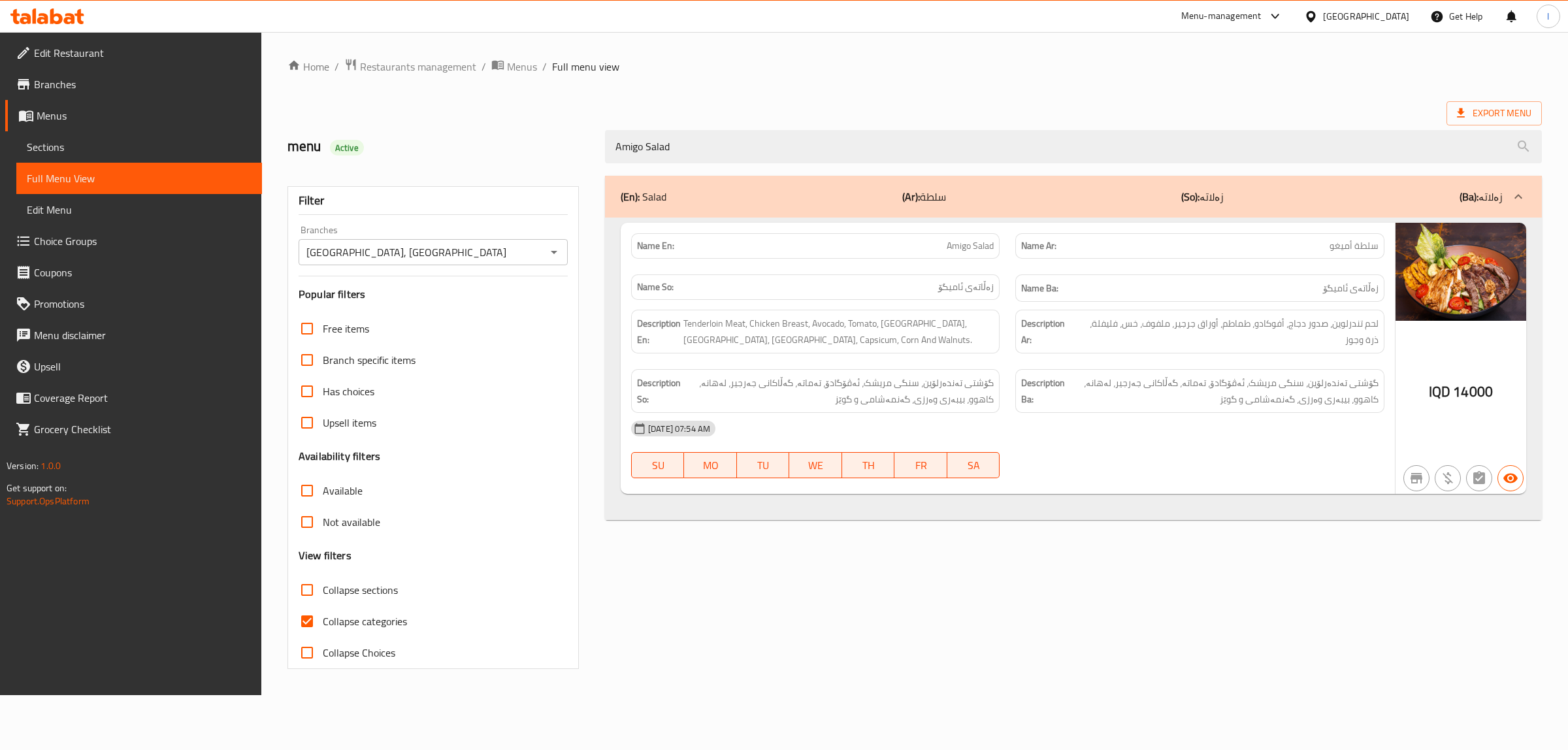
drag, startPoint x: 743, startPoint y: 147, endPoint x: 416, endPoint y: 153, distance: 327.1
click at [433, 153] on div "menu Active Amigo Salad" at bounding box center [914, 146] width 1270 height 58
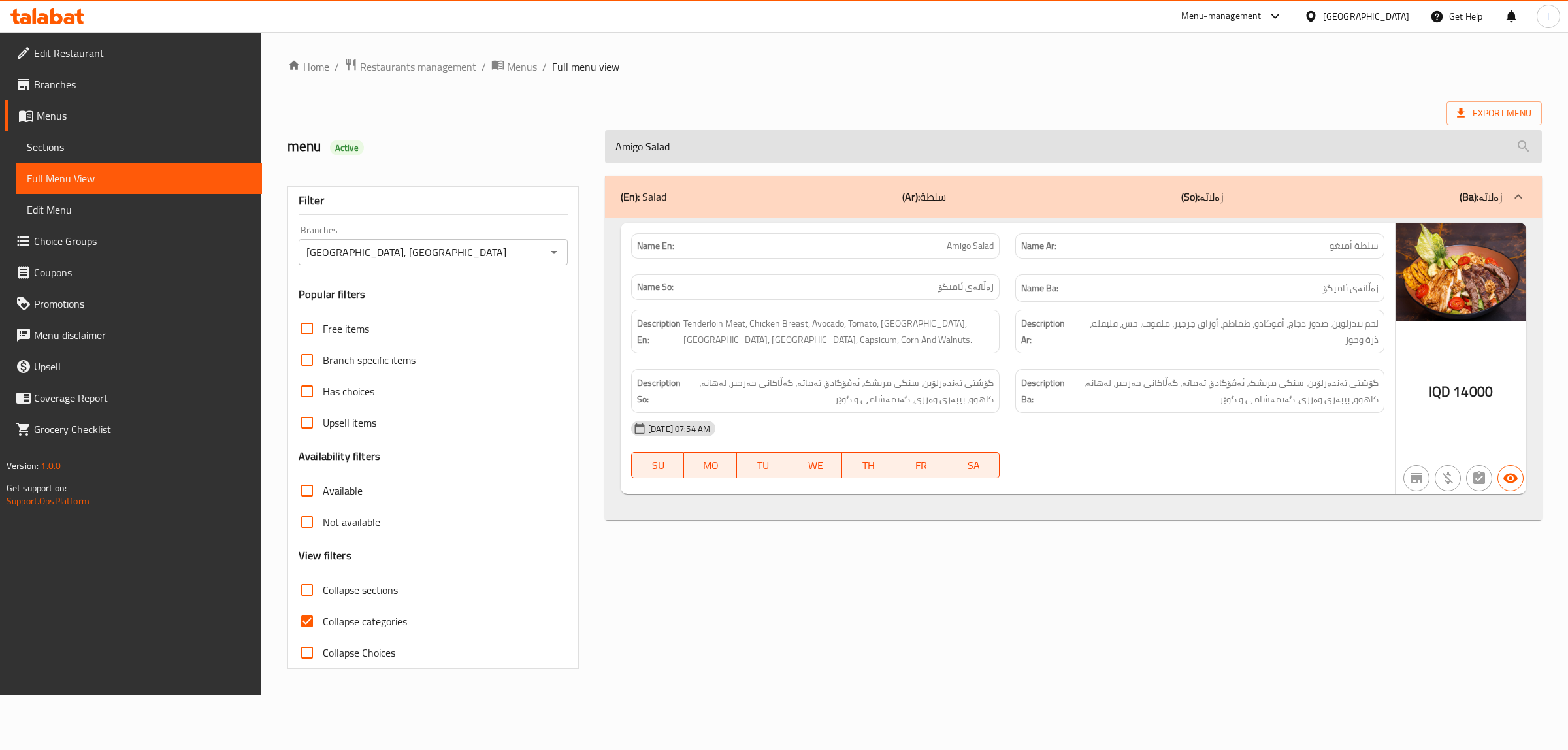
paste input "Hummus"
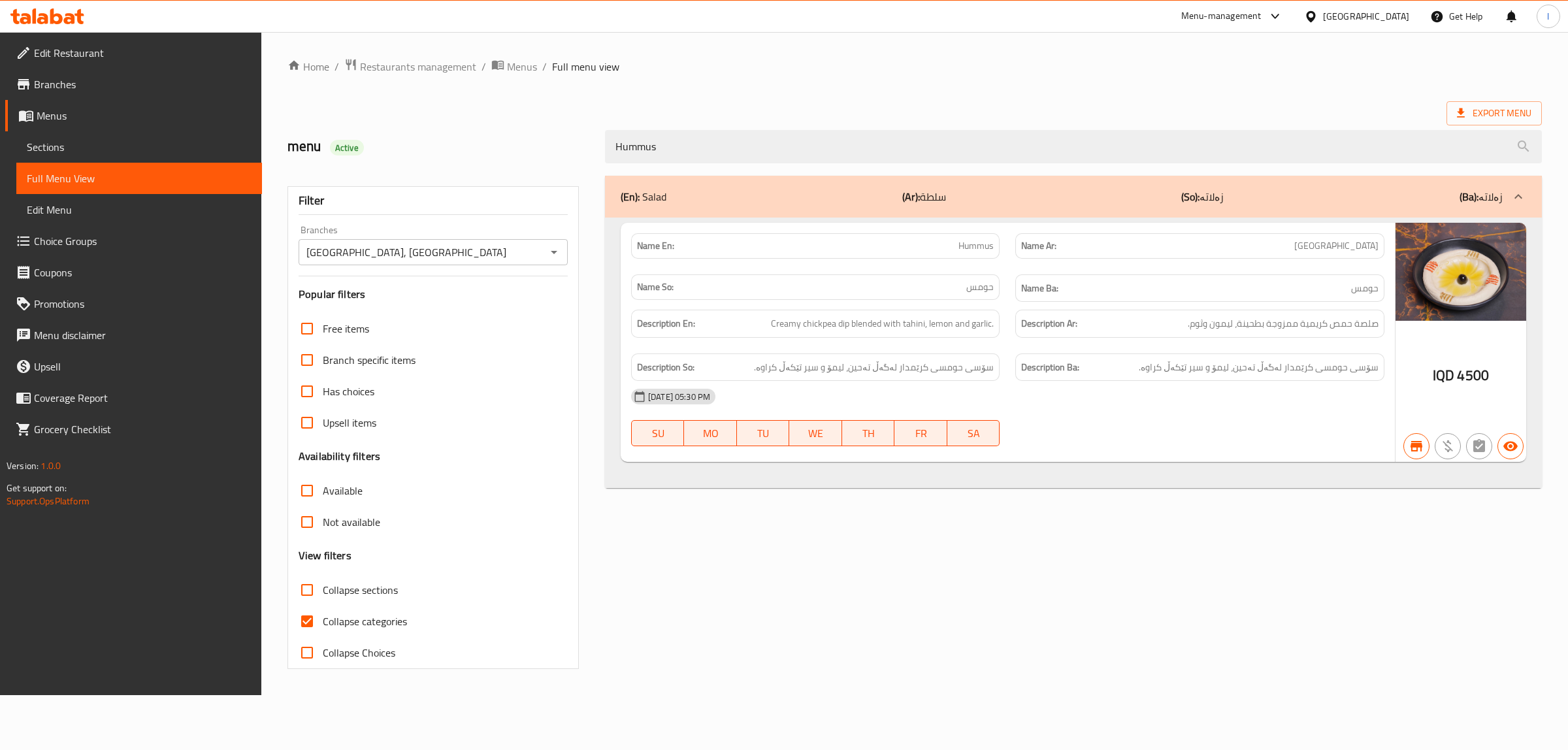
type input "Hummus"
click at [63, 147] on span "Sections" at bounding box center [139, 147] width 225 height 16
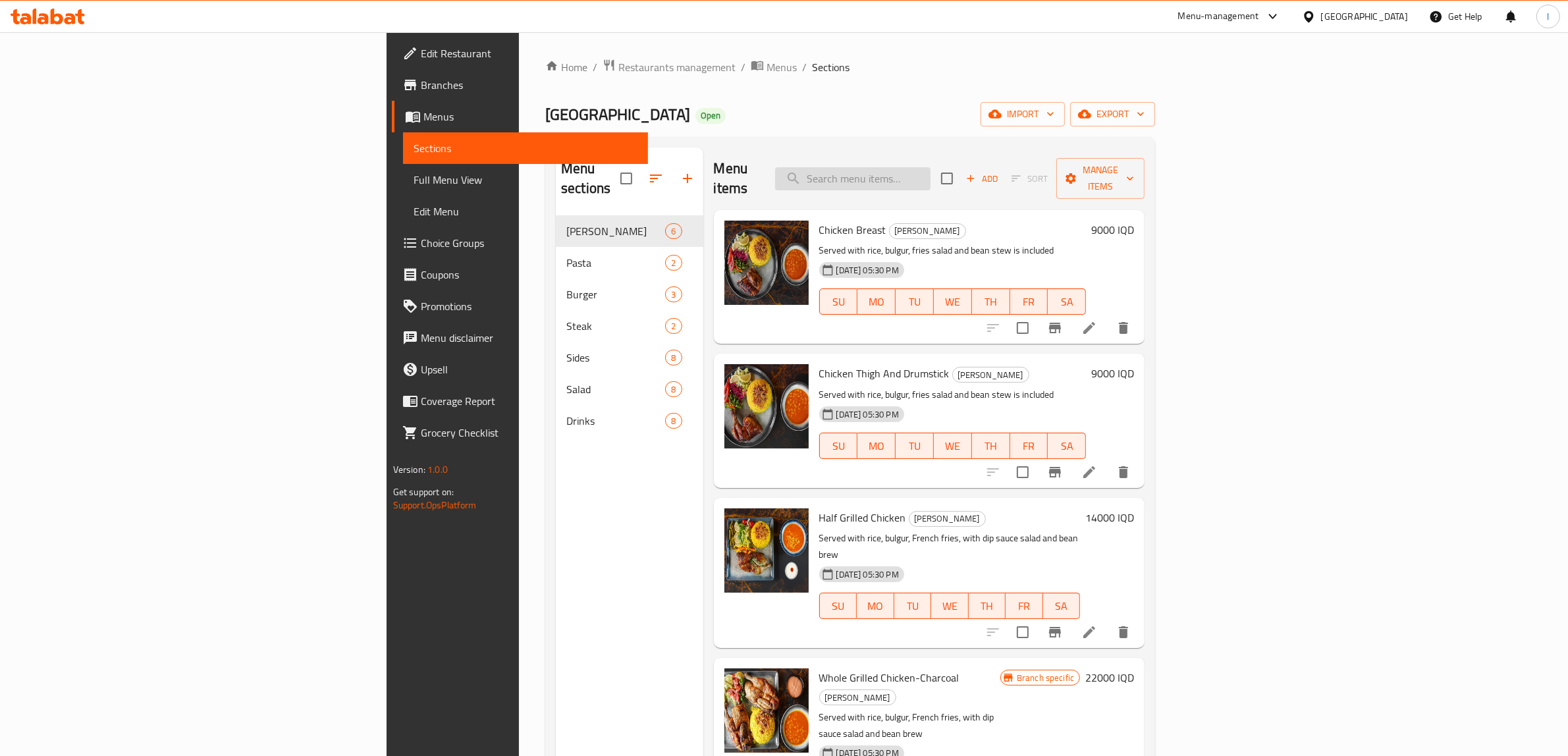
drag, startPoint x: 947, startPoint y: 165, endPoint x: 946, endPoint y: 174, distance: 9.1
click at [931, 174] on input "search" at bounding box center [853, 179] width 155 height 23
paste input "Hummus"
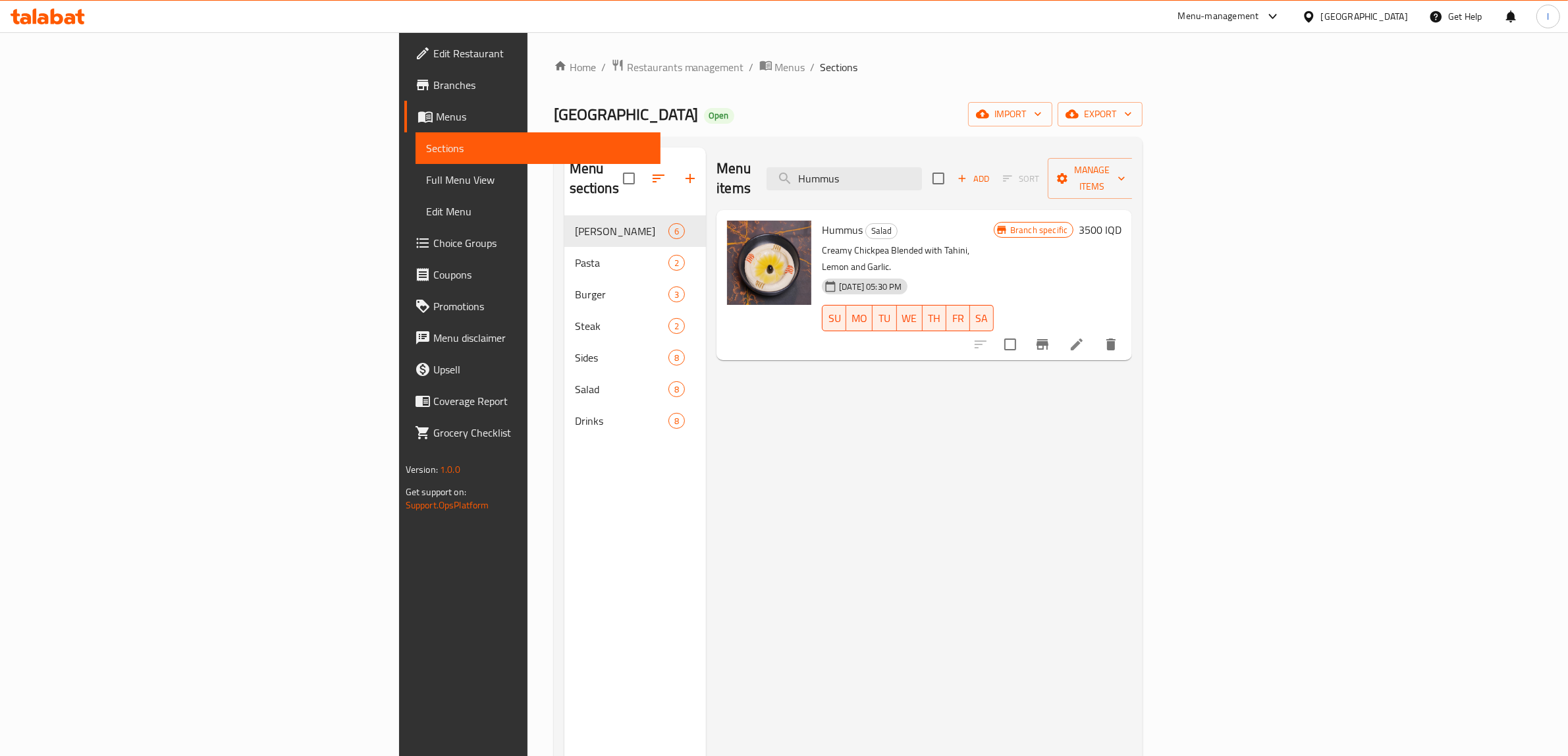
type input "Hummus"
click at [1085, 337] on icon at bounding box center [1077, 345] width 16 height 16
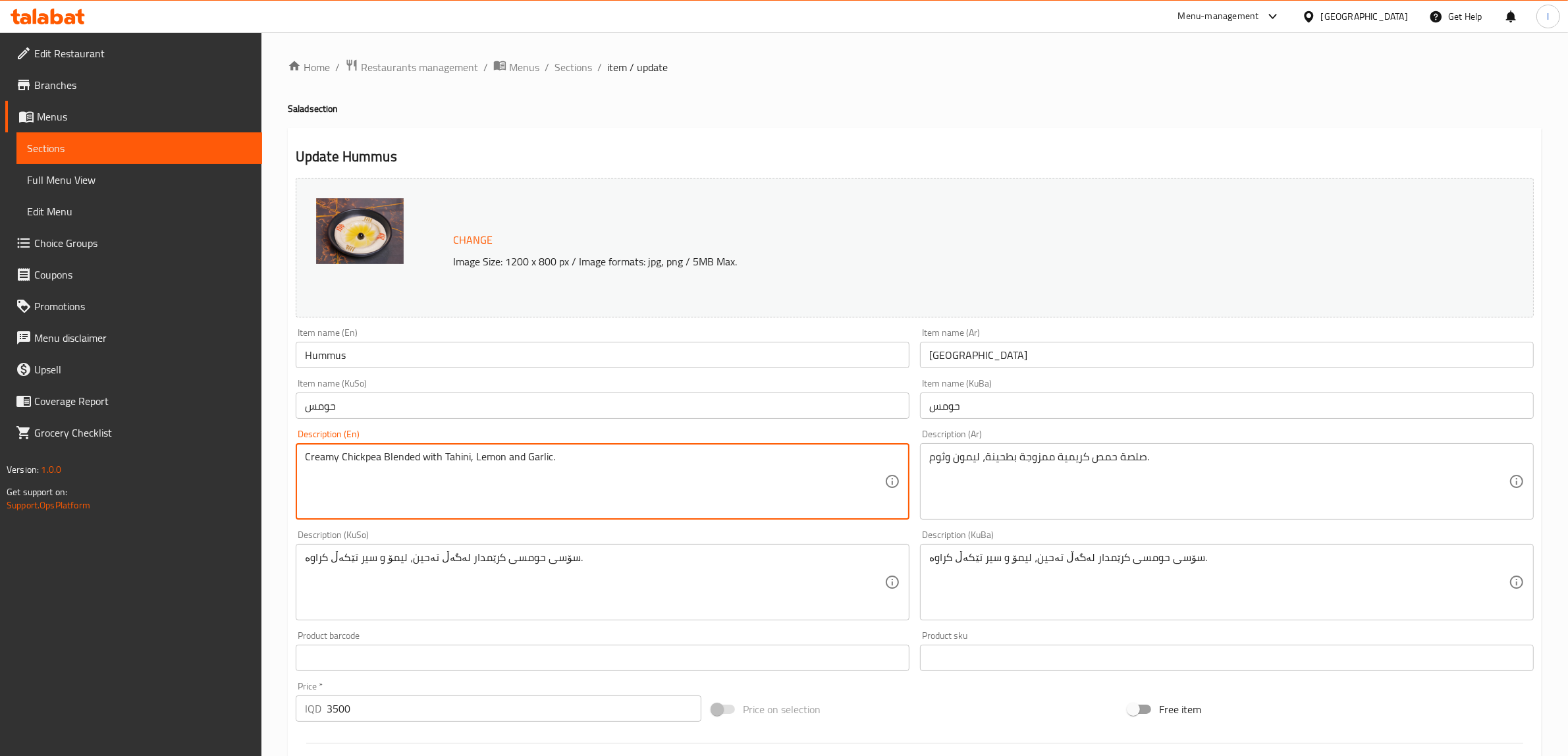
drag, startPoint x: 621, startPoint y: 476, endPoint x: 17, endPoint y: 461, distance: 604.2
drag, startPoint x: 349, startPoint y: 453, endPoint x: 20, endPoint y: 425, distance: 330.2
click at [5, 441] on div "Edit Restaurant Branches Menus Sections Full Menu View Edit Menu Choice Groups …" at bounding box center [784, 567] width 1568 height 1069
paste textarea "chickpea blended with tahini, lemon and garlic"
type textarea "Creamy chickpea blended with tahini, lemon and garlic"
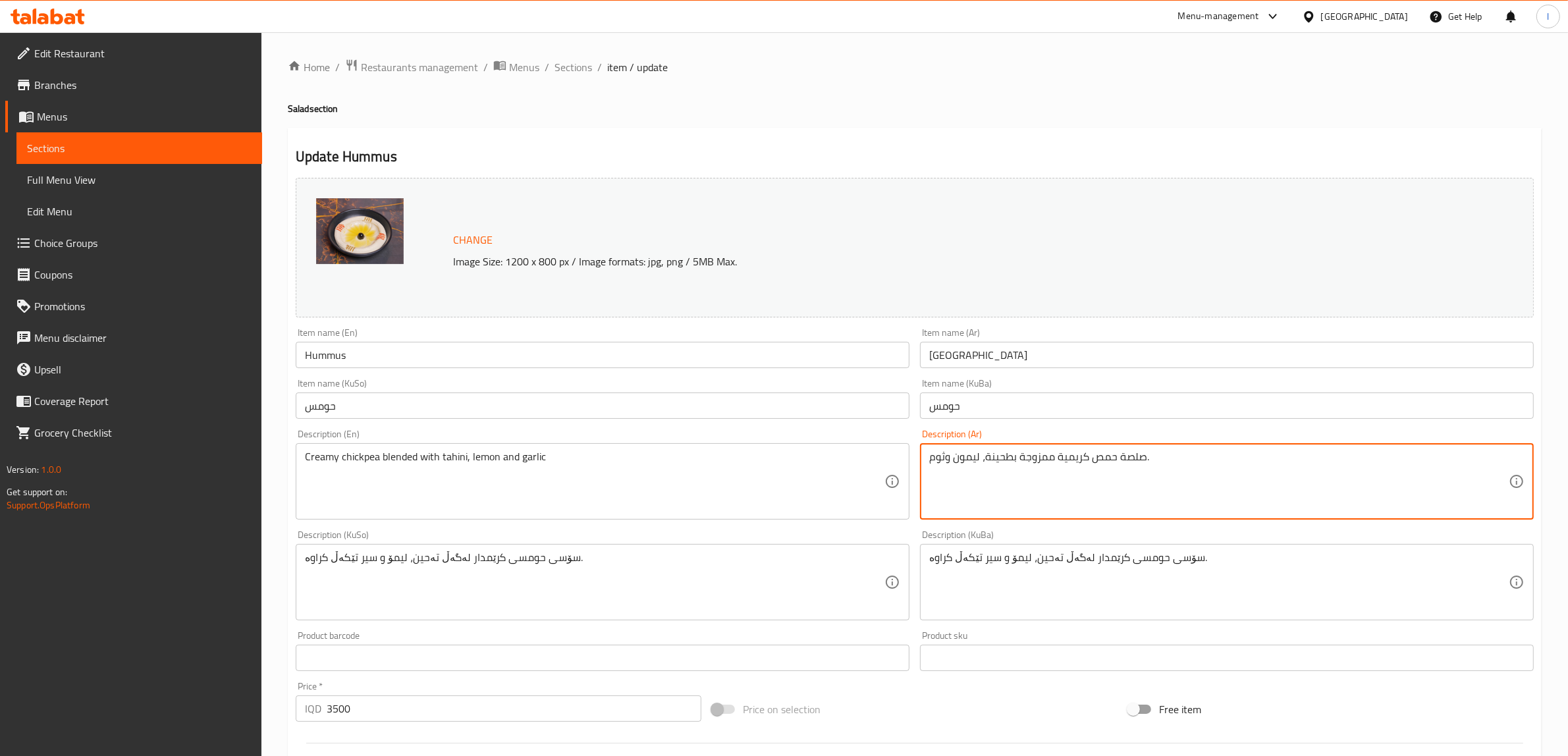
click at [1140, 465] on textarea "صلصة حمص كريمية ممزوجة بطحينة، ليمون وثوم." at bounding box center [1219, 482] width 580 height 63
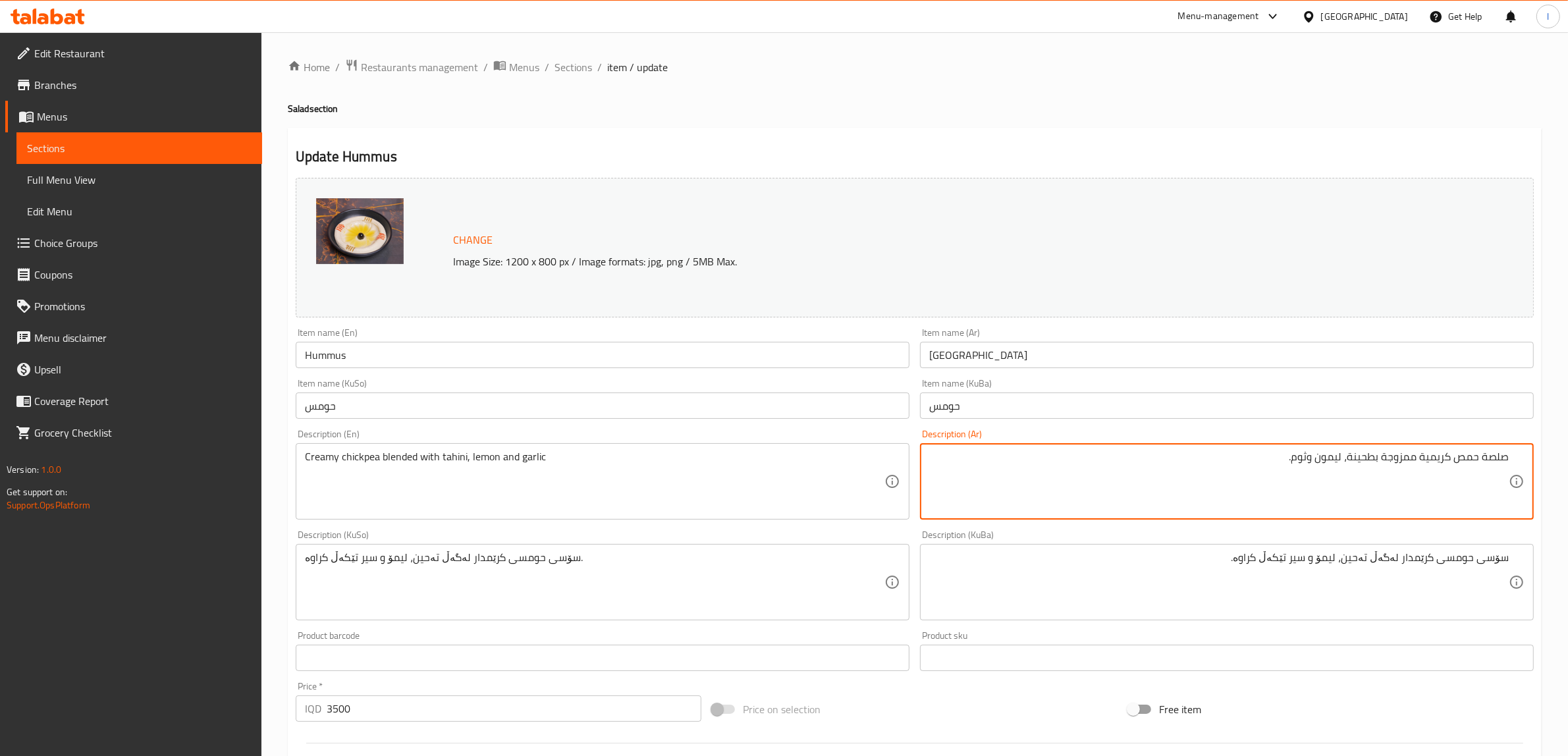
click at [1499, 460] on textarea "صلصة حمص كريمية ممزوجة بطحينة، ليمون وثوم." at bounding box center [1219, 482] width 580 height 63
type textarea "حمص كريمية ممزوجة بطحينة، ليمون وثوم."
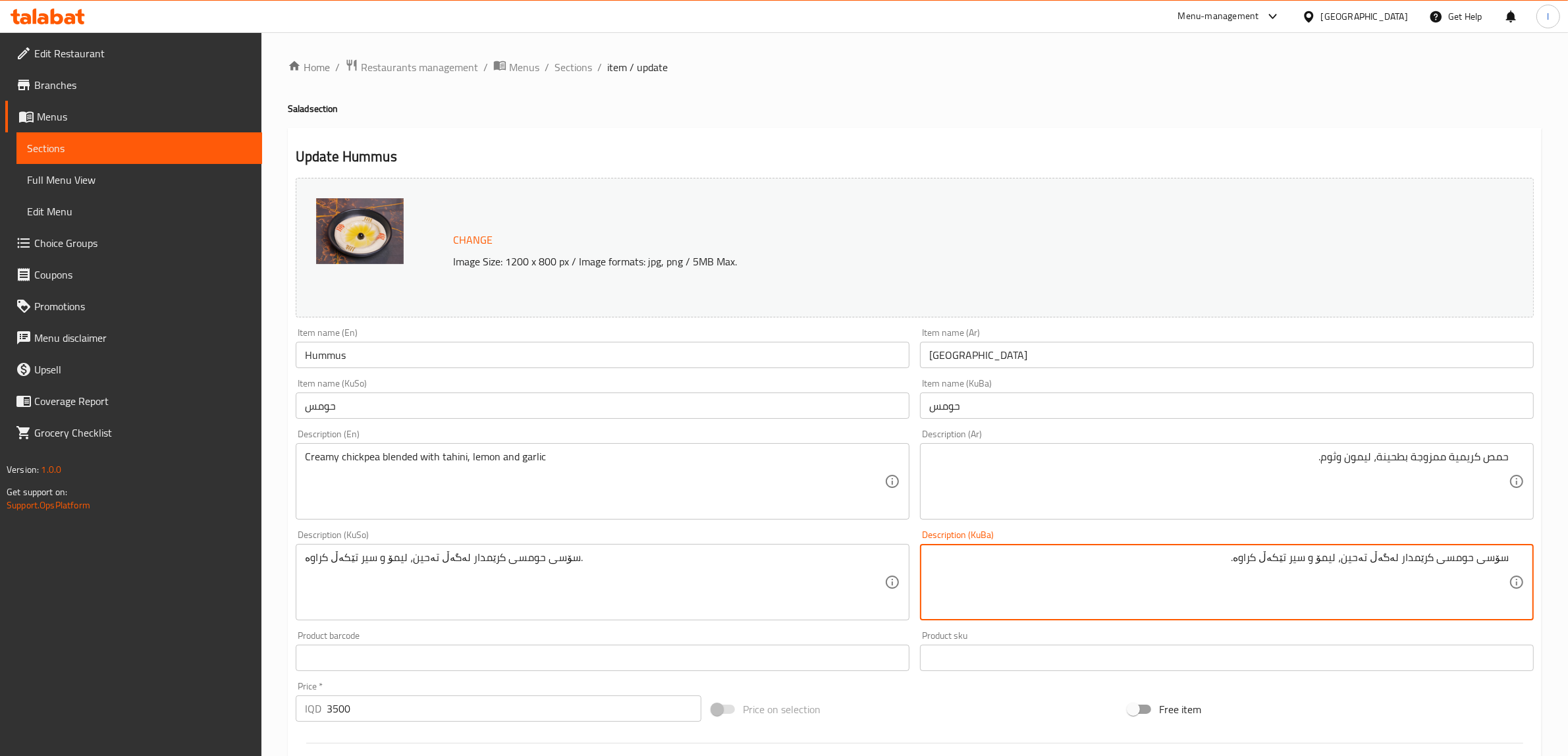
click at [1497, 566] on textarea "سۆسی حومسی کرێمدار لەگەڵ تەحین، لیمۆ و سیر تێکەڵ کراوە." at bounding box center [1219, 582] width 580 height 63
drag, startPoint x: 1109, startPoint y: 570, endPoint x: 1200, endPoint y: 564, distance: 91.2
click at [1200, 564] on textarea "حومسی کرێمدار لەگەڵ تەحین، لیمۆ و سیر تێکەڵ کراوە." at bounding box center [1219, 582] width 580 height 63
drag, startPoint x: 1197, startPoint y: 564, endPoint x: 1579, endPoint y: 587, distance: 382.7
click at [1568, 587] on html "​ Menu-management [GEOGRAPHIC_DATA] Get Help l Edit Restaurant Branches Menus S…" at bounding box center [784, 378] width 1568 height 756
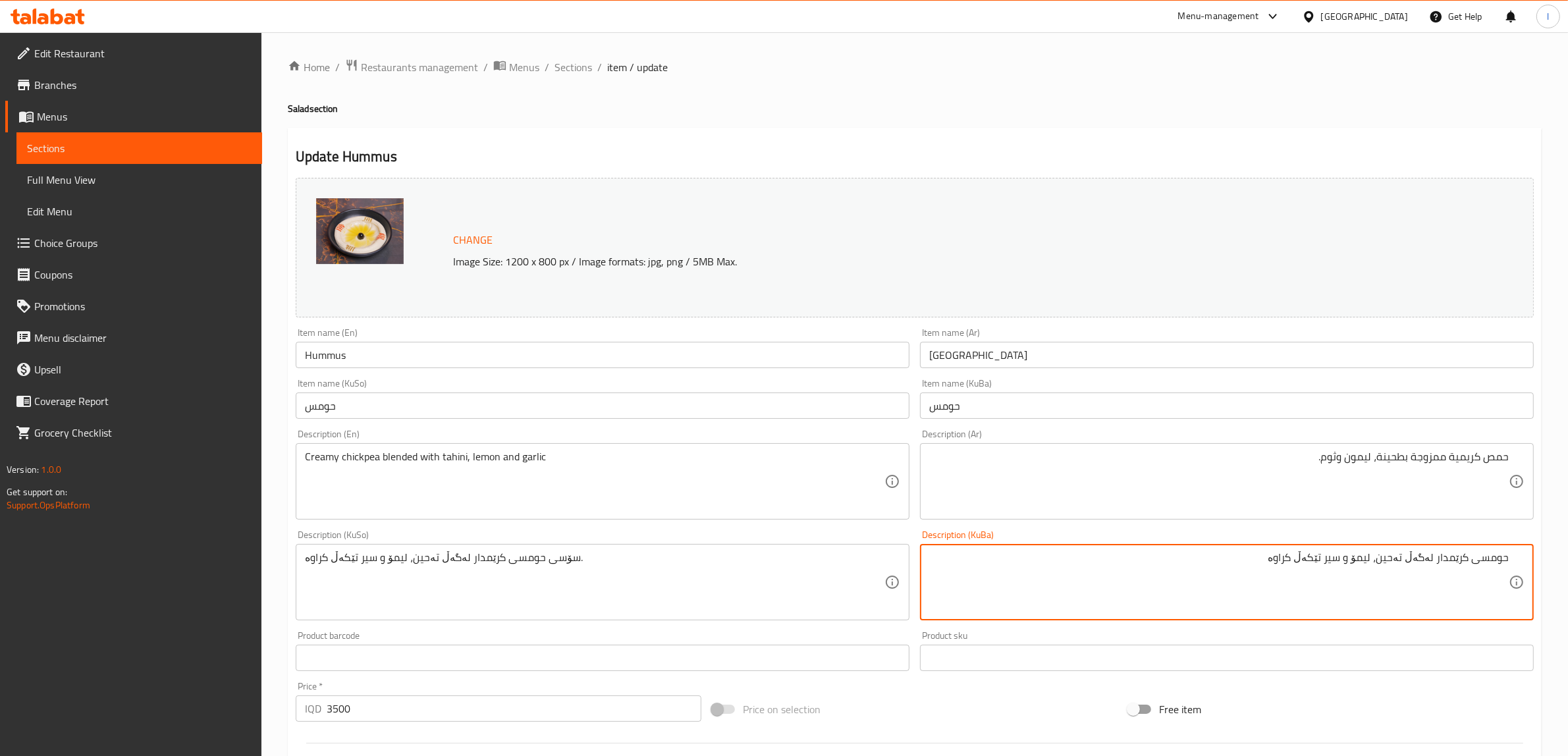
type textarea "حومسی کرێمدار لەگەڵ تەحین، لیمۆ و سیر تێکەڵ کراوە"
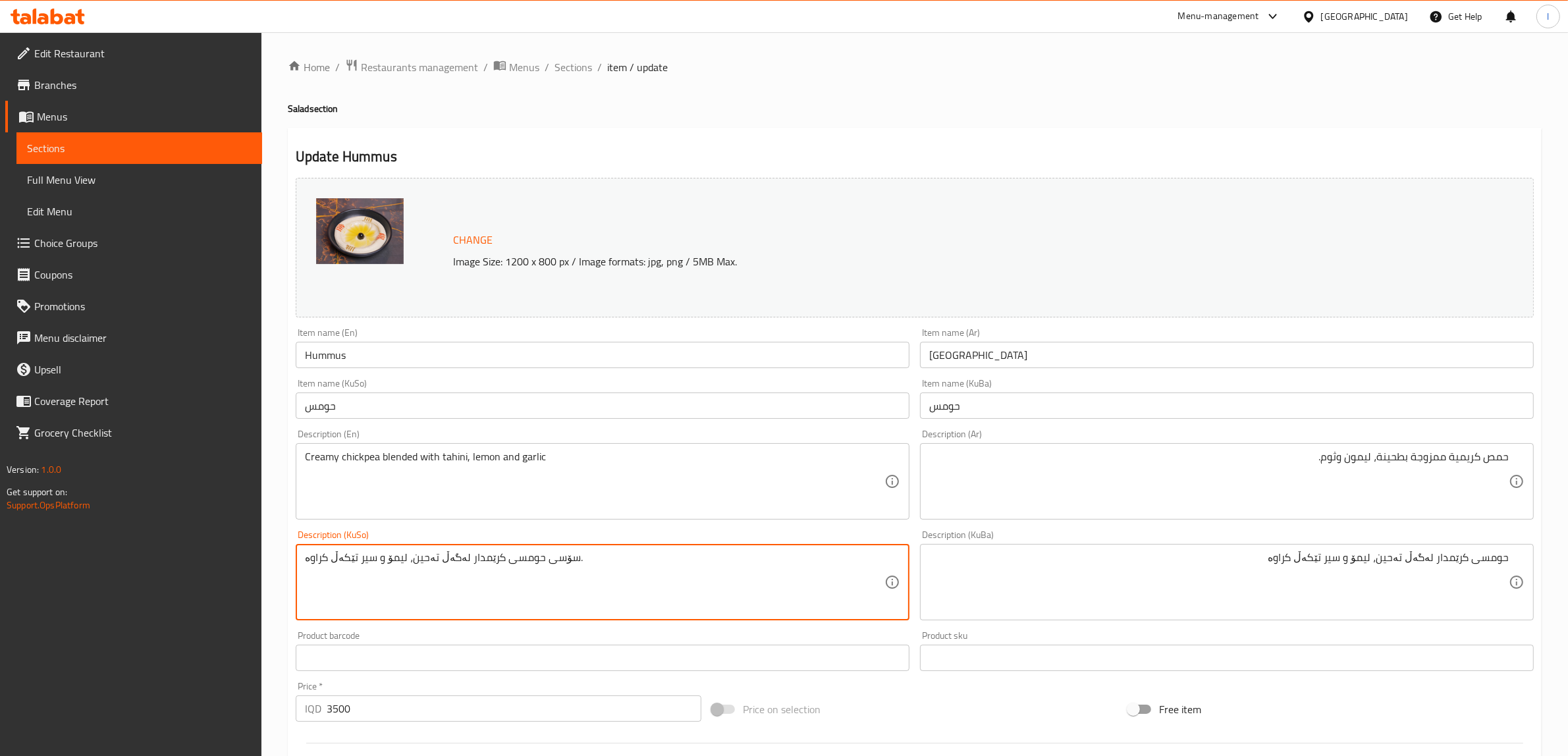
drag, startPoint x: 690, startPoint y: 562, endPoint x: 0, endPoint y: 440, distance: 700.7
paste textarea "حومسی کرێمدار لەگەڵ تەحین، لیمۆ و سیر تێکەڵ کراوە"
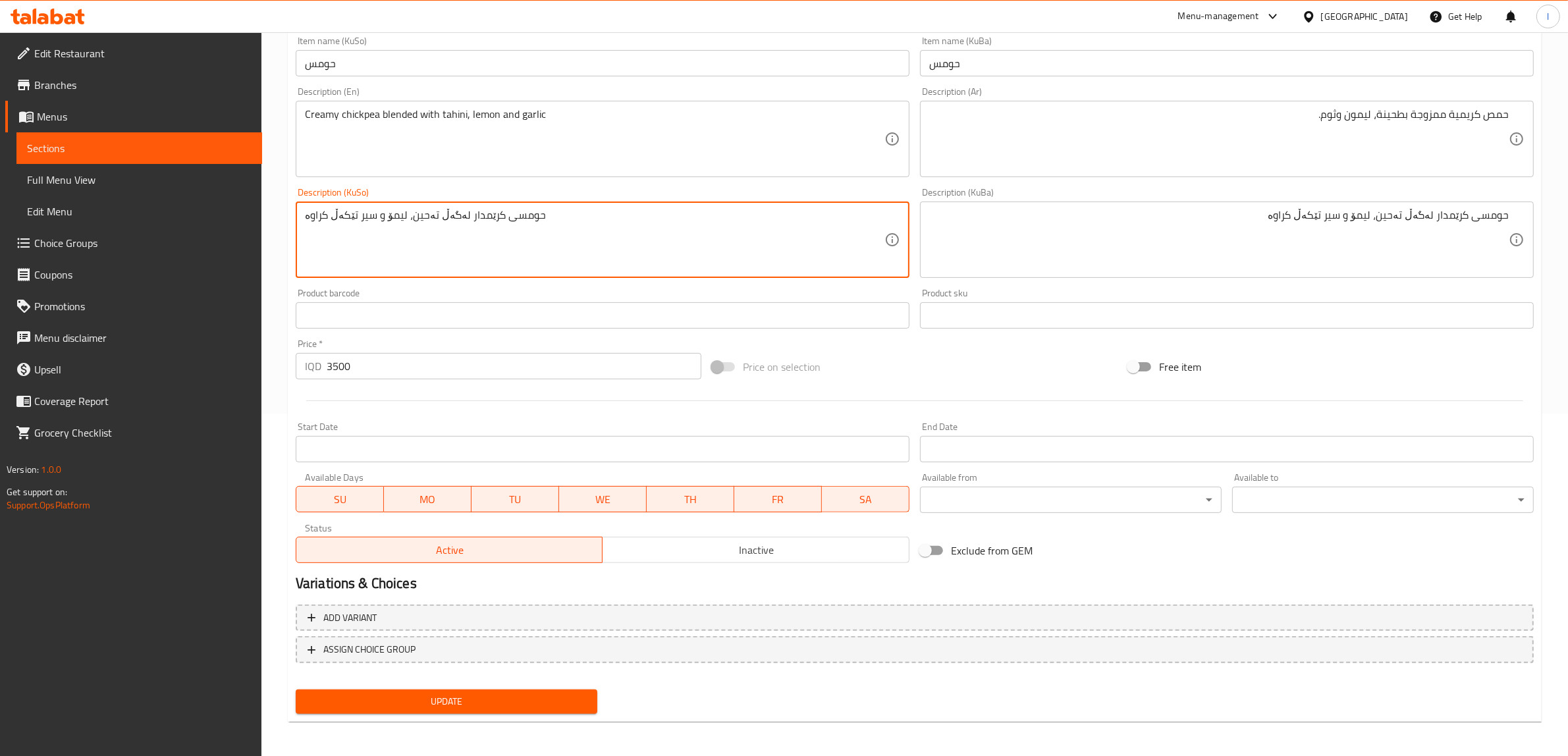
scroll to position [343, 0]
type textarea "حومسی کرێمدار لەگەڵ تەحین، لیمۆ و سیر تێکەڵ کراوە"
click at [438, 703] on span "Update" at bounding box center [446, 701] width 280 height 16
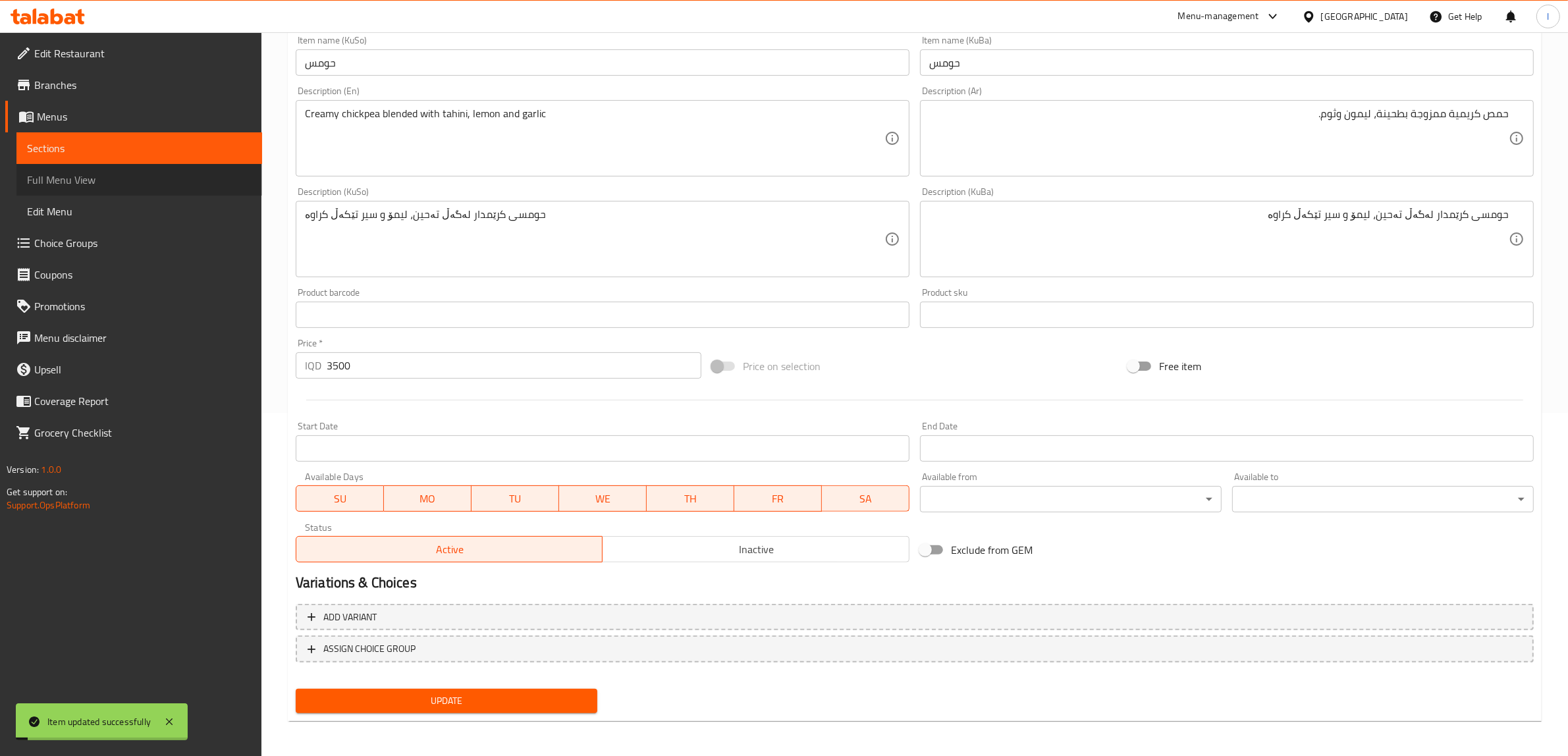
click at [124, 183] on span "Full Menu View" at bounding box center [139, 180] width 225 height 16
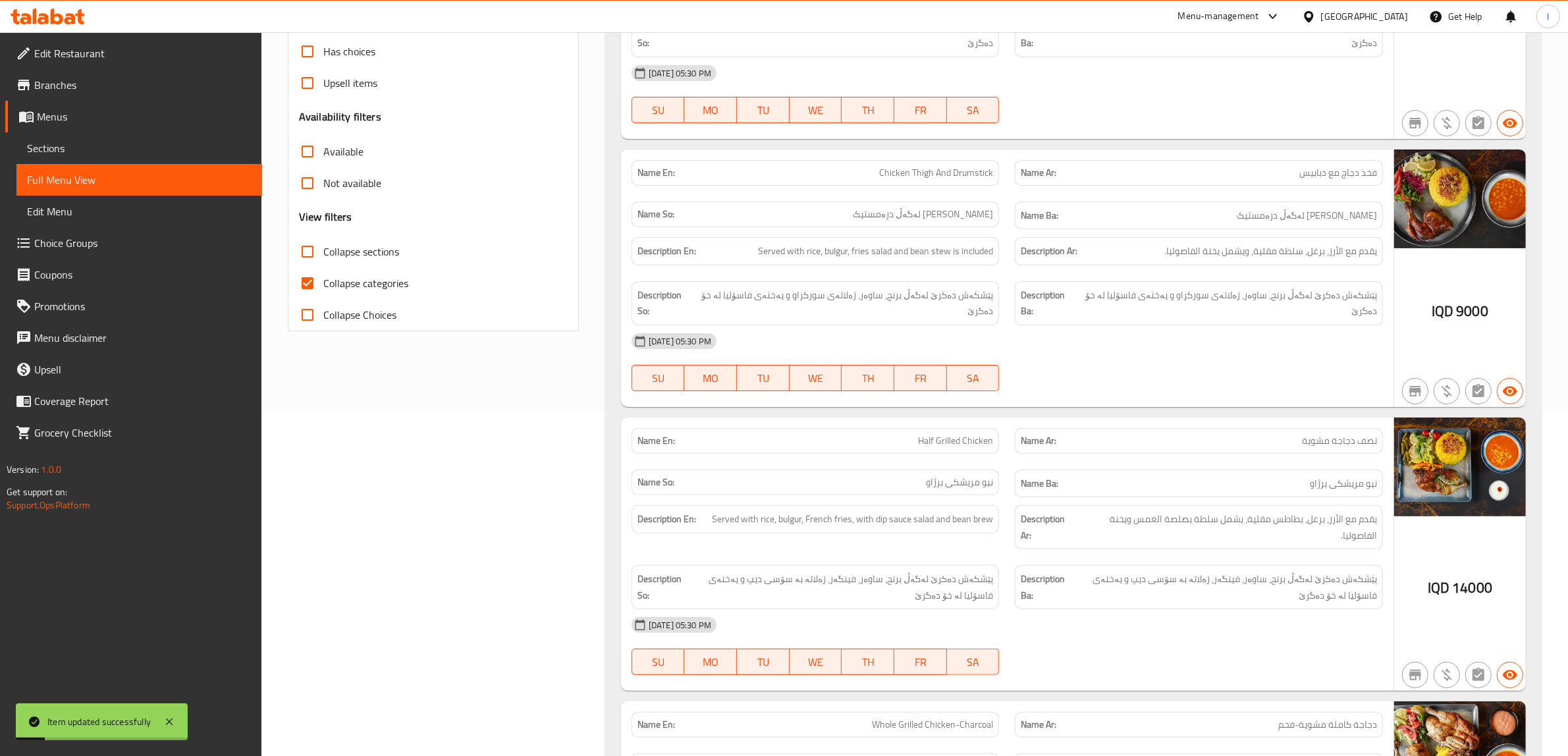
scroll to position [14, 0]
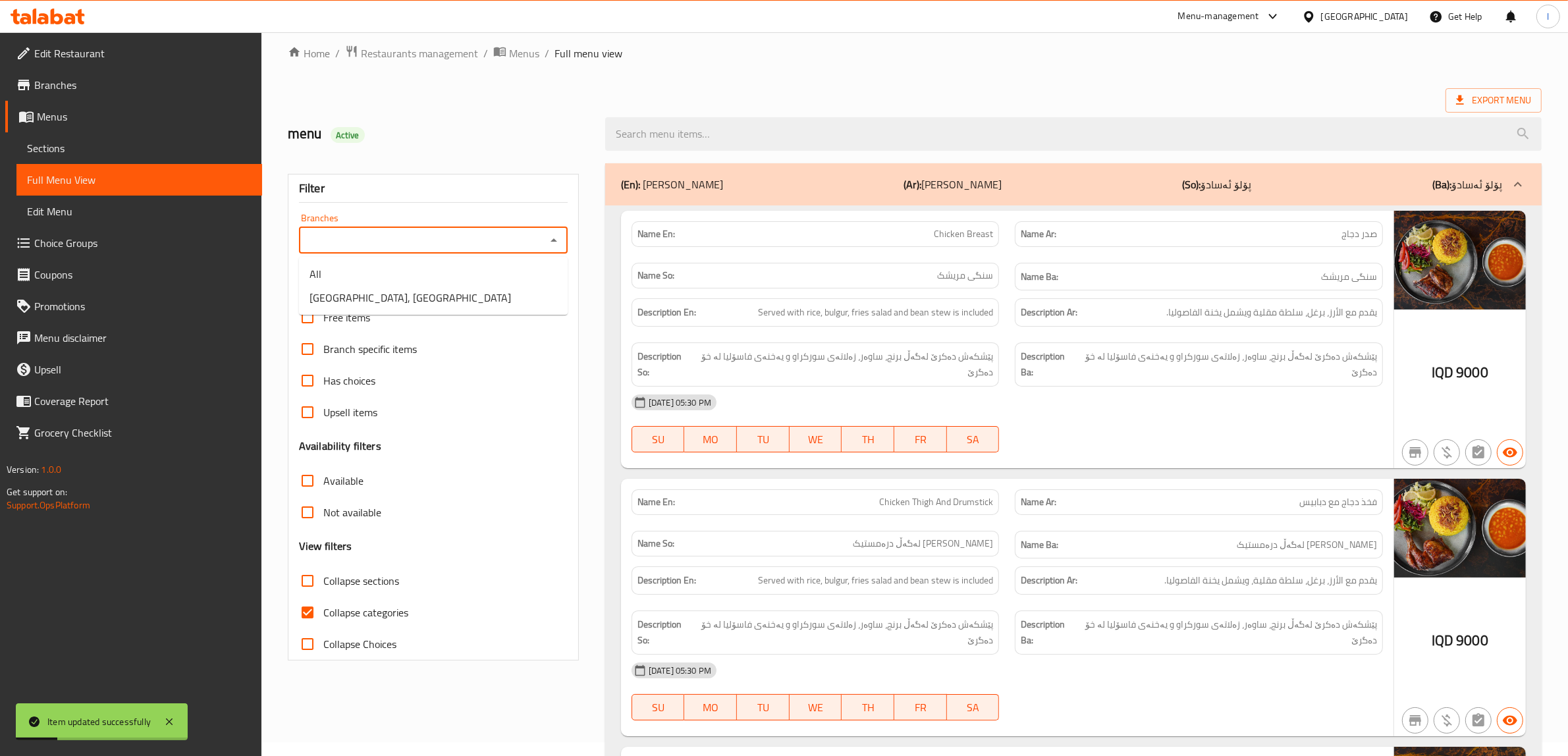
click at [394, 234] on input "Branches" at bounding box center [423, 240] width 239 height 18
click at [381, 303] on span "[GEOGRAPHIC_DATA], [GEOGRAPHIC_DATA]" at bounding box center [410, 298] width 202 height 16
type input "[GEOGRAPHIC_DATA], [GEOGRAPHIC_DATA]"
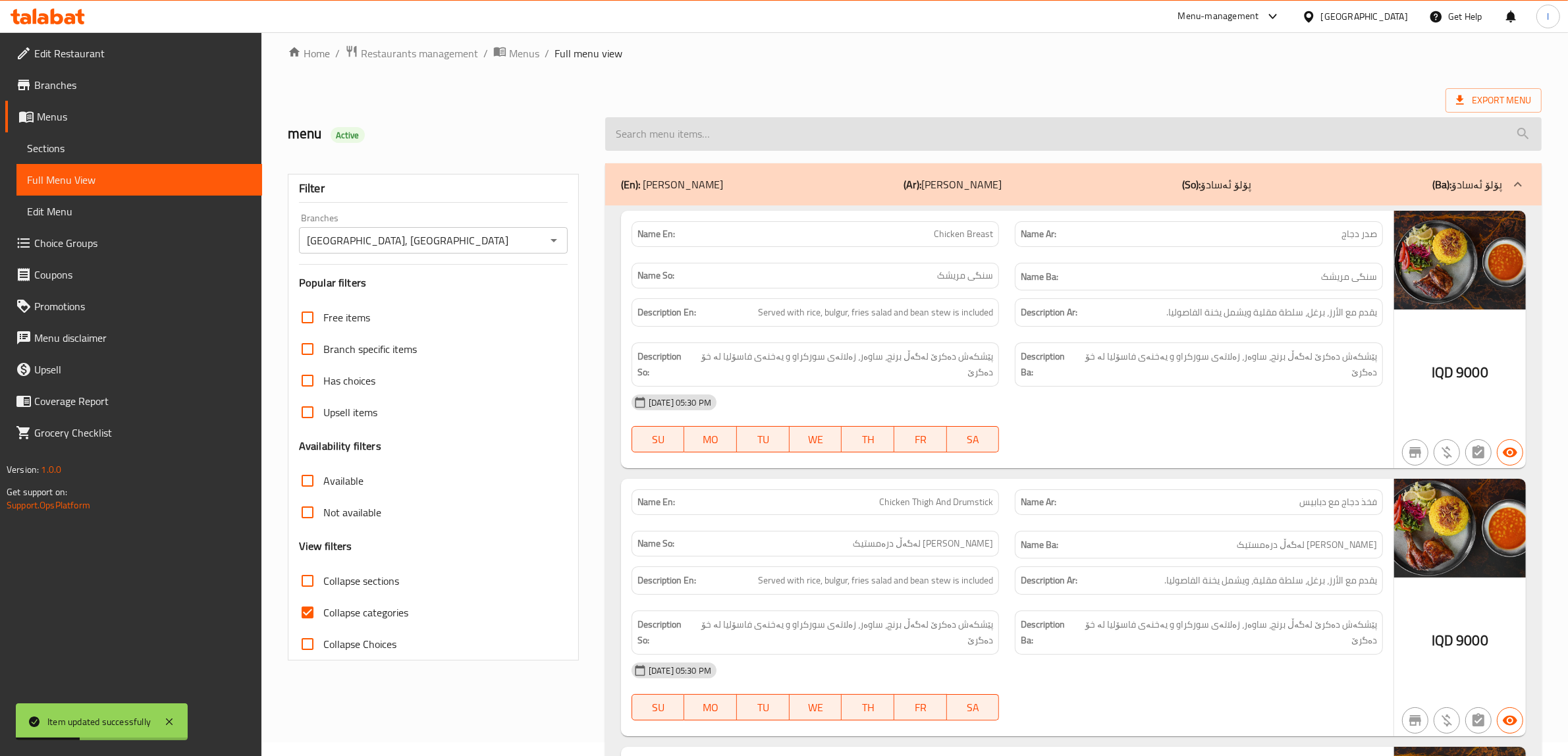
click at [762, 133] on input "search" at bounding box center [1073, 134] width 937 height 34
paste input "Hummus"
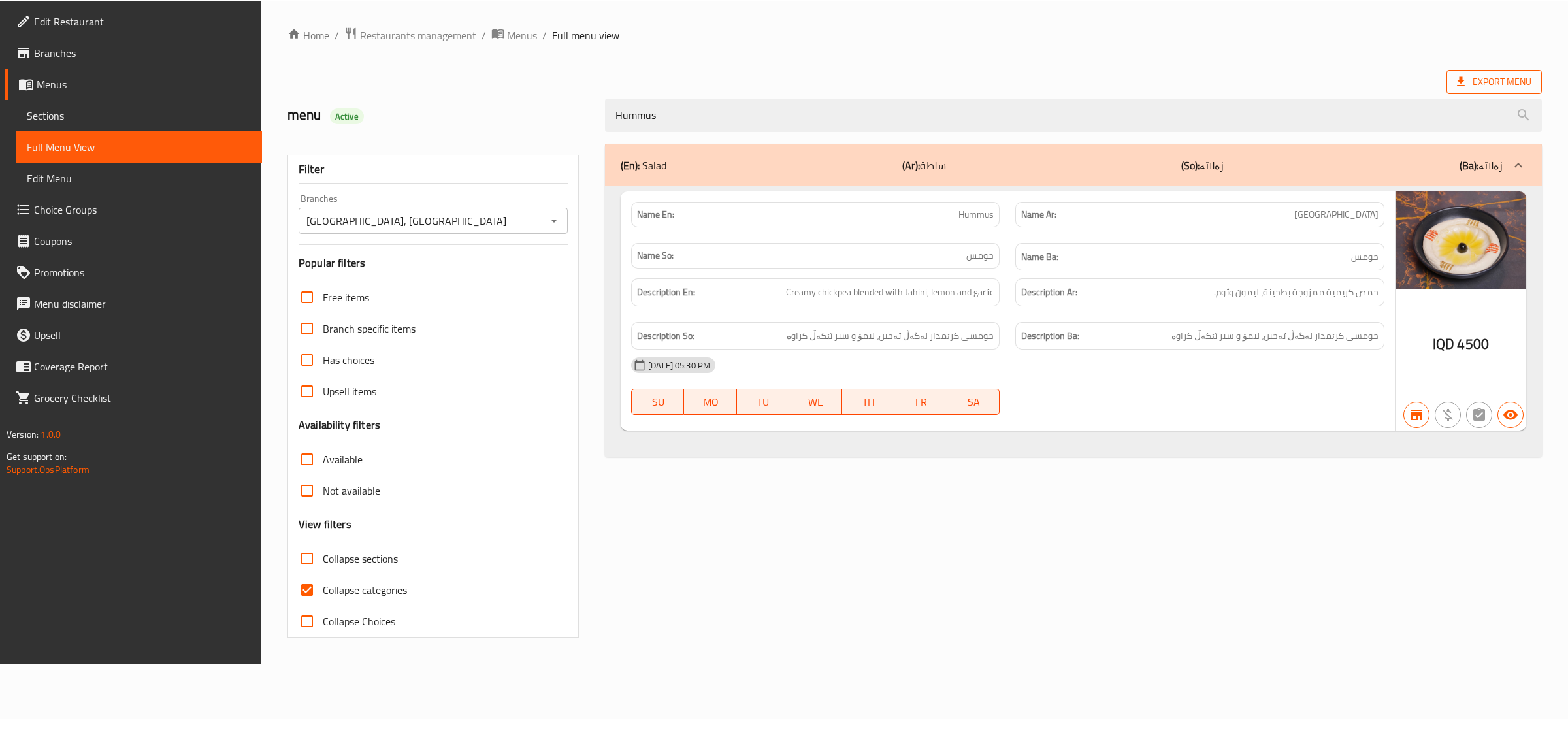
scroll to position [0, 0]
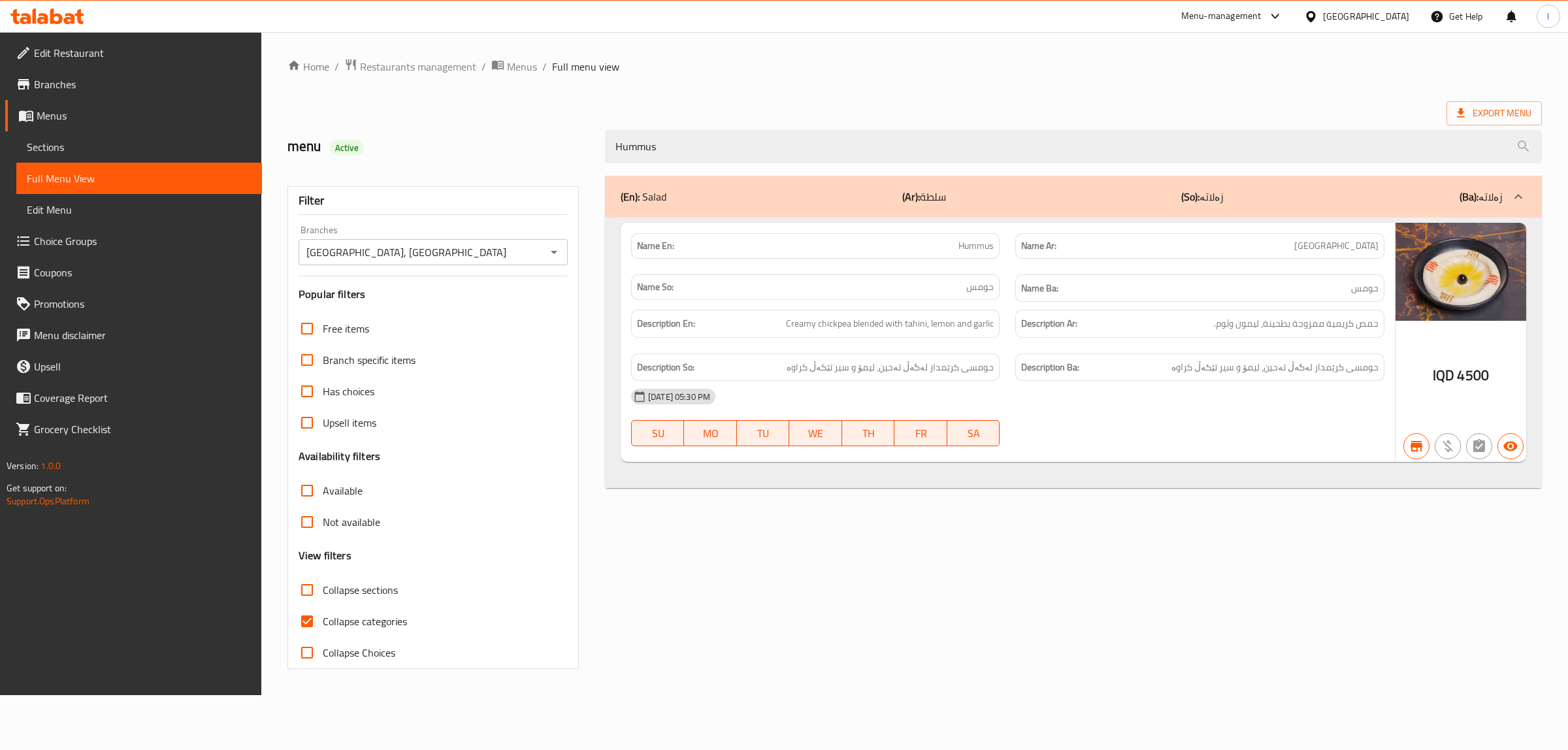
drag, startPoint x: 786, startPoint y: 134, endPoint x: 546, endPoint y: 143, distance: 240.2
click at [546, 143] on div "menu Active Hummus" at bounding box center [914, 146] width 1270 height 58
paste input "Kids Meal"
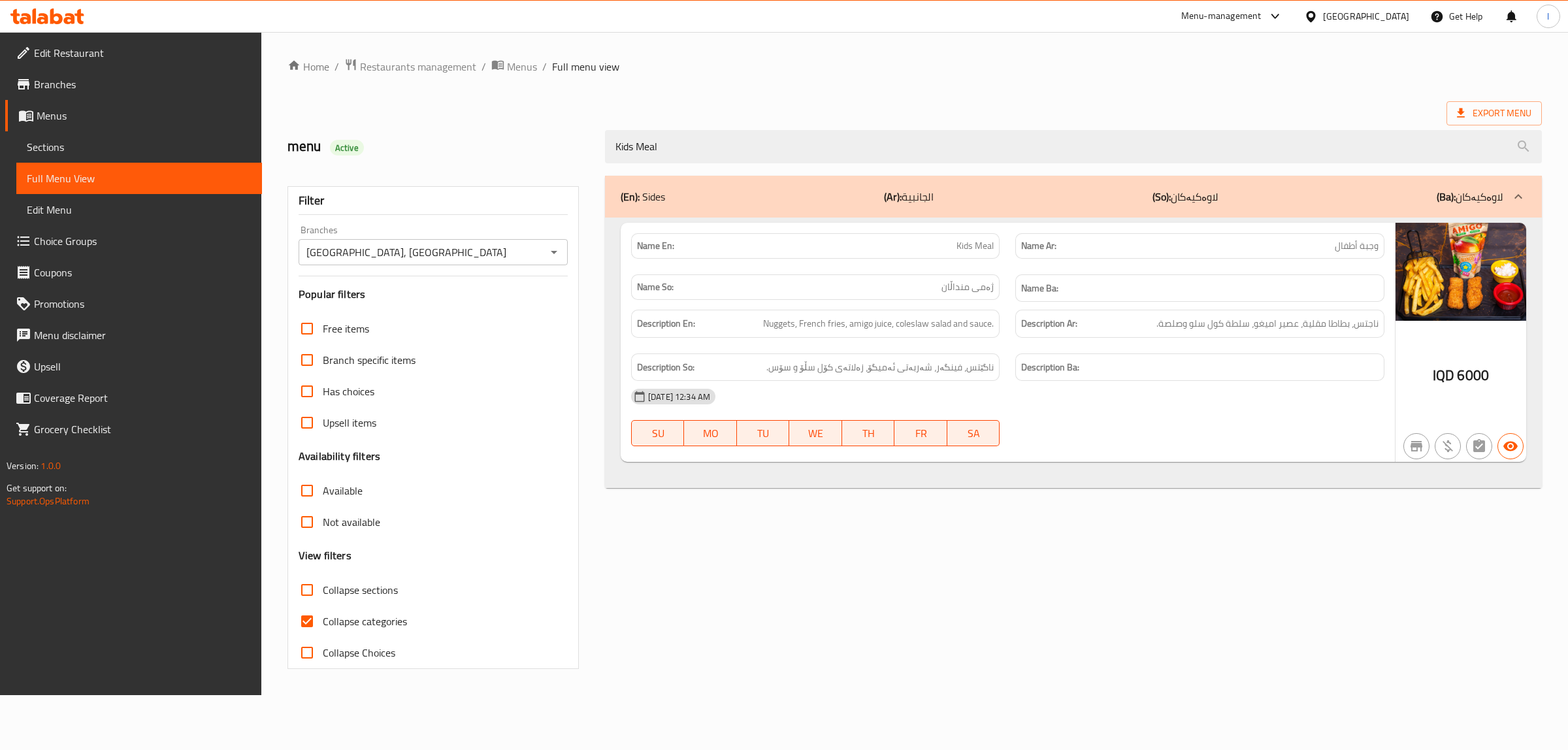
type input "Kids Meal"
drag, startPoint x: 733, startPoint y: 139, endPoint x: 587, endPoint y: 143, distance: 146.1
click at [587, 143] on div "menu Active Kids Meal" at bounding box center [914, 146] width 1270 height 58
click at [117, 147] on span "Sections" at bounding box center [139, 147] width 225 height 16
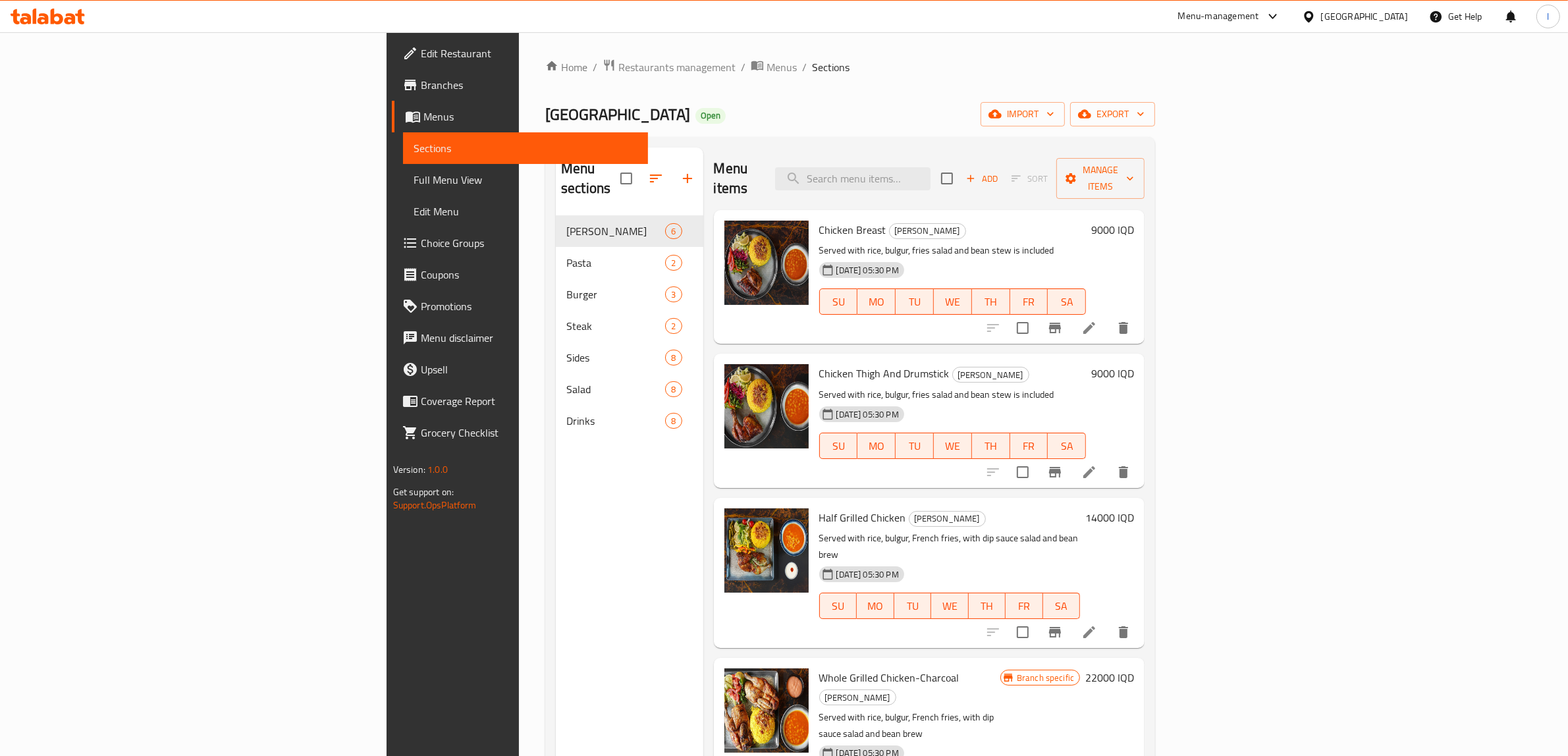
click at [414, 182] on span "Full Menu View" at bounding box center [526, 180] width 225 height 16
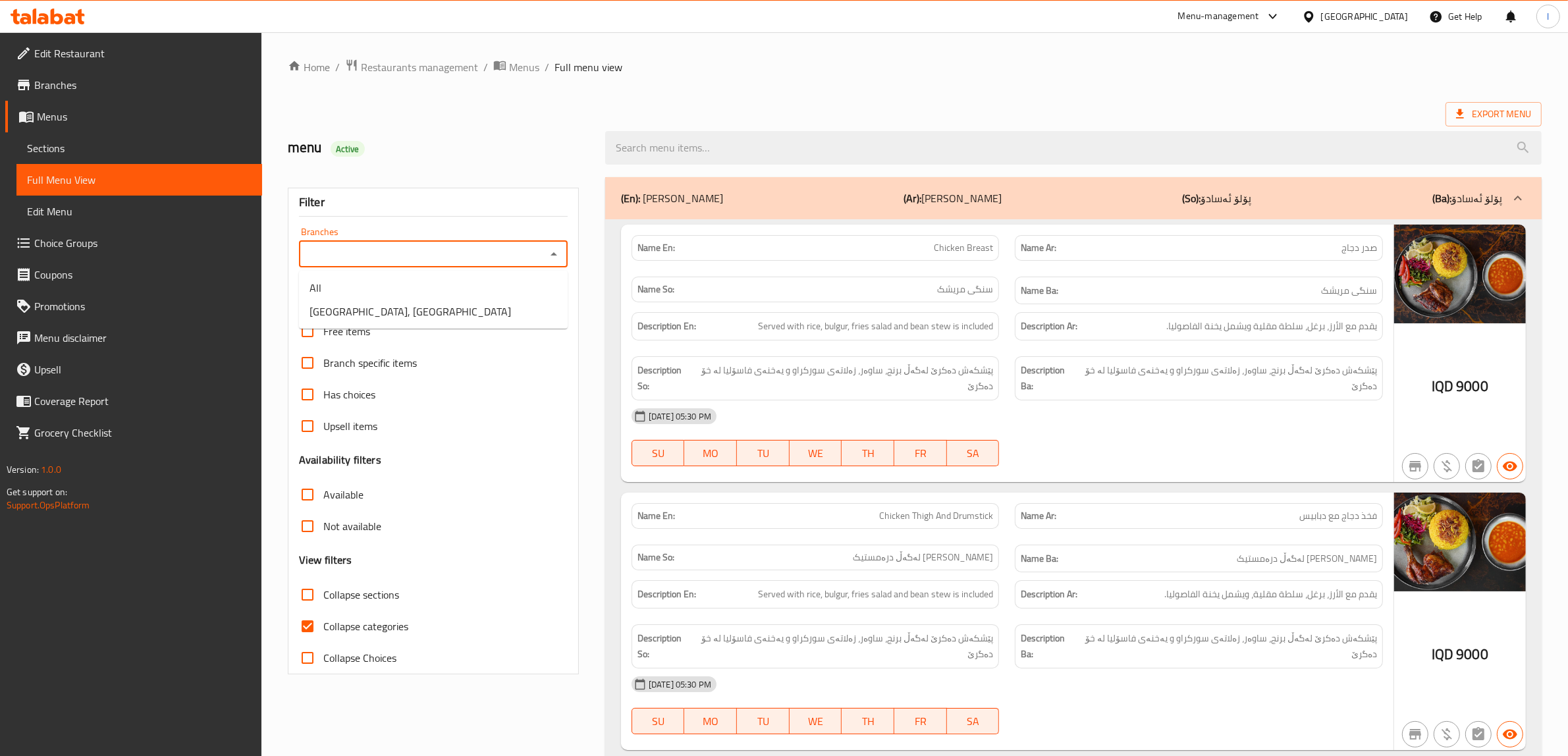
click at [453, 257] on input "Branches" at bounding box center [423, 254] width 239 height 18
click at [409, 311] on span "[GEOGRAPHIC_DATA], [GEOGRAPHIC_DATA]" at bounding box center [410, 312] width 202 height 16
type input "[GEOGRAPHIC_DATA], [GEOGRAPHIC_DATA]"
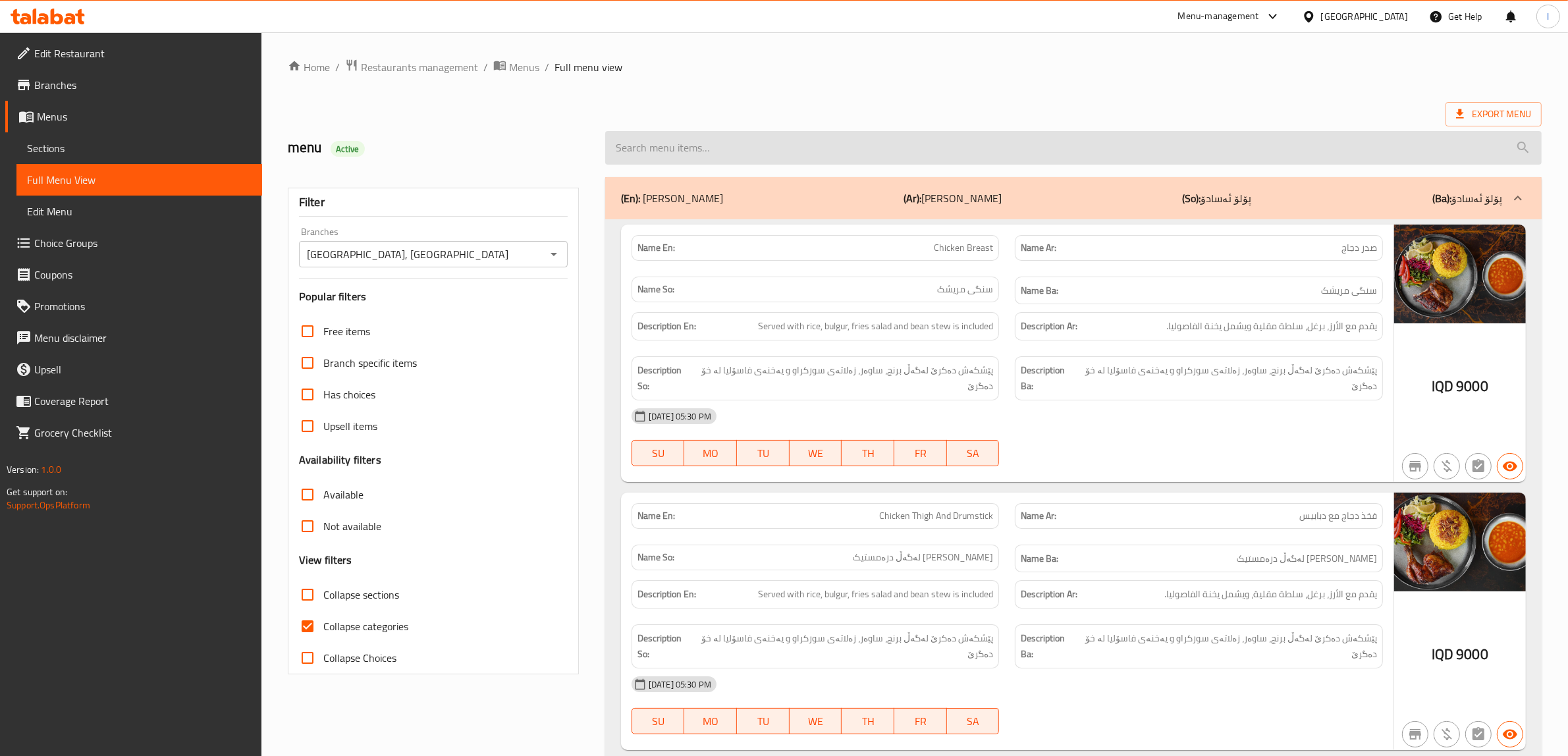
paste input "Kids Meal"
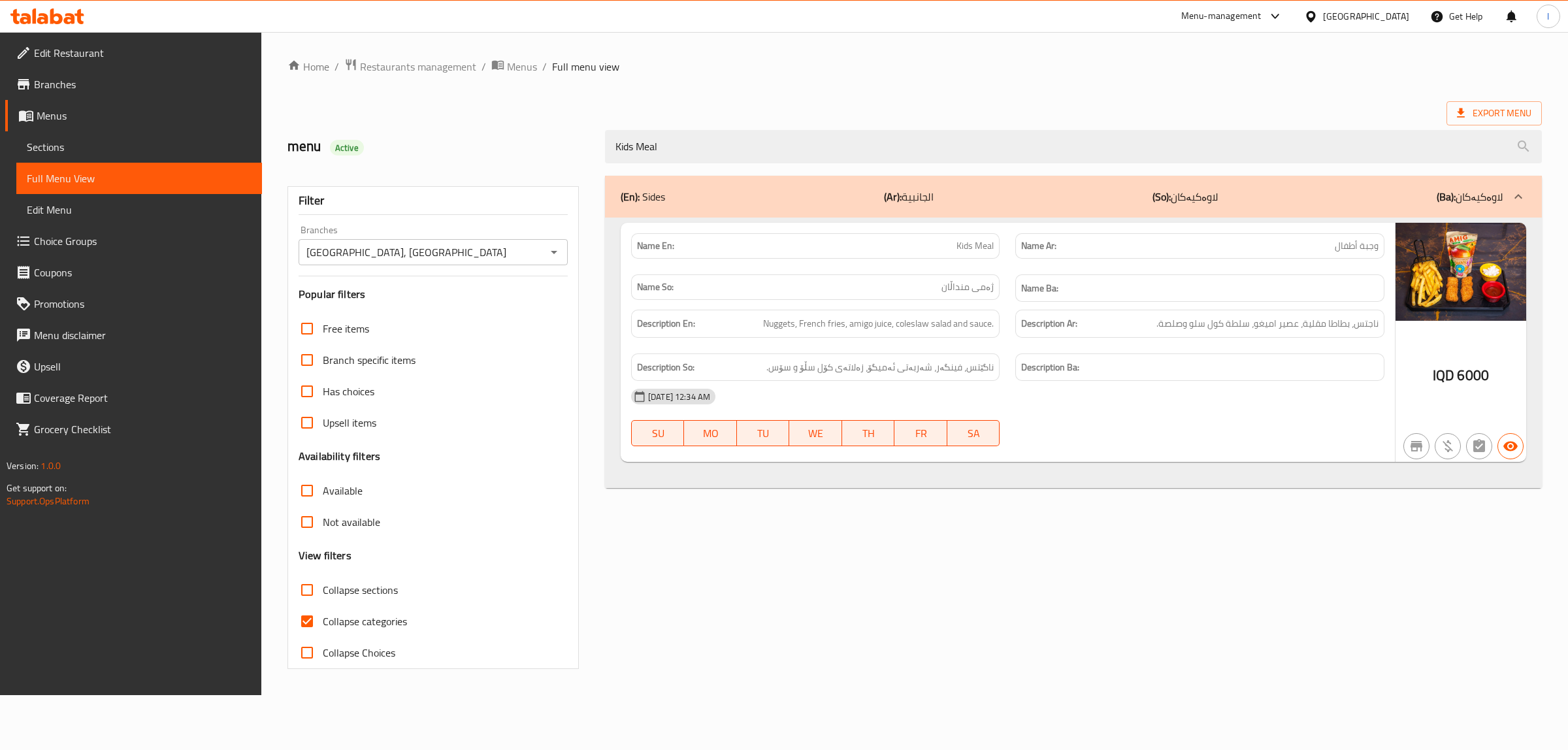
type input "Kids Meal"
